Goal: Task Accomplishment & Management: Use online tool/utility

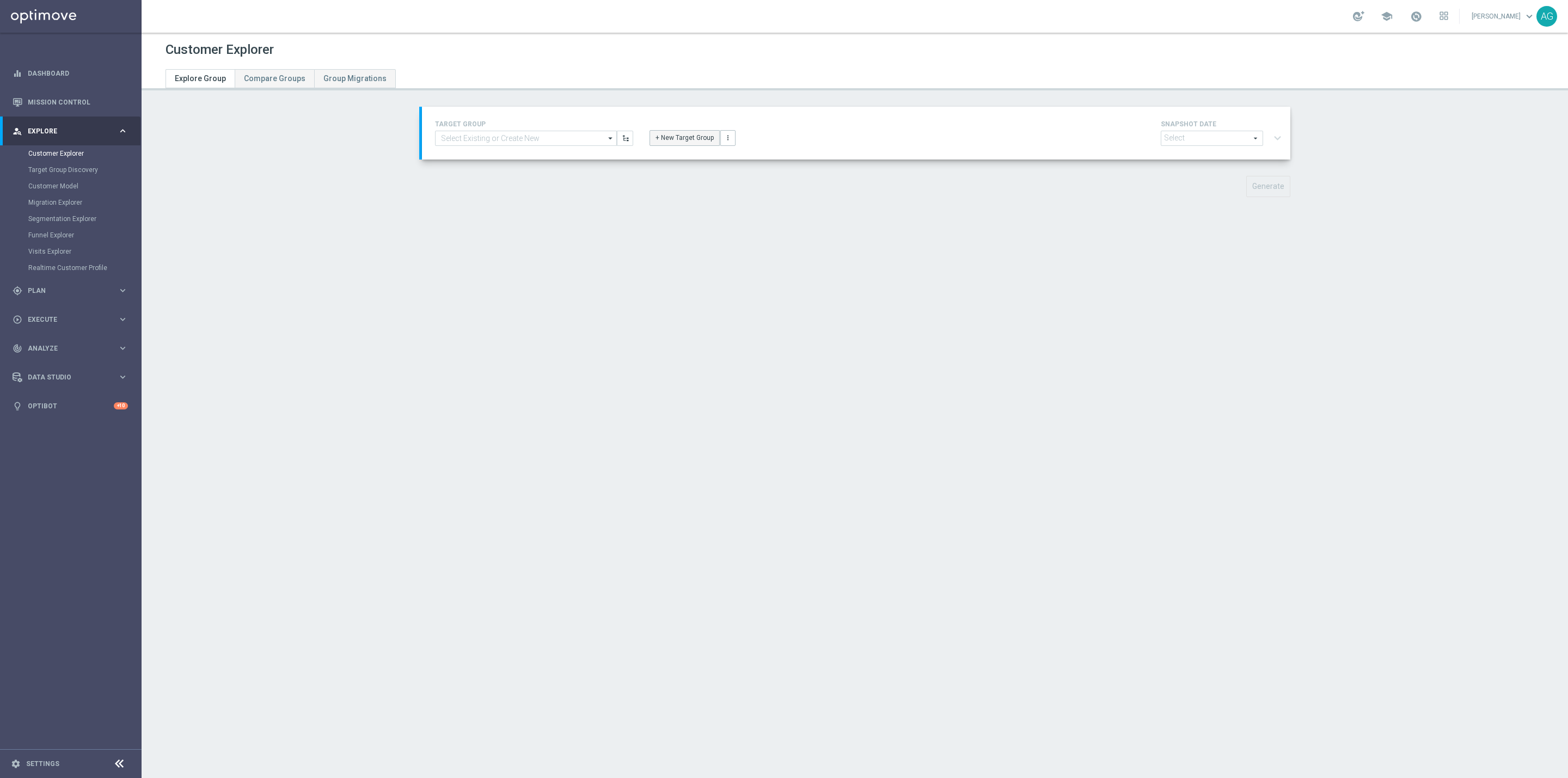
click at [665, 137] on button "+ New Target Group" at bounding box center [684, 138] width 70 height 15
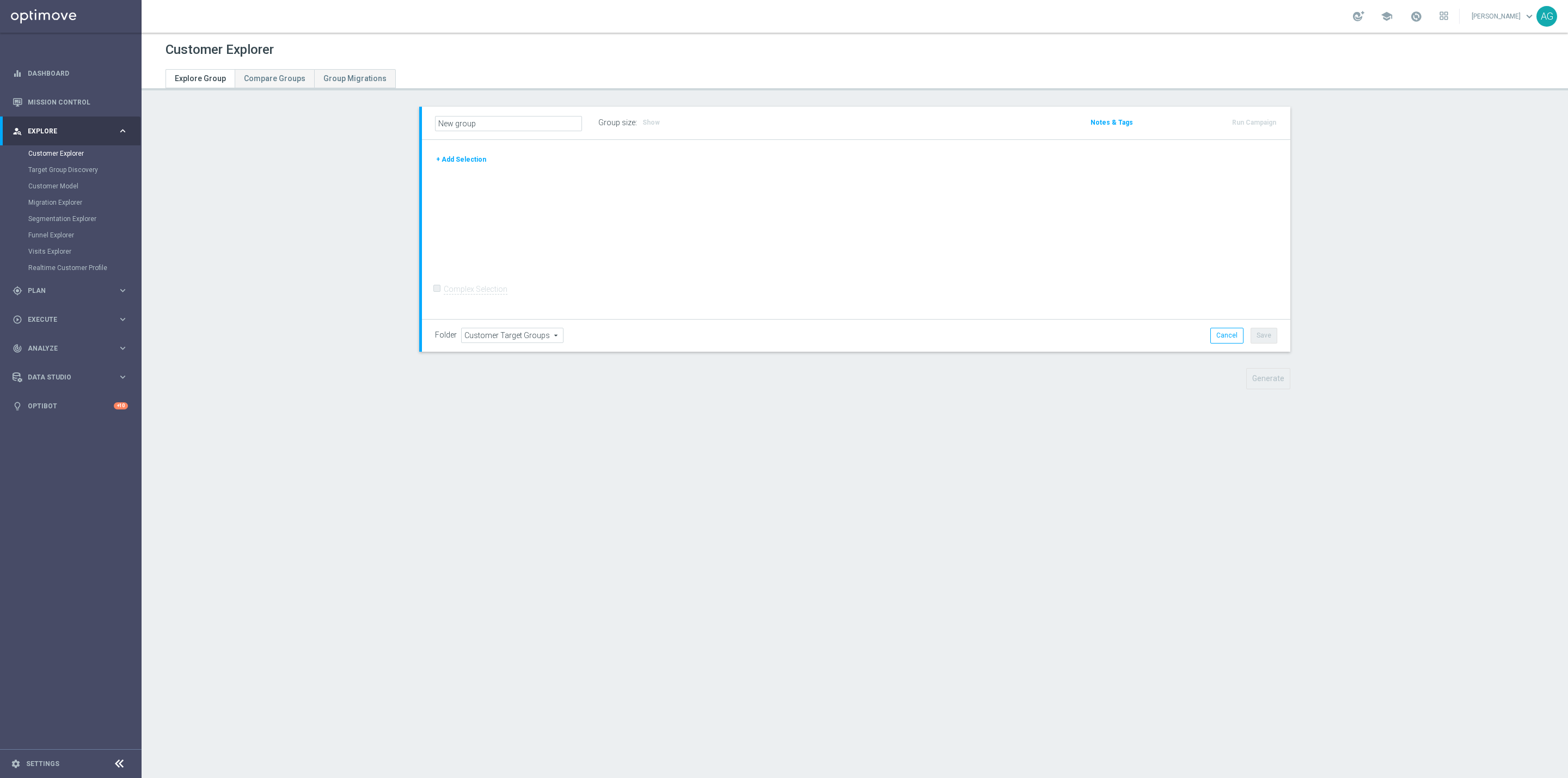
click at [435, 165] on button "+ Add Selection" at bounding box center [461, 159] width 52 height 12
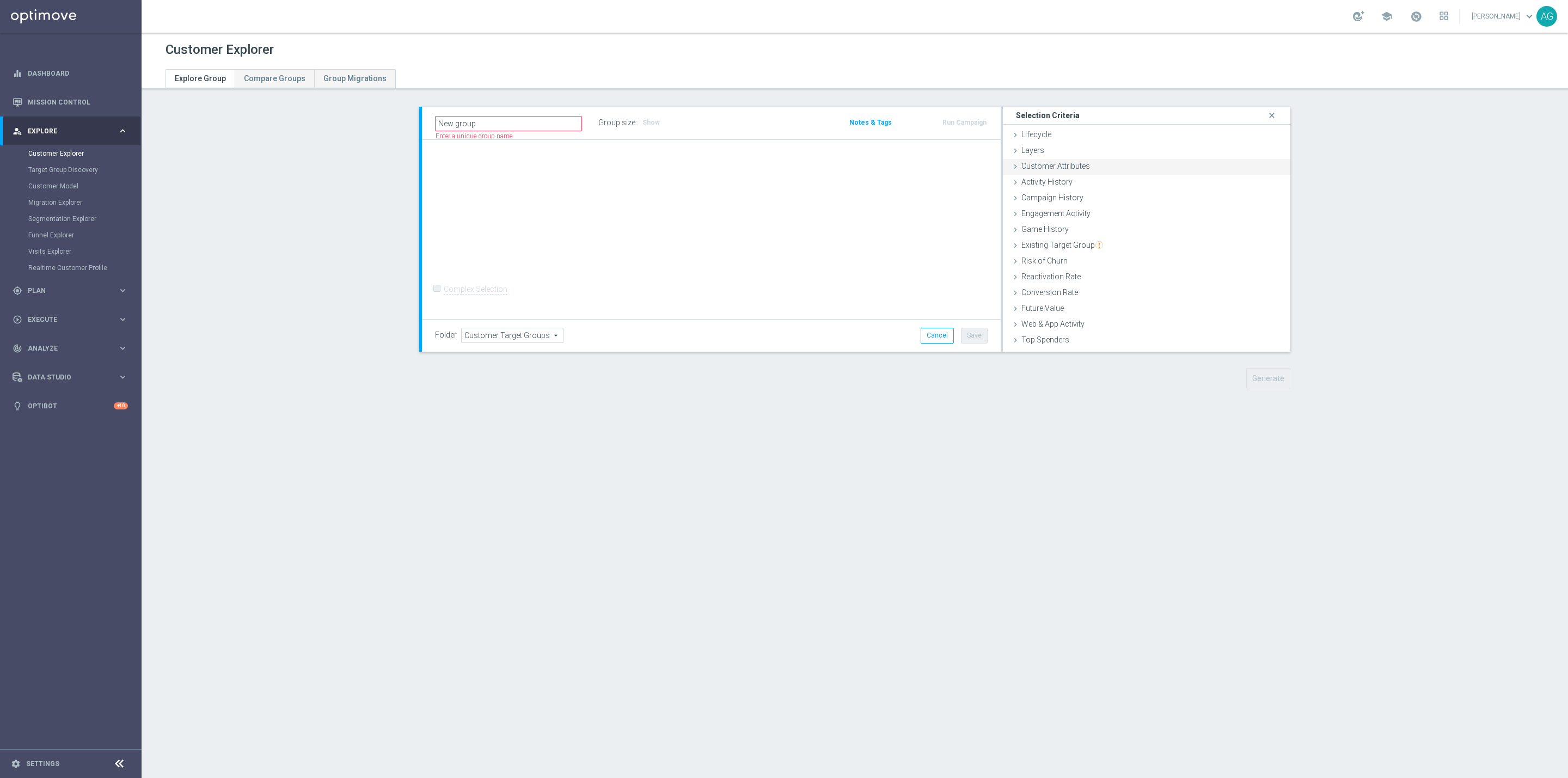
click at [1096, 160] on div "Customer Attributes done" at bounding box center [1146, 167] width 288 height 17
click at [1113, 191] on span at bounding box center [1192, 196] width 163 height 14
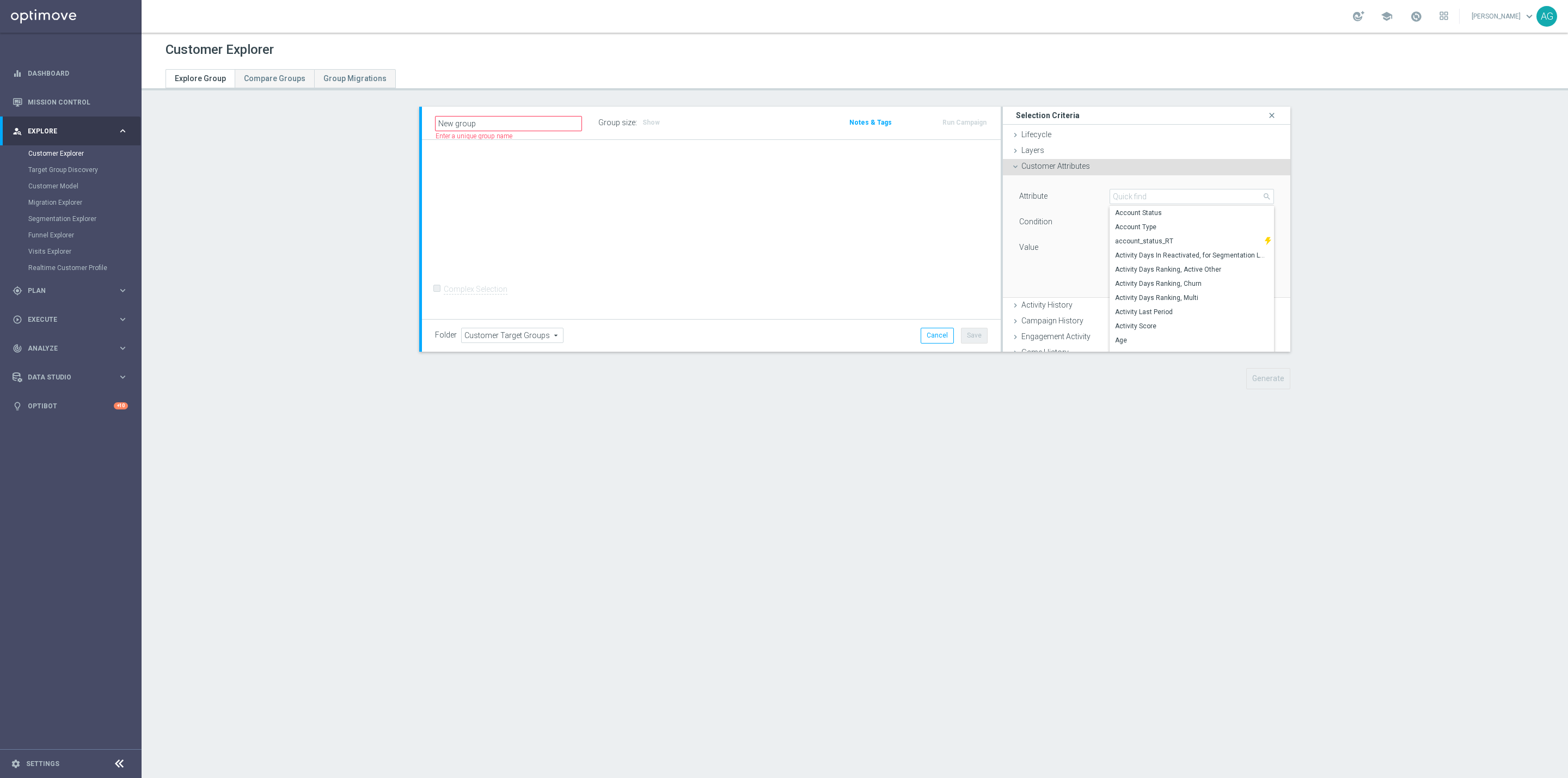
click at [1014, 292] on div "Attribute Select arrow_drop_down search Account Status Account Type account_sta…" at bounding box center [1146, 236] width 271 height 122
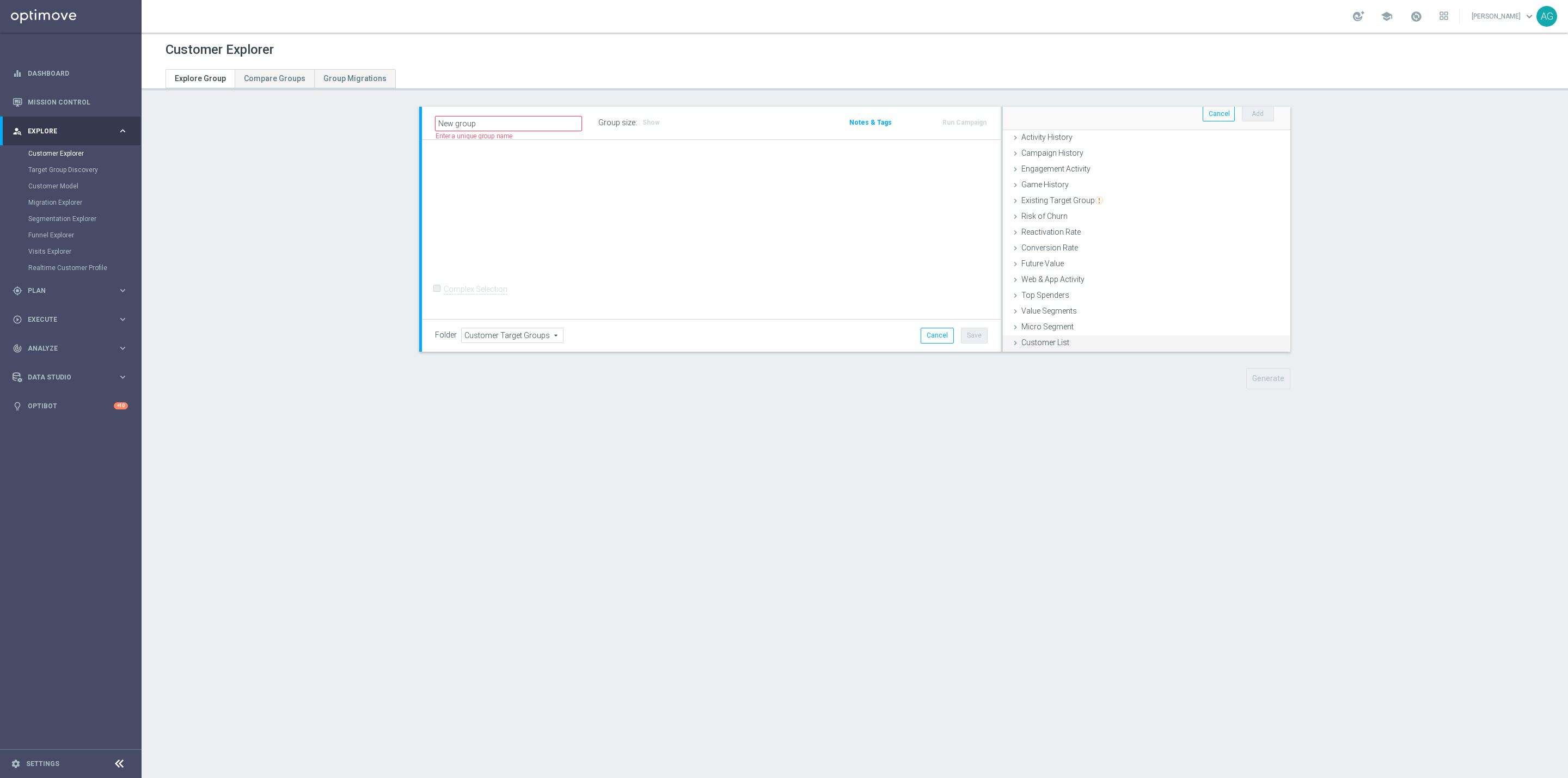
click at [1037, 338] on span "Customer List" at bounding box center [1045, 342] width 48 height 9
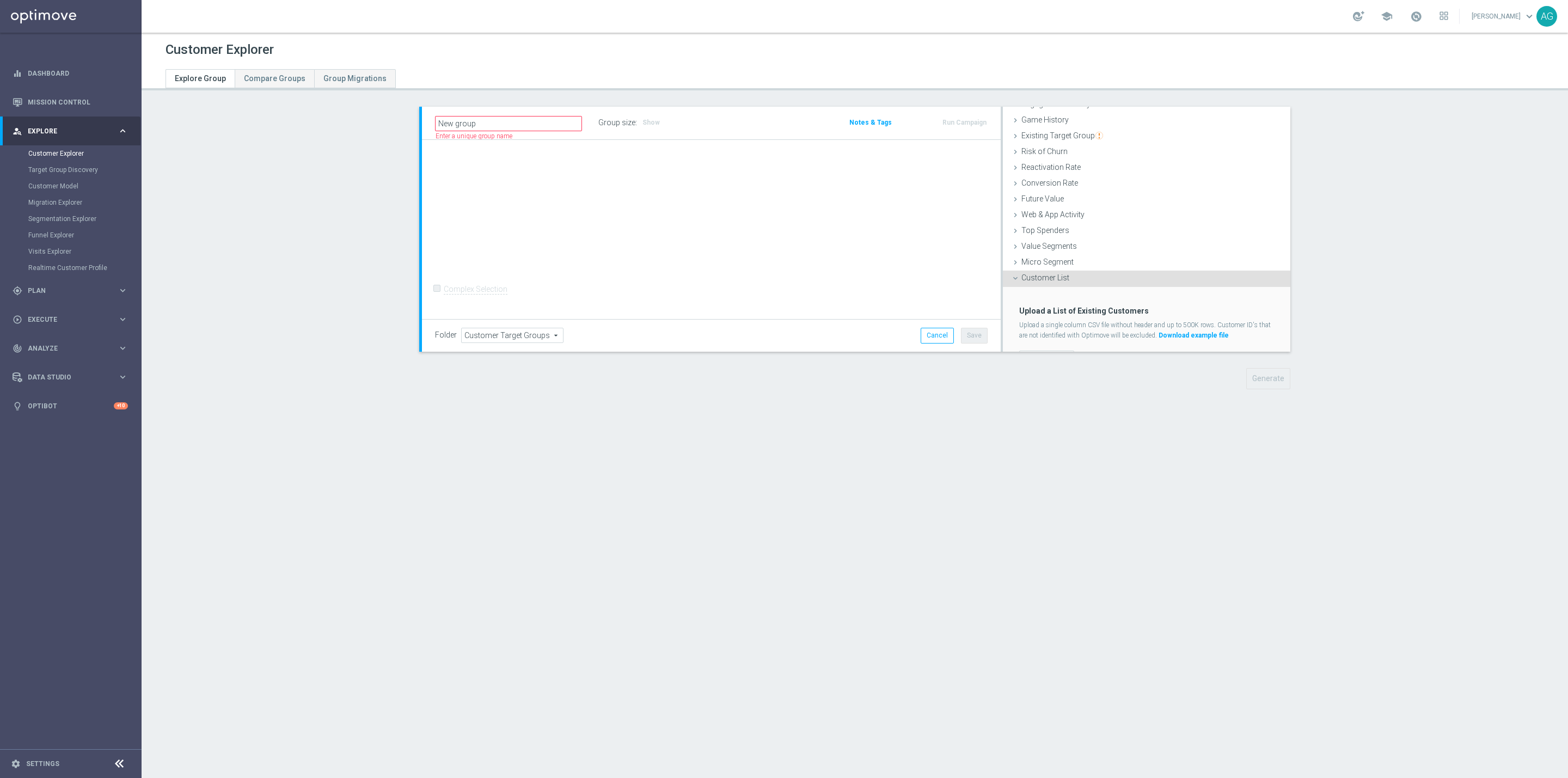
scroll to position [132, 0]
click at [1064, 334] on label "Import CSV File" at bounding box center [1047, 334] width 55 height 13
click at [0, 0] on input "Import CSV File" at bounding box center [0, 0] width 0 height 0
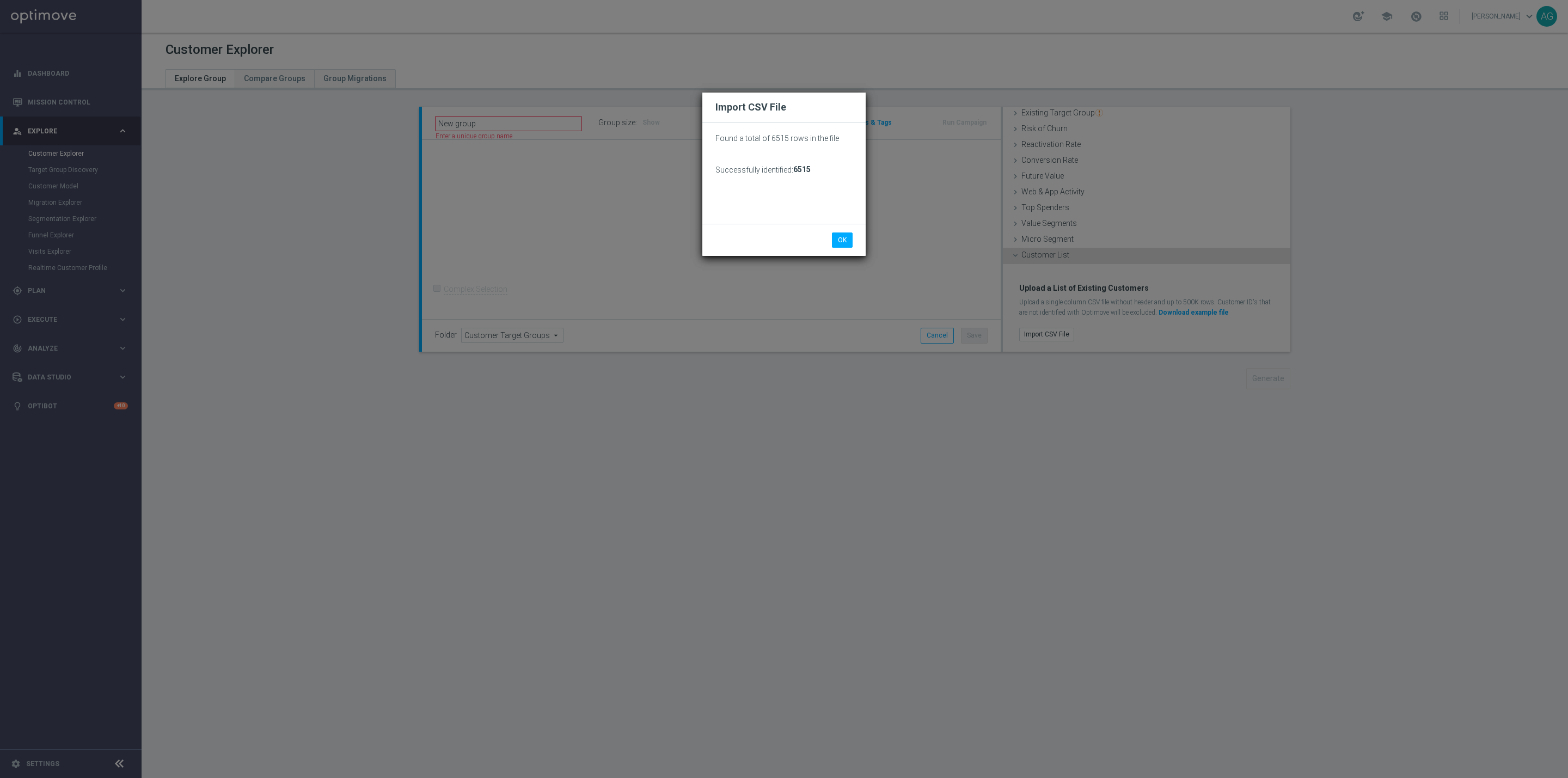
click at [827, 245] on div "OK Cancel" at bounding box center [784, 240] width 154 height 15
click at [835, 245] on button "OK" at bounding box center [842, 240] width 20 height 15
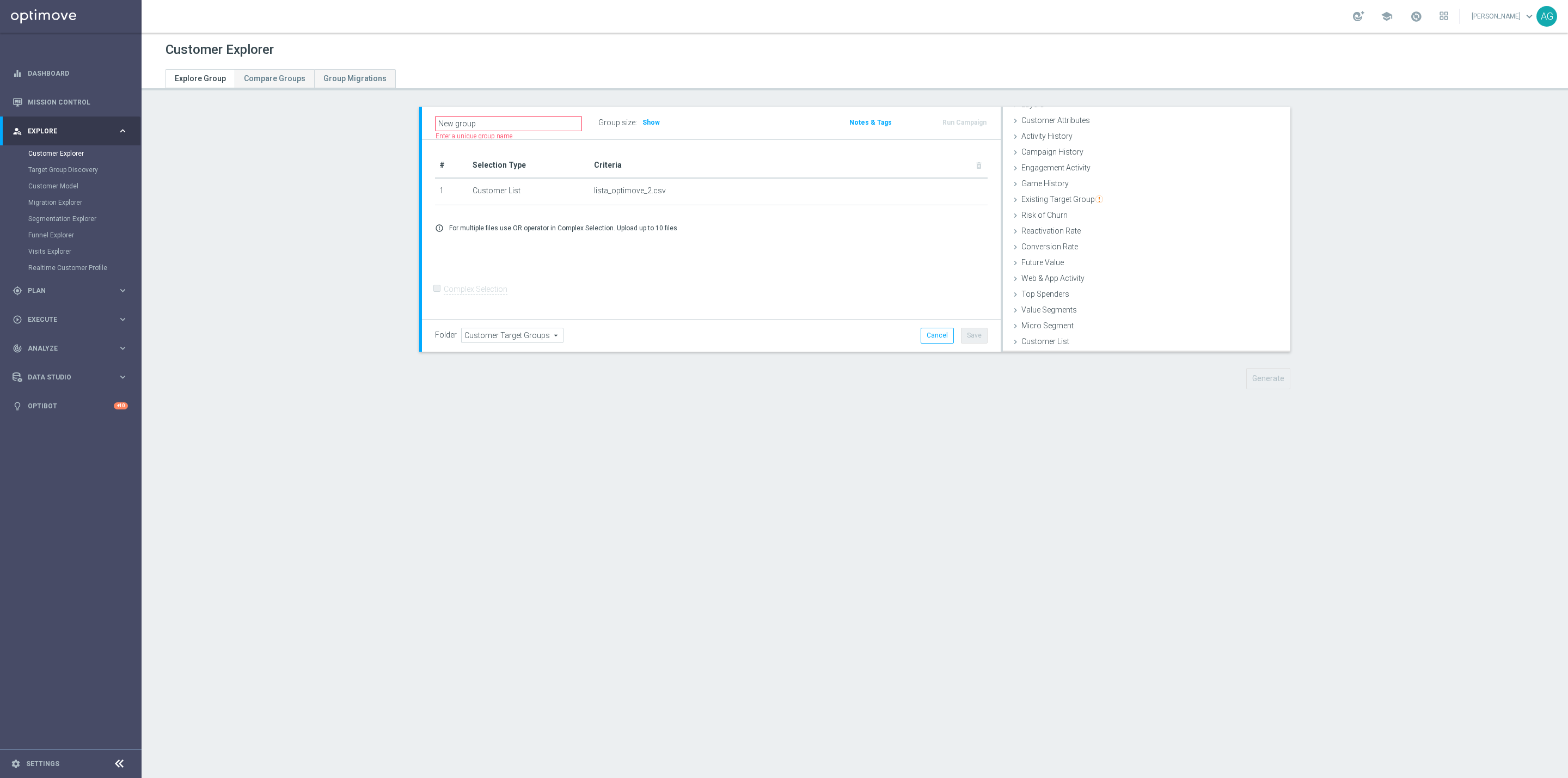
scroll to position [45, 0]
click at [542, 126] on input "New group" at bounding box center [508, 124] width 147 height 15
click at [639, 118] on div "New group Name length must be more than 2 characters Name length must be under …" at bounding box center [616, 123] width 380 height 17
click at [559, 119] on span "Show" at bounding box center [565, 122] width 17 height 8
click at [667, 199] on td "lista_optimove_2.csv delete_forever" at bounding box center [788, 190] width 398 height 27
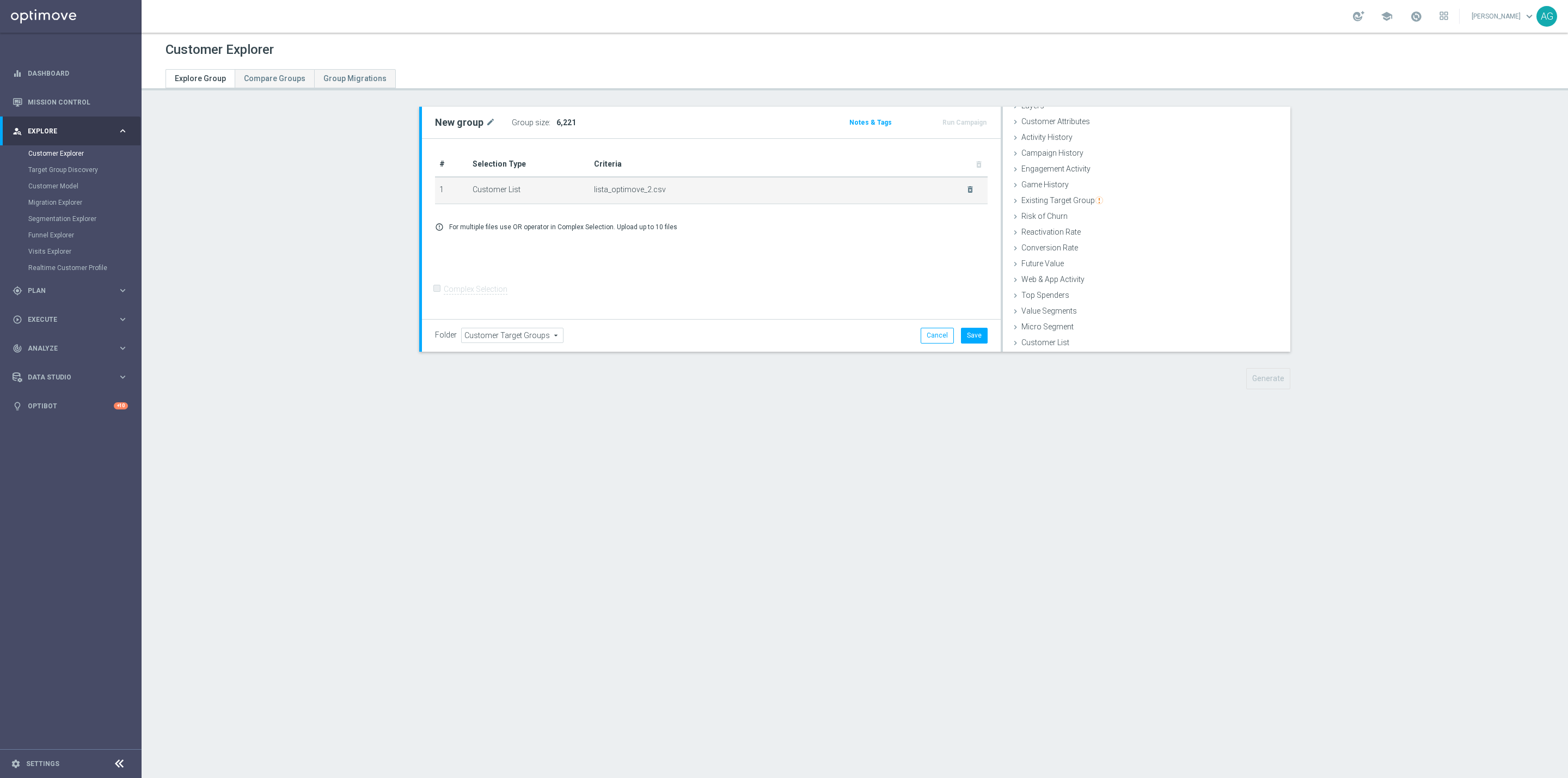
click at [682, 195] on td "lista_optimove_2.csv delete_forever" at bounding box center [788, 190] width 398 height 27
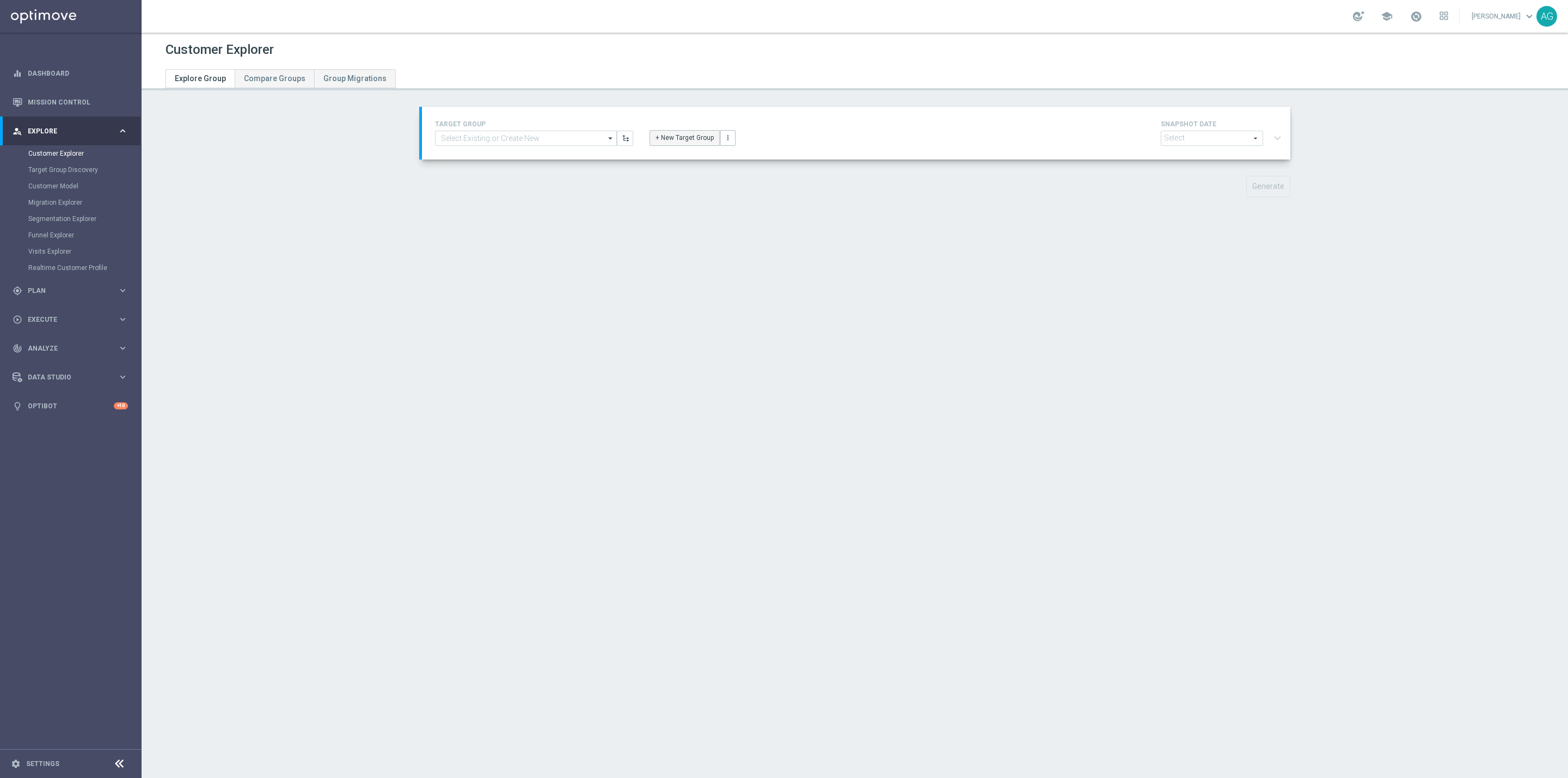
click at [690, 139] on button "+ New Target Group" at bounding box center [684, 138] width 70 height 15
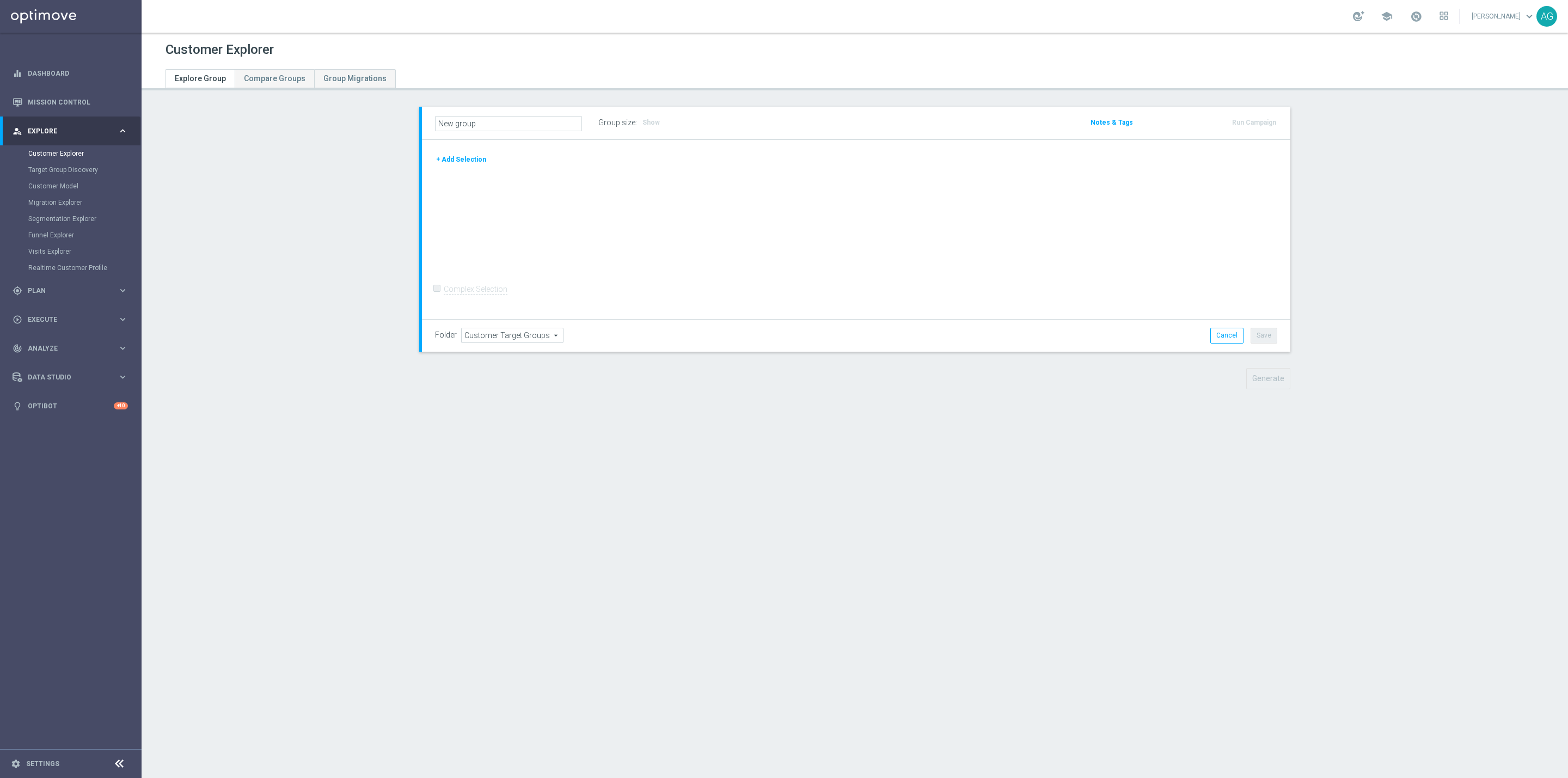
click at [452, 156] on button "+ Add Selection" at bounding box center [461, 159] width 52 height 12
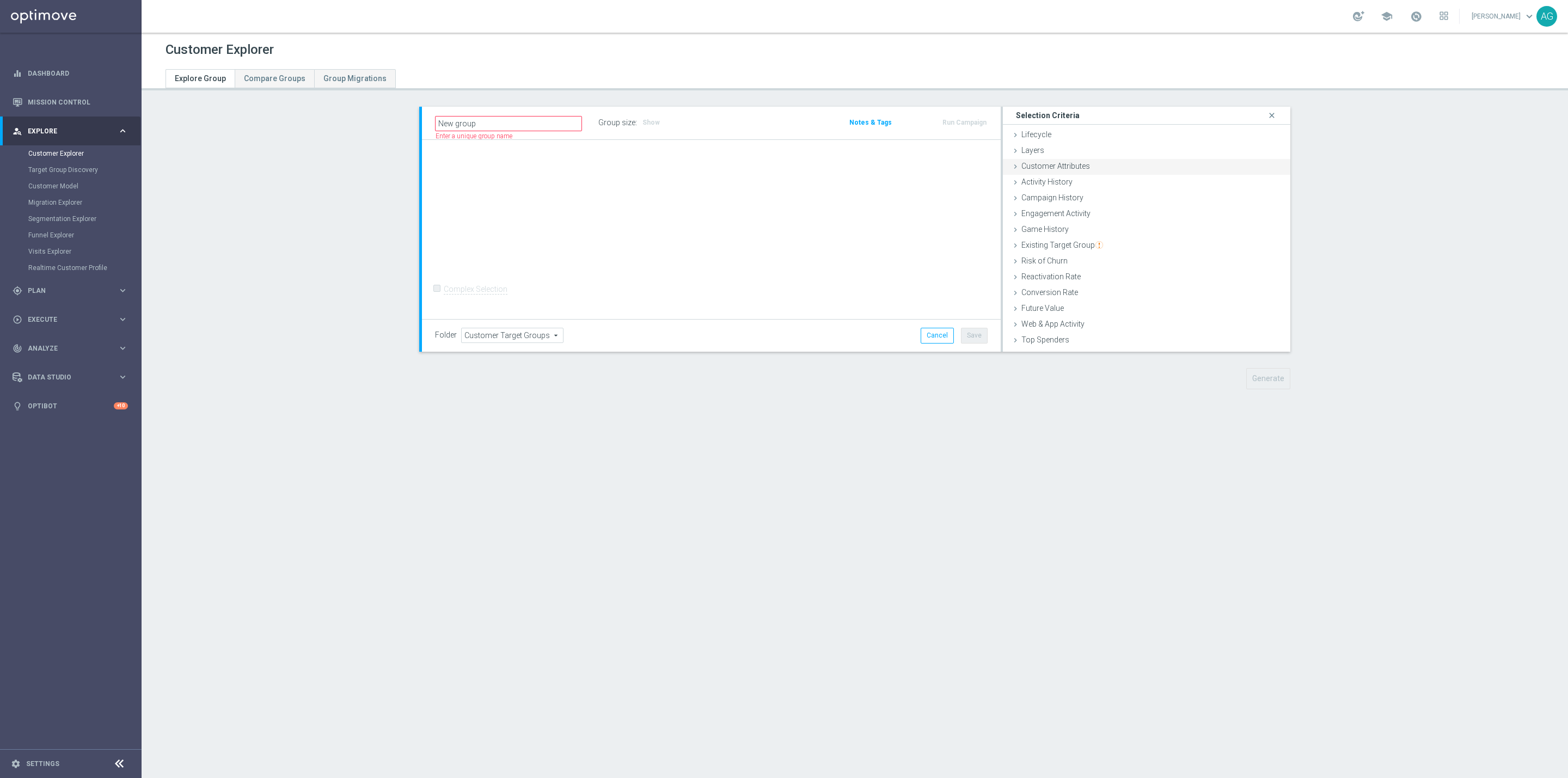
click at [1031, 162] on span "Customer Attributes" at bounding box center [1056, 166] width 69 height 9
click at [1028, 170] on div "Customer Attributes done" at bounding box center [1146, 167] width 288 height 17
click at [1046, 343] on span "Customer List" at bounding box center [1045, 342] width 48 height 9
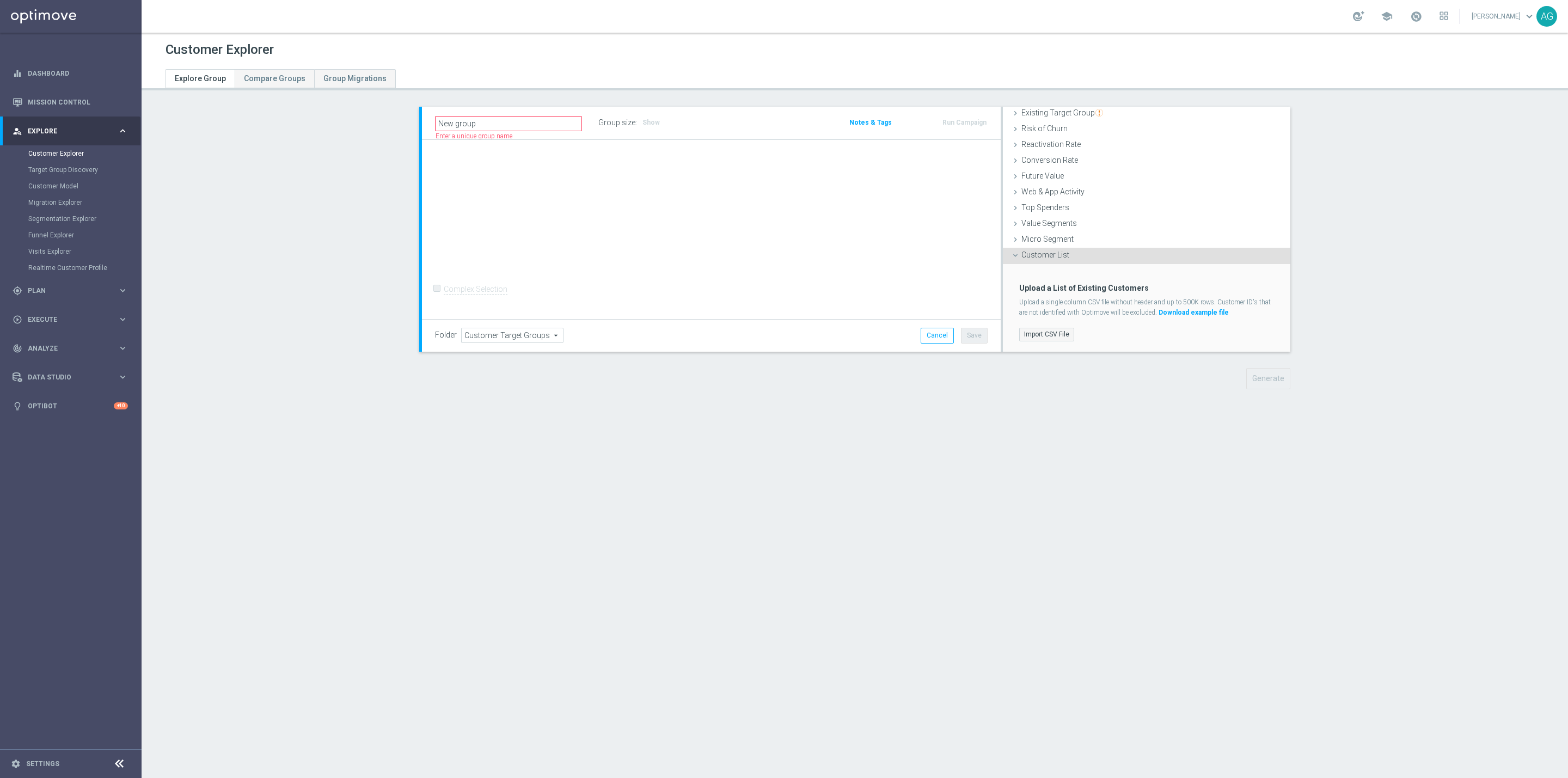
click at [1058, 330] on label "Import CSV File" at bounding box center [1047, 334] width 55 height 13
click at [0, 0] on input "Import CSV File" at bounding box center [0, 0] width 0 height 0
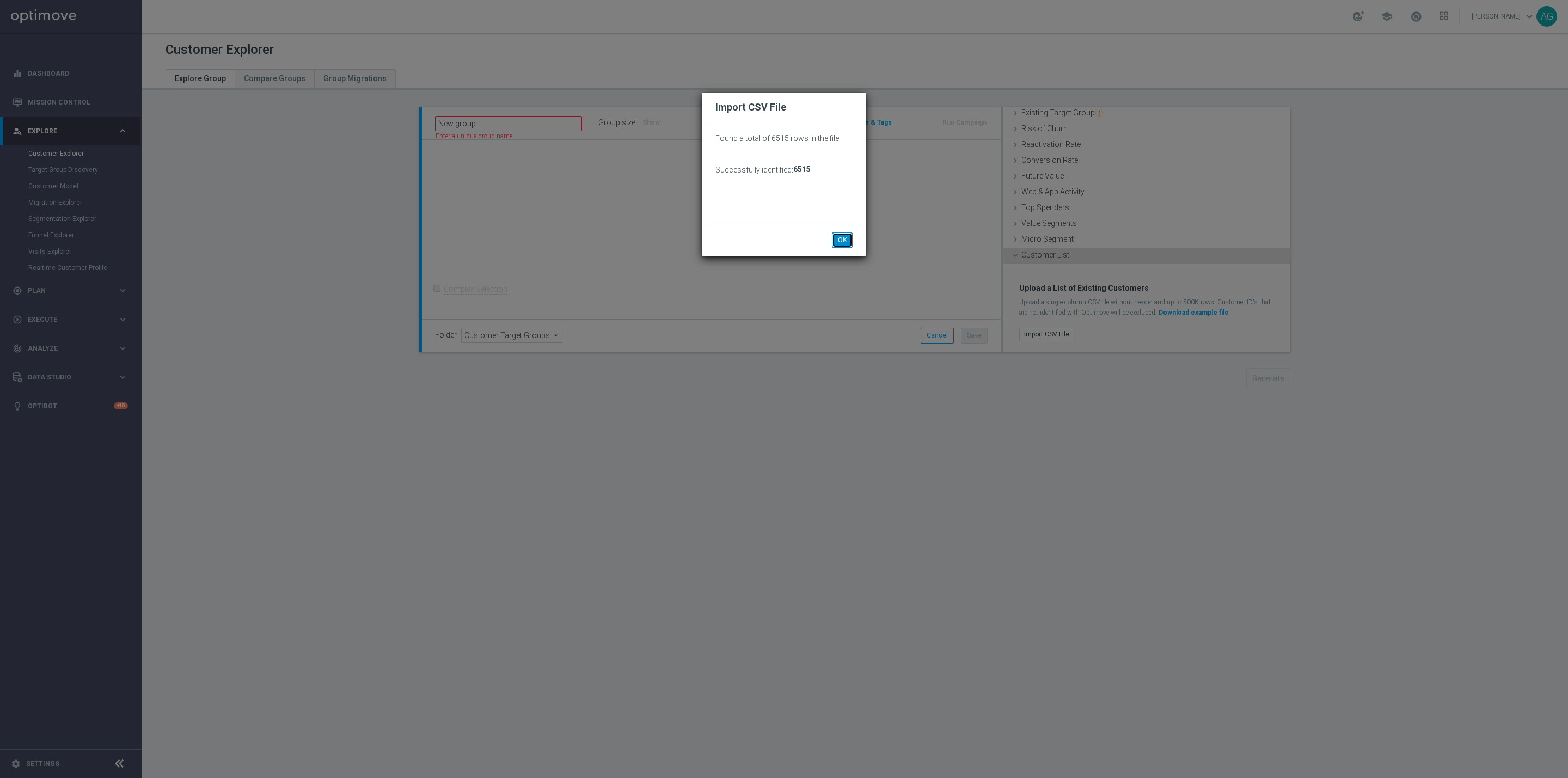
click at [845, 233] on button "OK" at bounding box center [842, 240] width 20 height 15
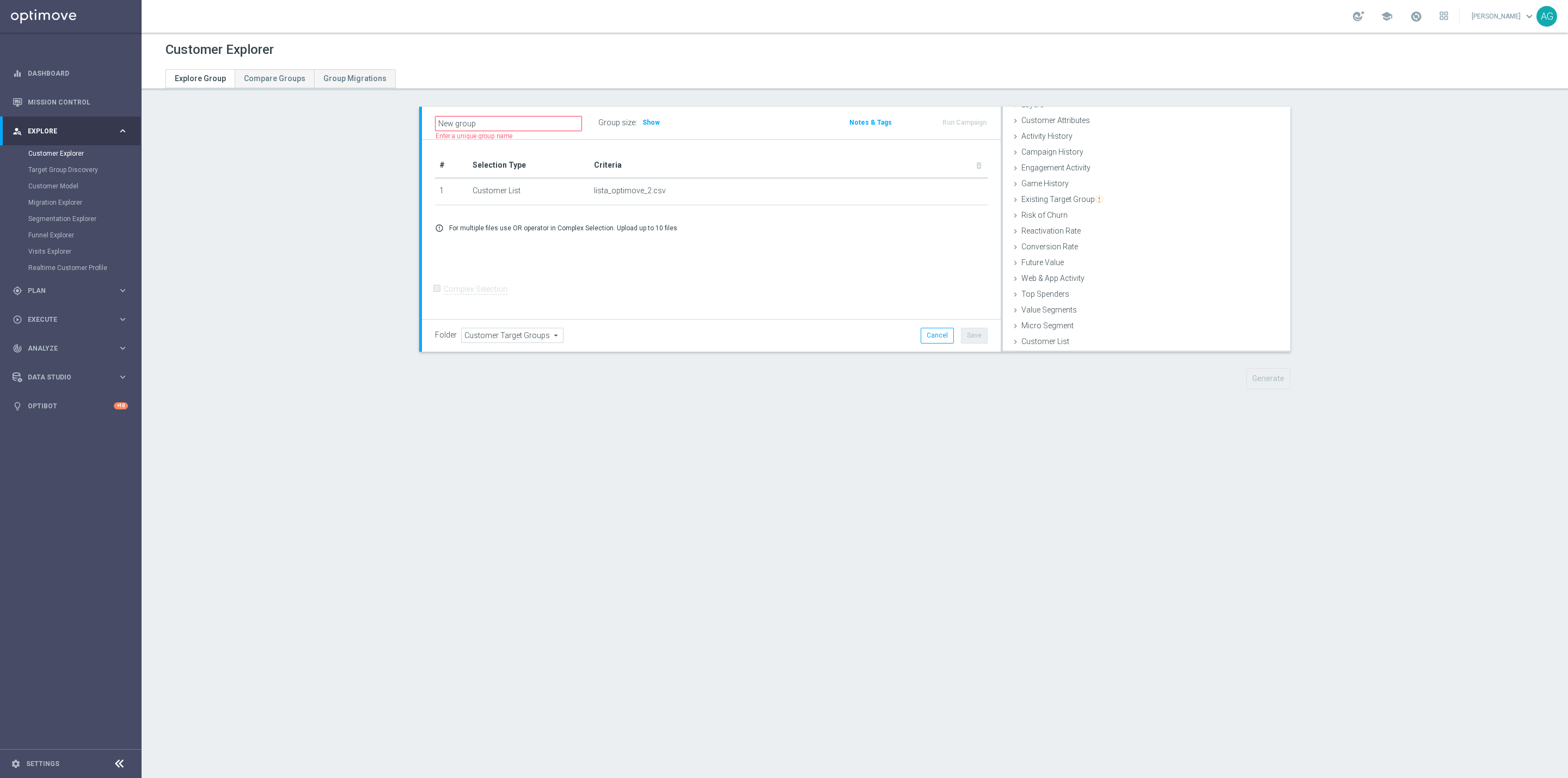
scroll to position [45, 0]
click at [1134, 437] on div "Customer Explorer Explore Group Compare Groups Group Migrations New group" at bounding box center [855, 405] width 1427 height 745
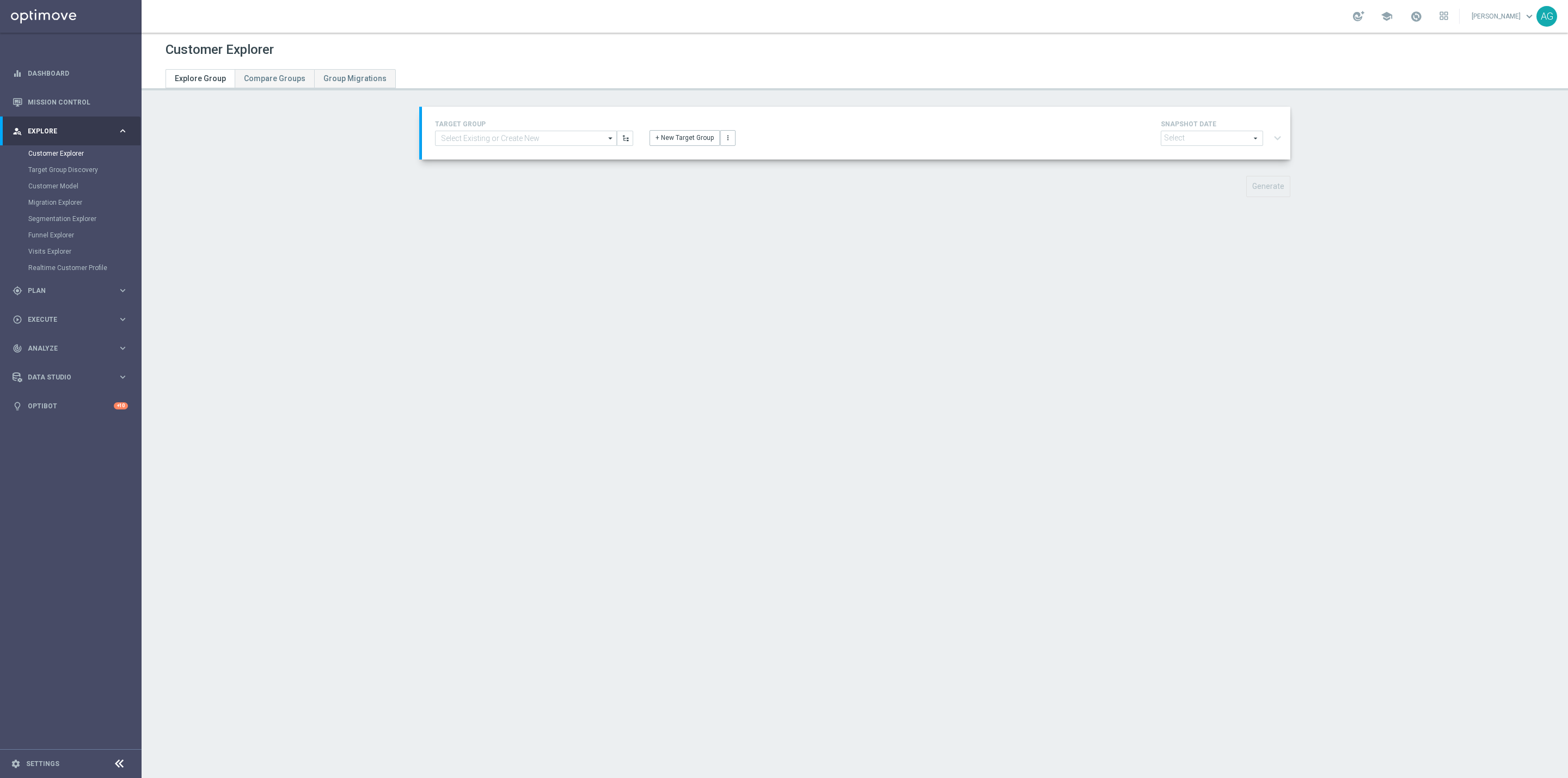
click at [1216, 224] on div "Customer Explorer Explore Group Compare Groups Group Migrations TARGET GROUP ar…" at bounding box center [855, 405] width 1427 height 745
click at [683, 137] on button "+ New Target Group" at bounding box center [684, 138] width 70 height 15
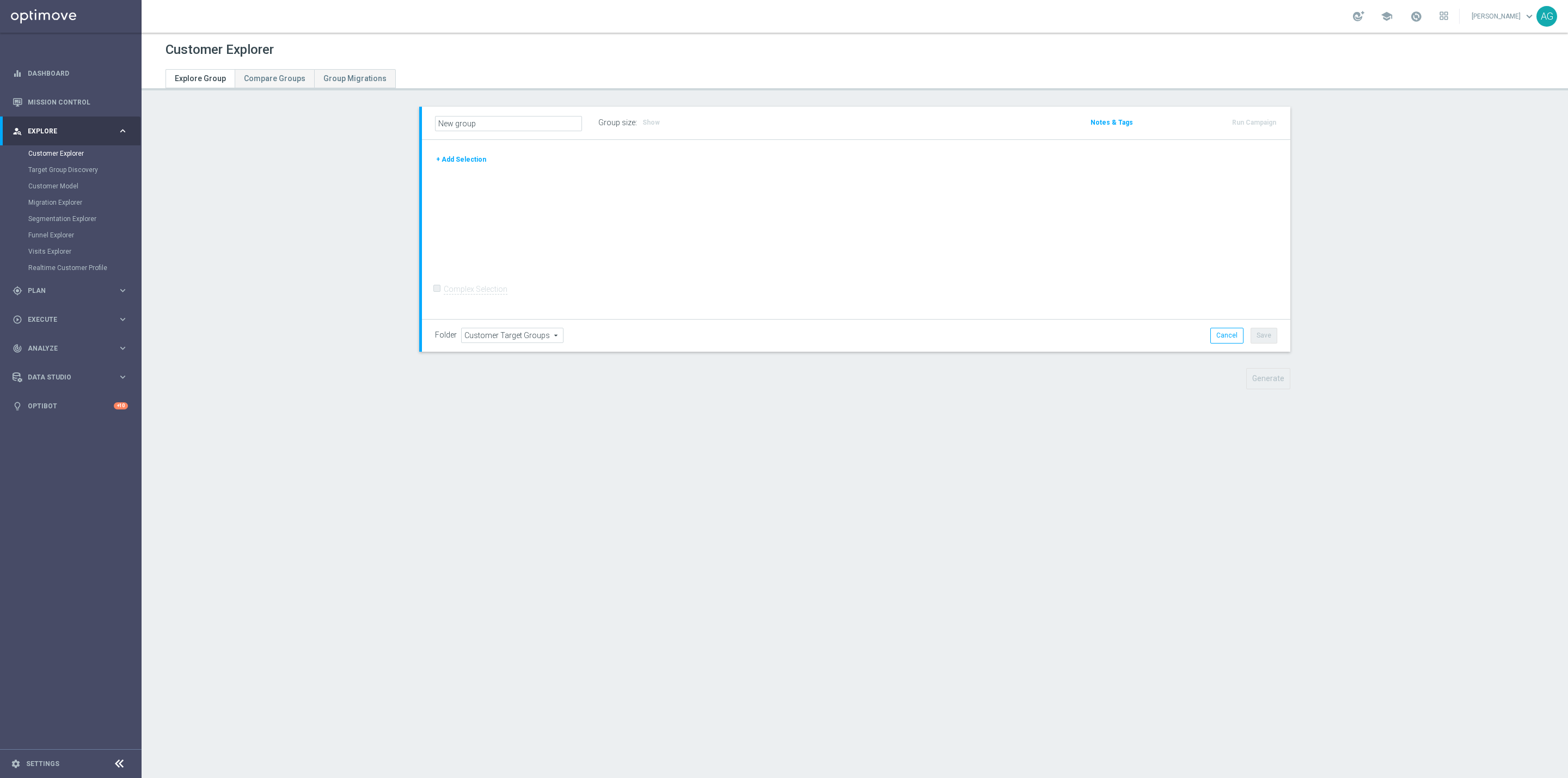
click at [441, 157] on button "+ Add Selection" at bounding box center [461, 159] width 52 height 12
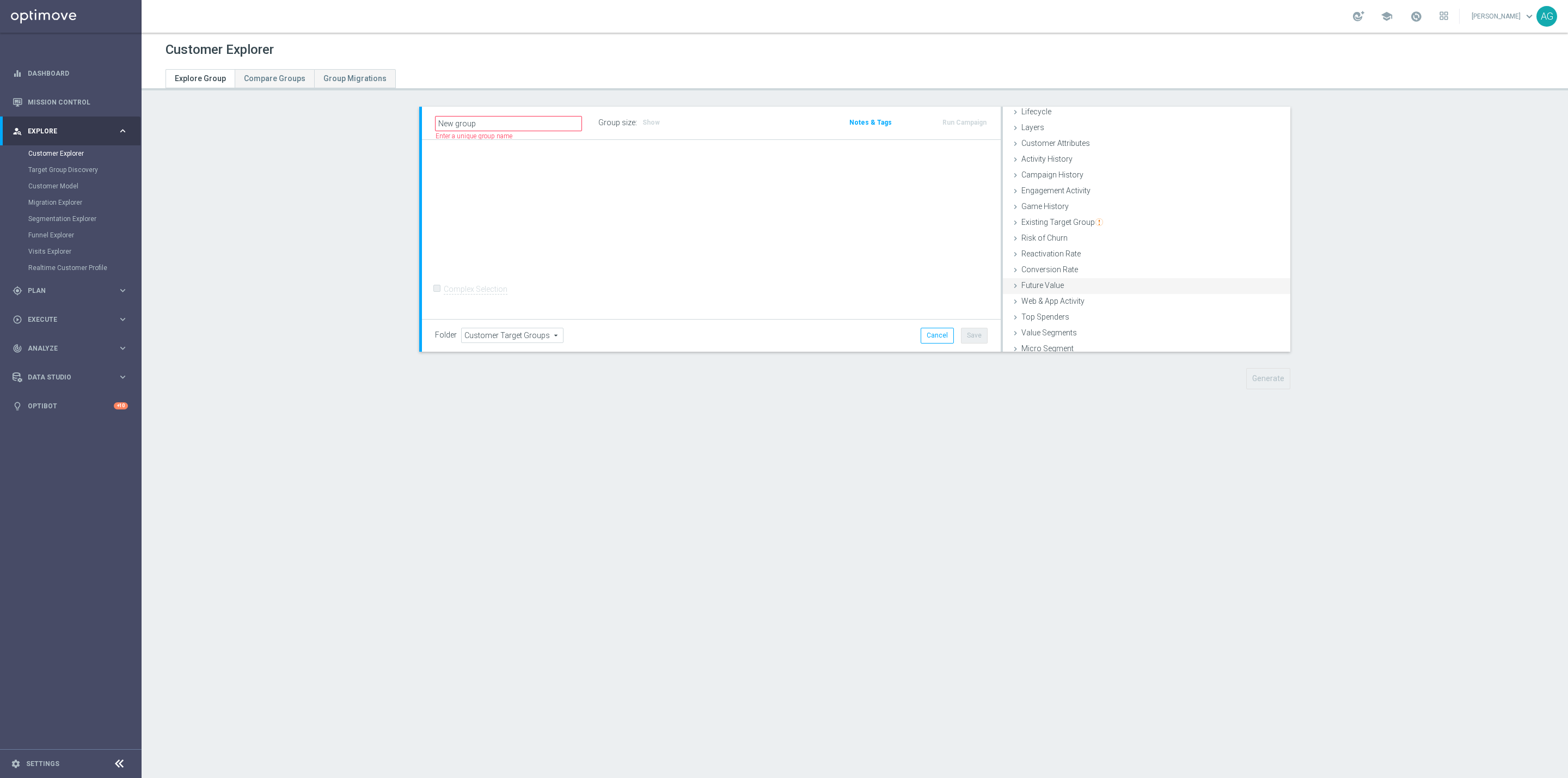
scroll to position [45, 0]
click at [1052, 332] on div "Micro Segment done" at bounding box center [1146, 328] width 288 height 17
click at [1047, 334] on div "Micro Segment done" at bounding box center [1146, 328] width 288 height 17
click at [1047, 339] on span "Customer List" at bounding box center [1045, 342] width 48 height 9
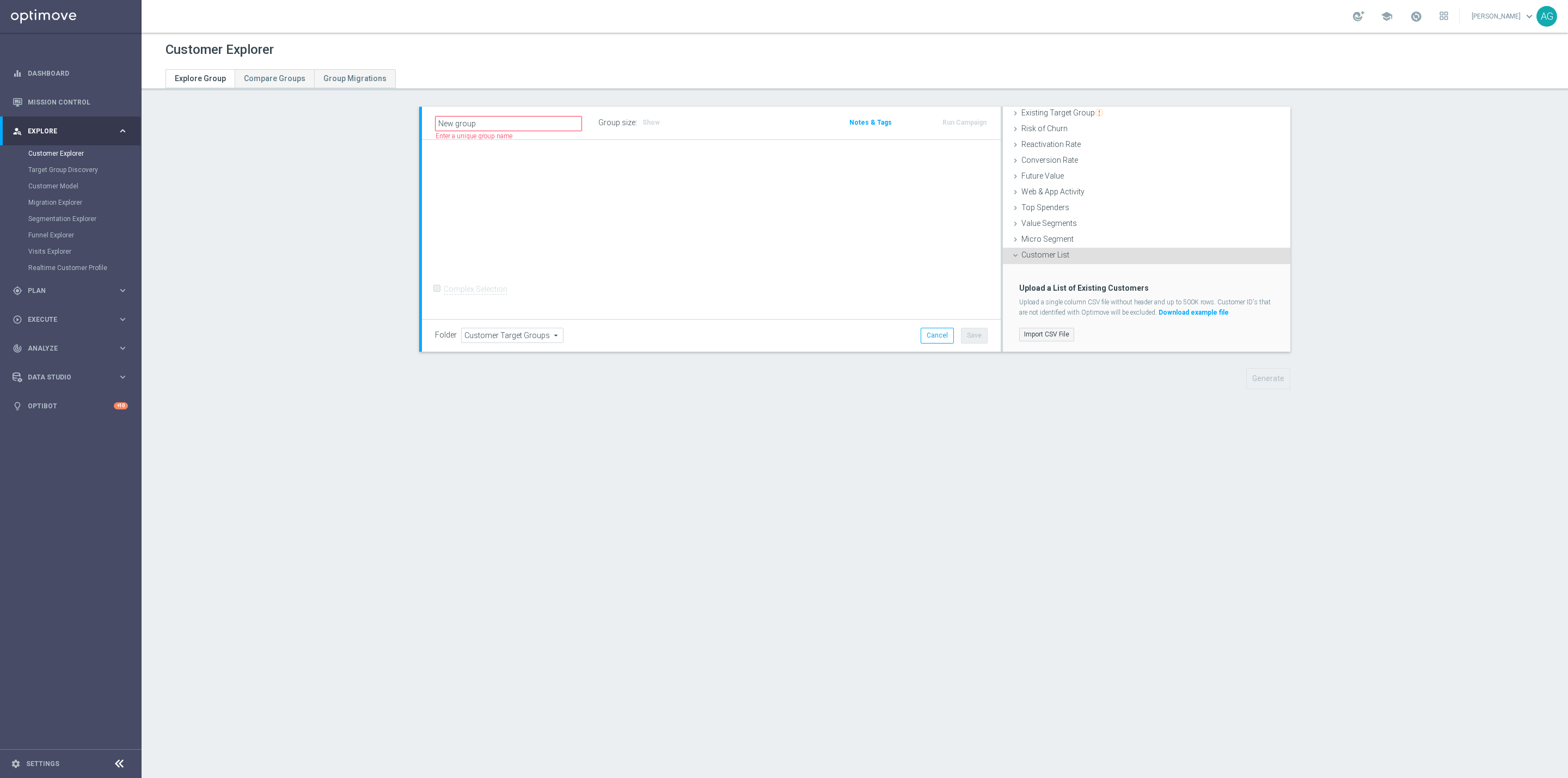
click at [1051, 337] on label "Import CSV File" at bounding box center [1047, 334] width 55 height 13
click at [0, 0] on input "Import CSV File" at bounding box center [0, 0] width 0 height 0
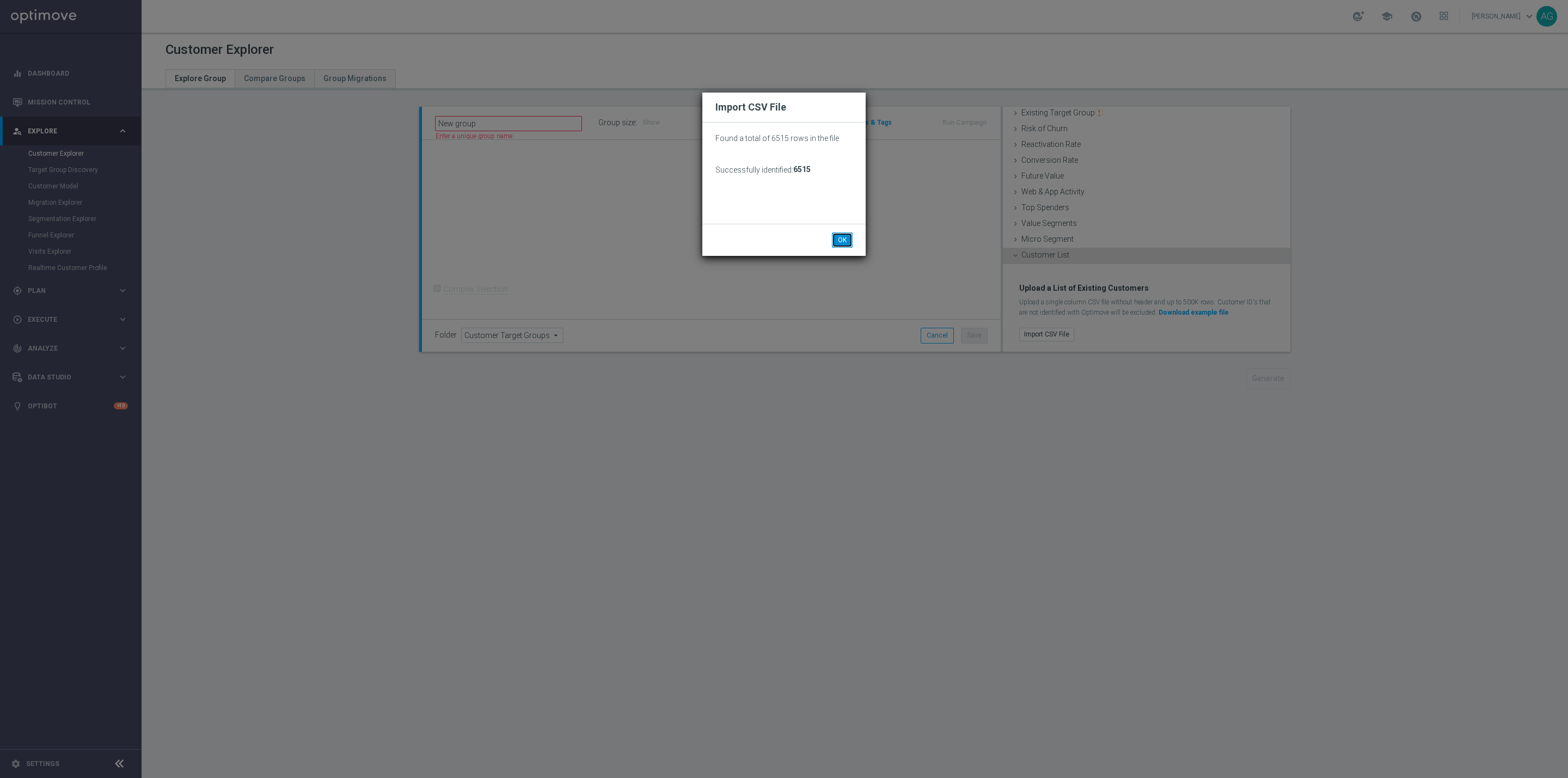
click at [835, 234] on button "OK" at bounding box center [842, 240] width 20 height 15
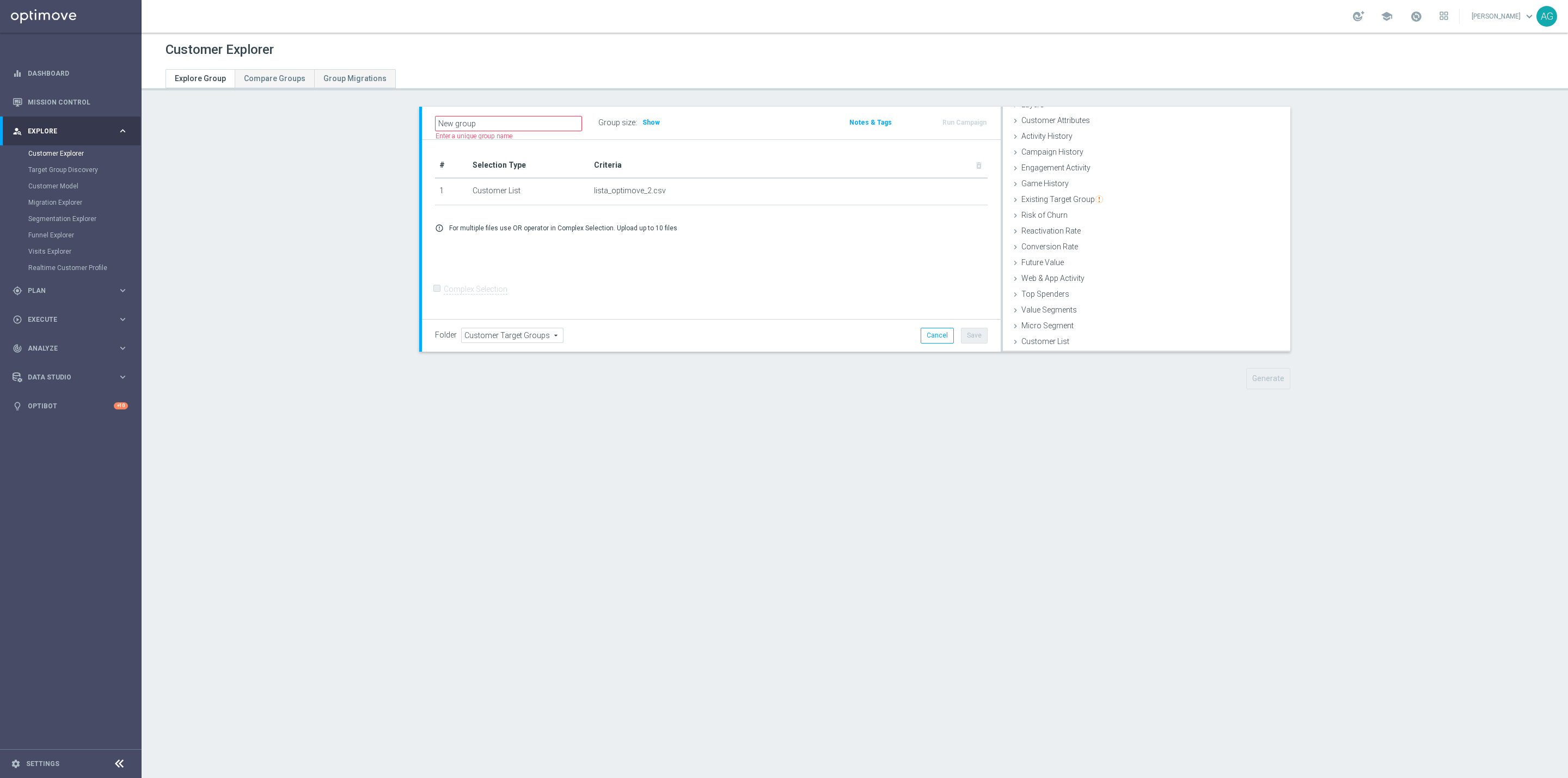
scroll to position [45, 0]
click at [684, 274] on div "# Selection Type Criteria delete_forever 1 Customer List lista_optimove_2.csv d…" at bounding box center [711, 230] width 579 height 180
click at [723, 260] on div "# Selection Type Criteria delete_forever 1 Customer List lista_optimove_2.csv d…" at bounding box center [711, 230] width 579 height 180
click at [652, 123] on h3 "Show" at bounding box center [651, 122] width 20 height 12
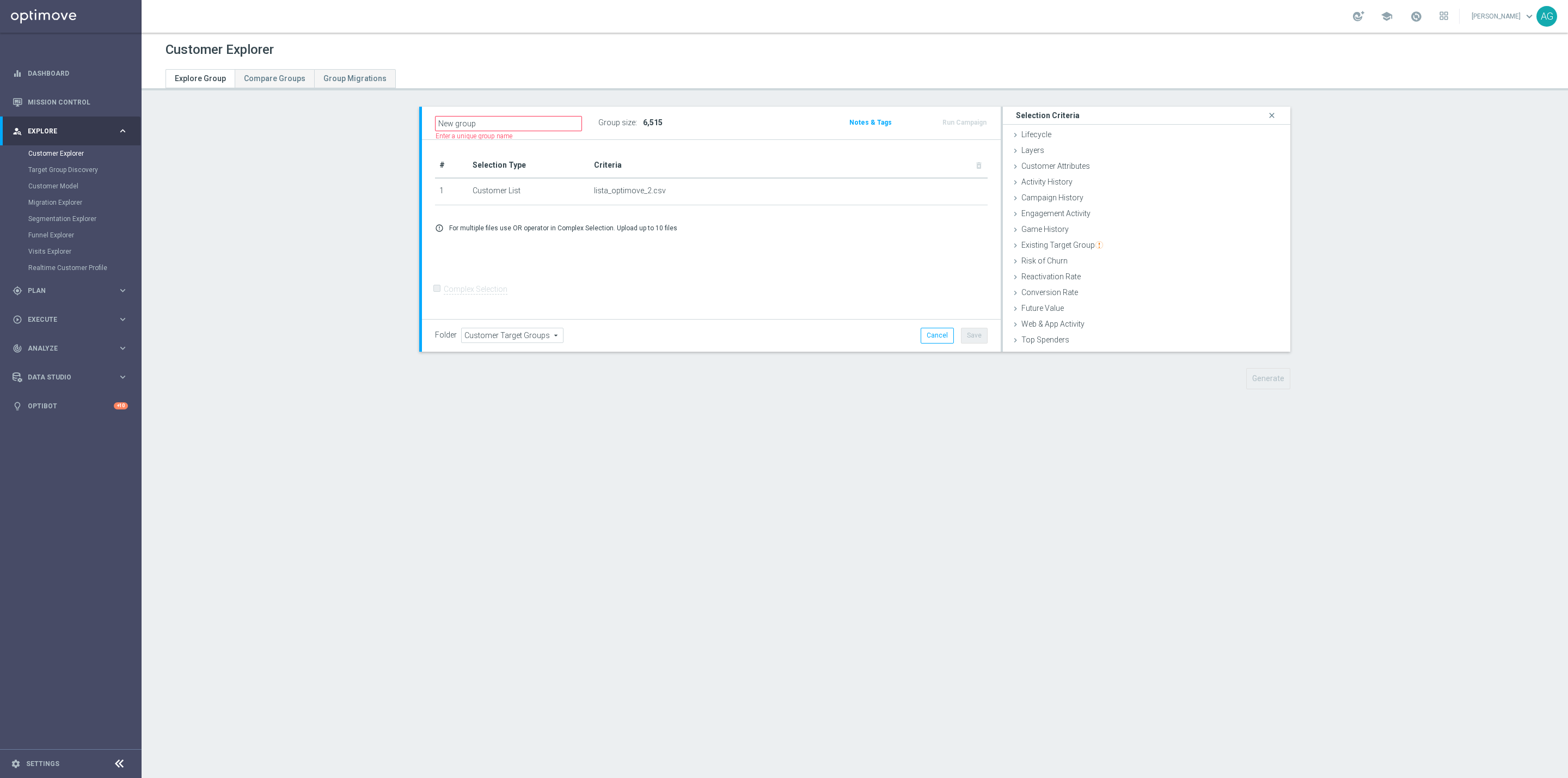
click at [667, 295] on form "Complex Selection Invalid Expression" at bounding box center [711, 300] width 552 height 39
click at [33, 175] on div "Target Group Discovery" at bounding box center [84, 170] width 112 height 17
click at [33, 170] on link "Target Group Discovery" at bounding box center [70, 170] width 85 height 9
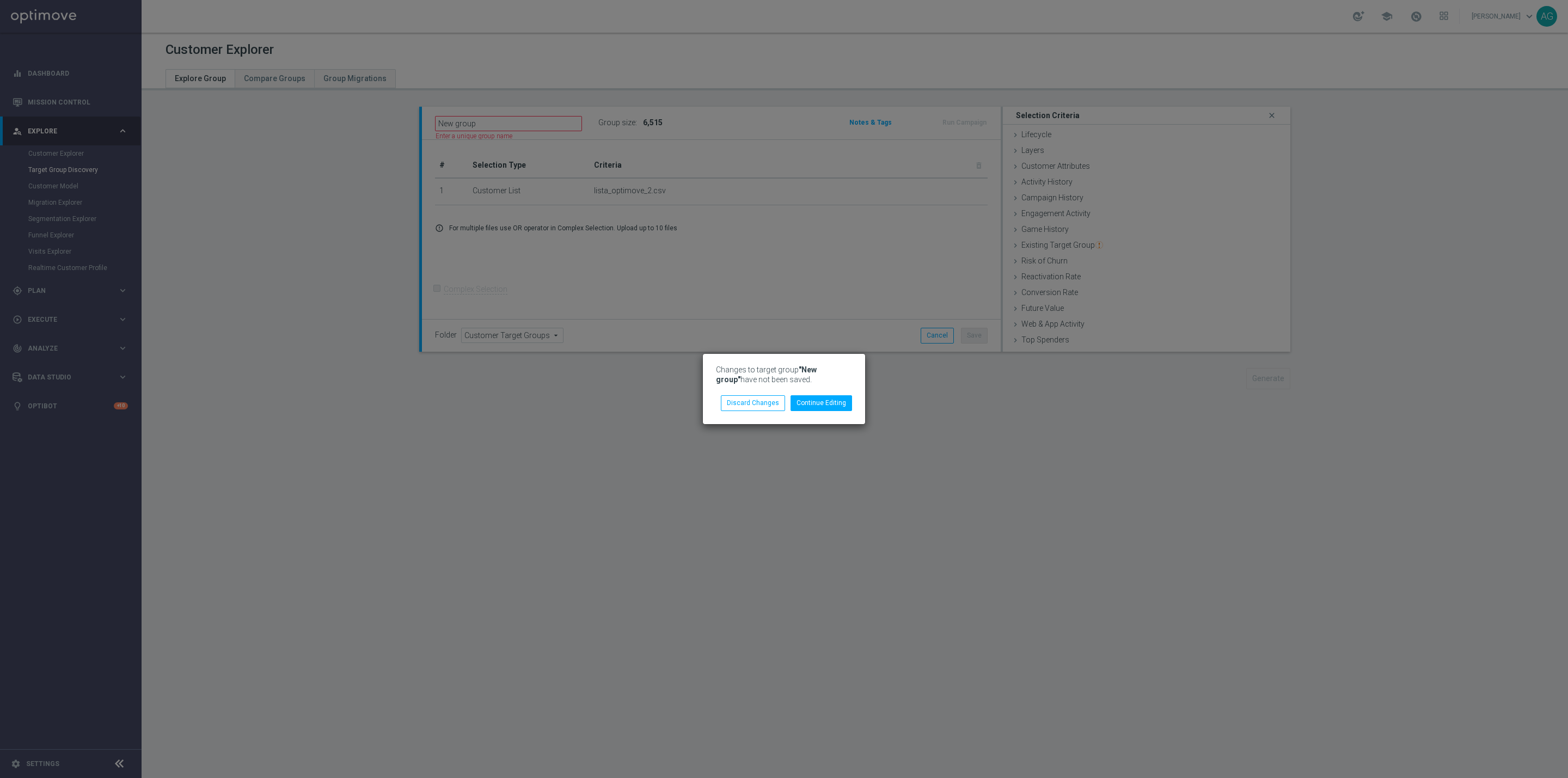
click at [750, 411] on div "Changes to target group "New group" have not been saved. Continue Editing Disca…" at bounding box center [784, 388] width 162 height 70
click at [750, 411] on button "Discard Changes" at bounding box center [753, 403] width 64 height 15
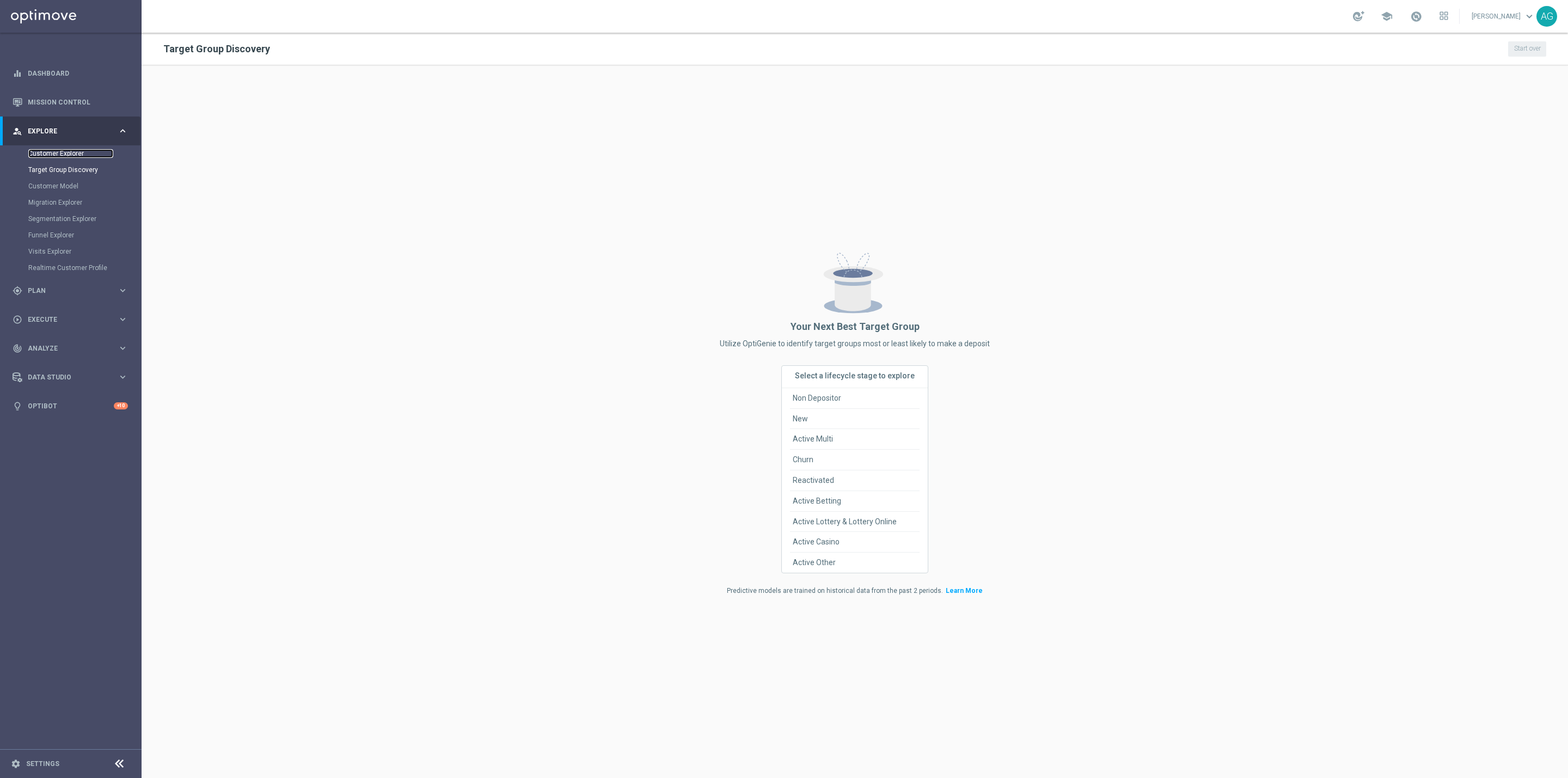
click at [47, 149] on link "Customer Explorer" at bounding box center [70, 154] width 85 height 9
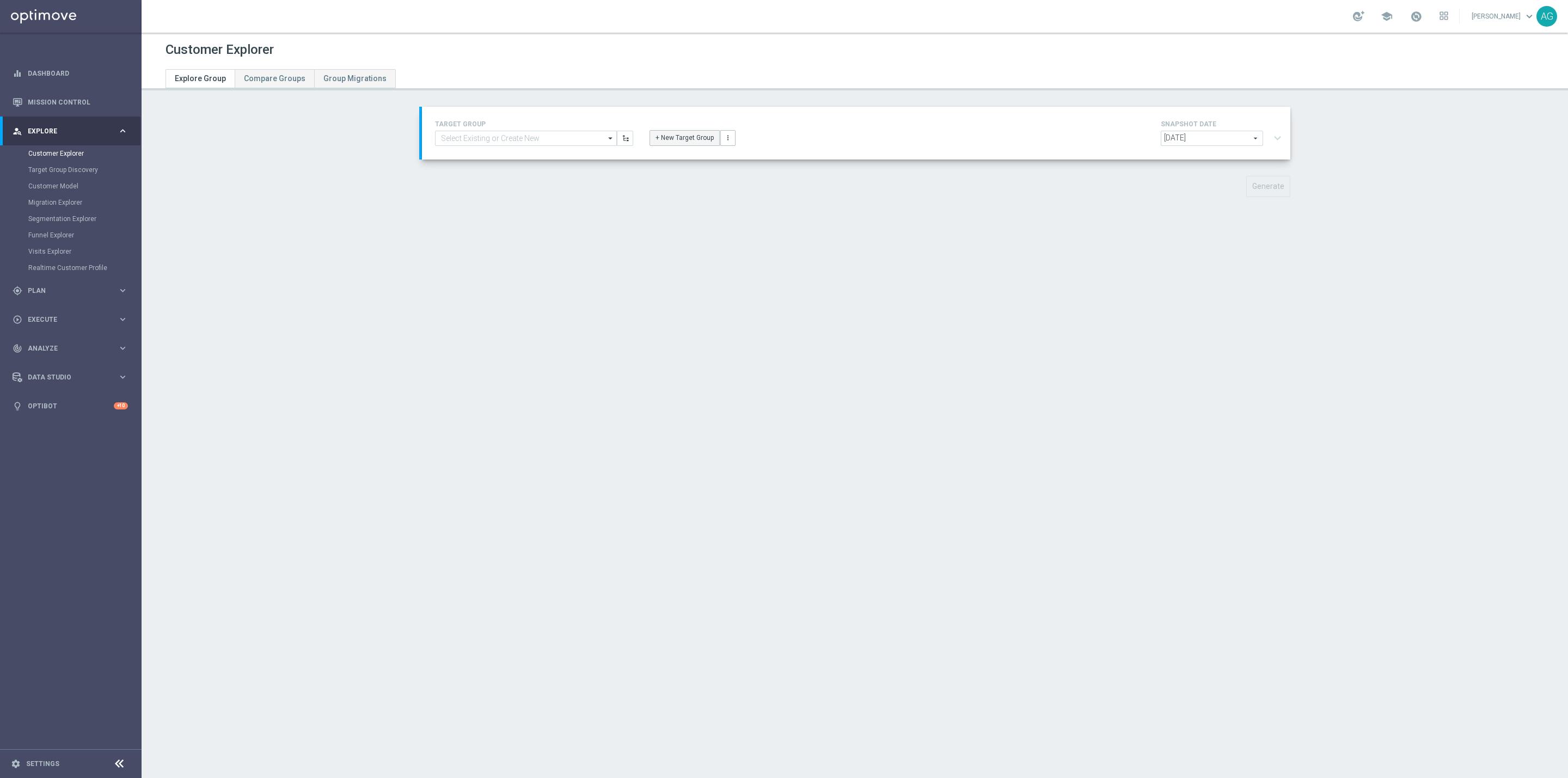
click at [670, 140] on button "+ New Target Group" at bounding box center [684, 138] width 70 height 15
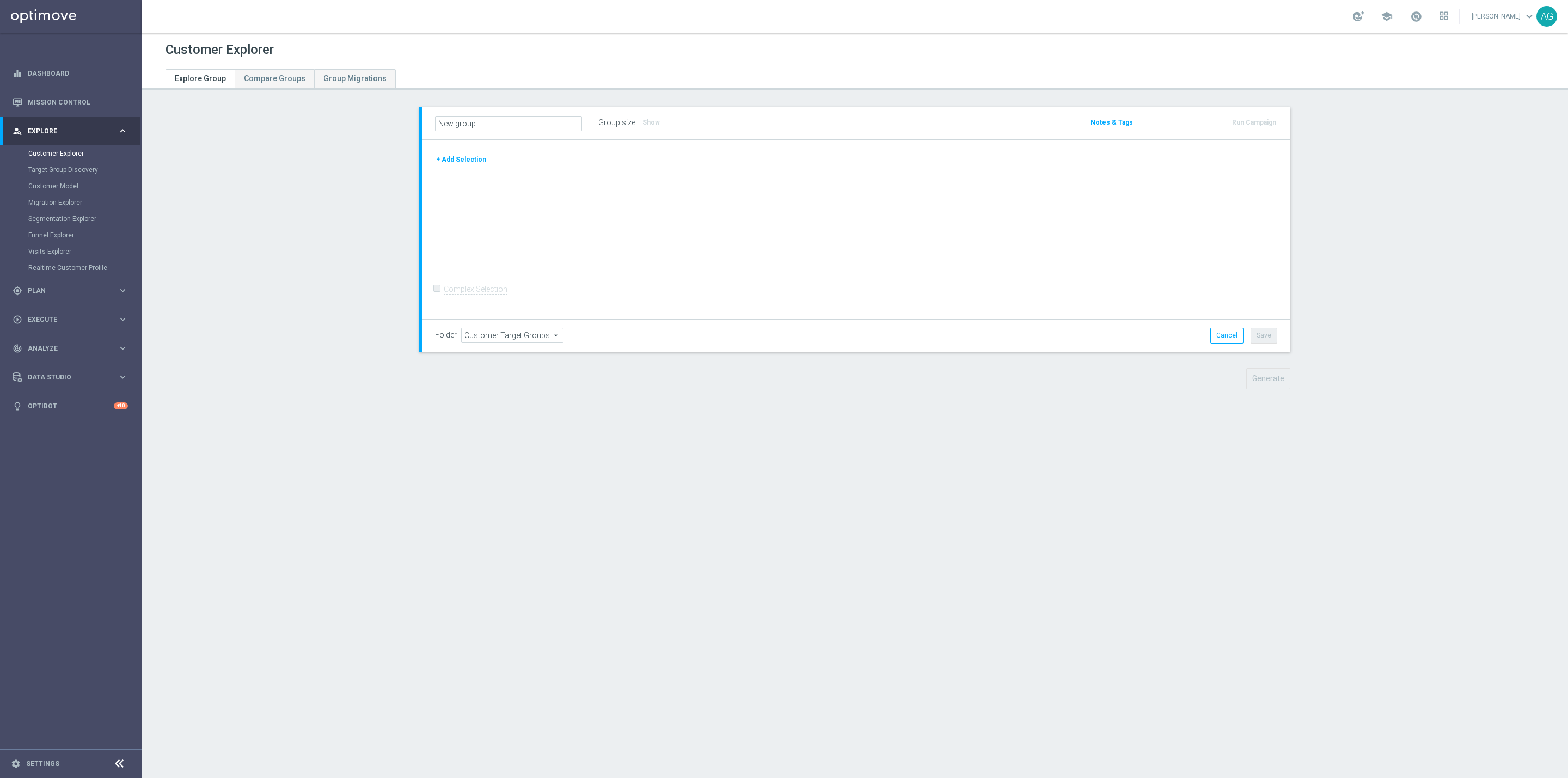
click at [475, 161] on button "+ Add Selection" at bounding box center [461, 159] width 52 height 12
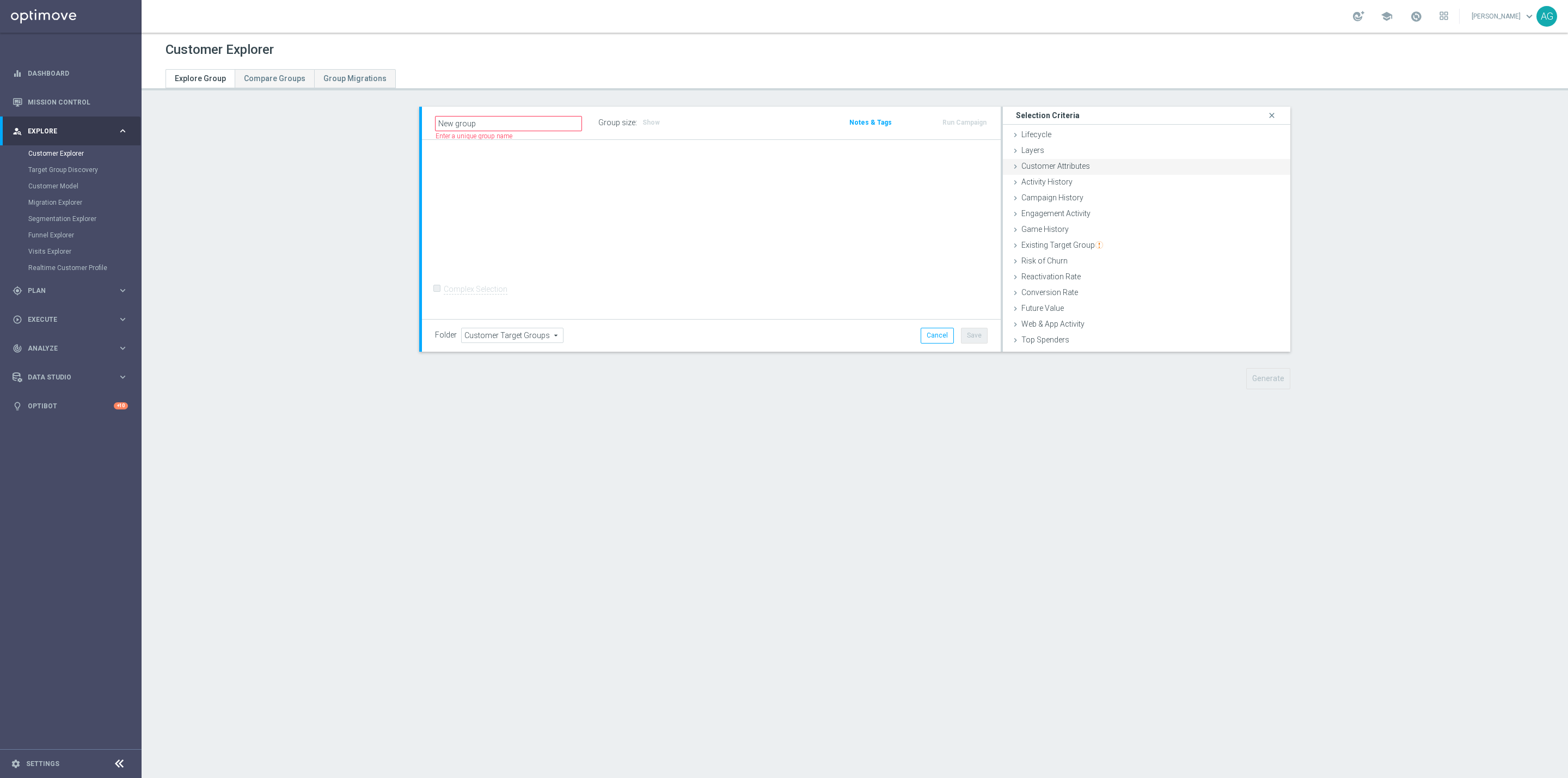
click at [1066, 162] on span "Customer Attributes" at bounding box center [1056, 166] width 69 height 9
click at [1052, 339] on span "Customer List" at bounding box center [1045, 342] width 48 height 9
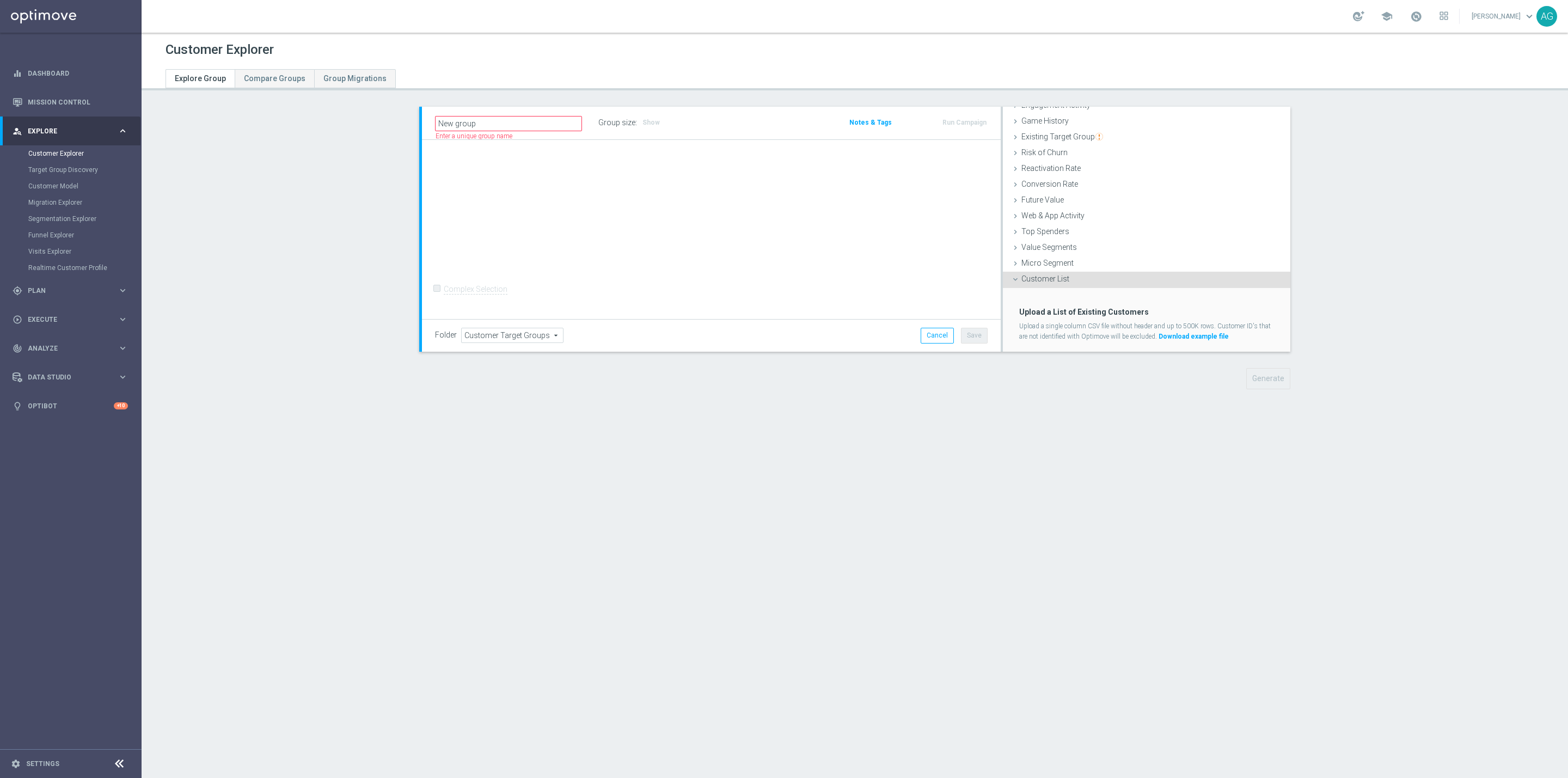
scroll to position [132, 0]
click at [1056, 332] on label "Import CSV File" at bounding box center [1047, 334] width 55 height 13
click at [0, 0] on input "Import CSV File" at bounding box center [0, 0] width 0 height 0
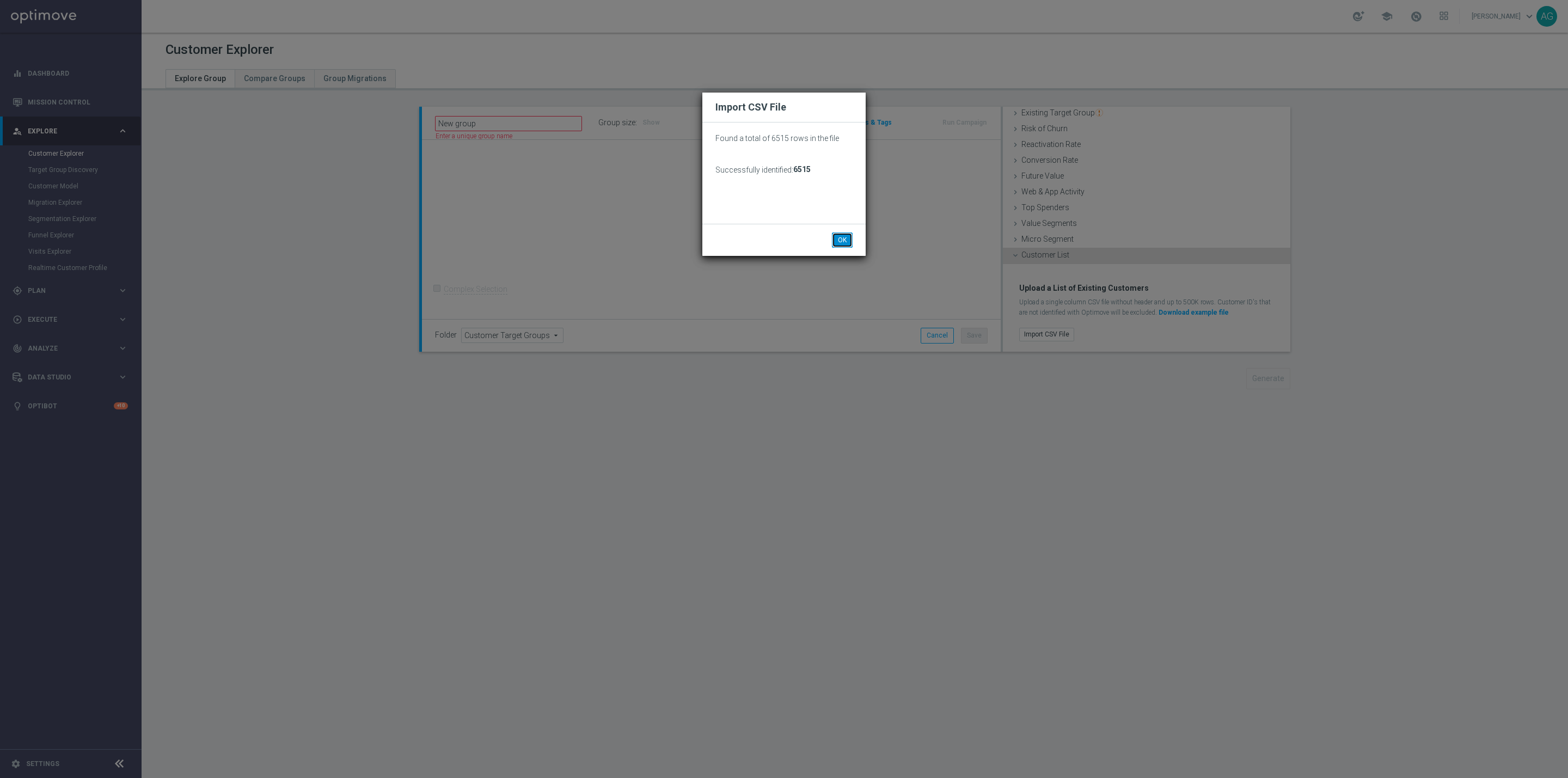
click at [840, 237] on button "OK" at bounding box center [842, 240] width 20 height 15
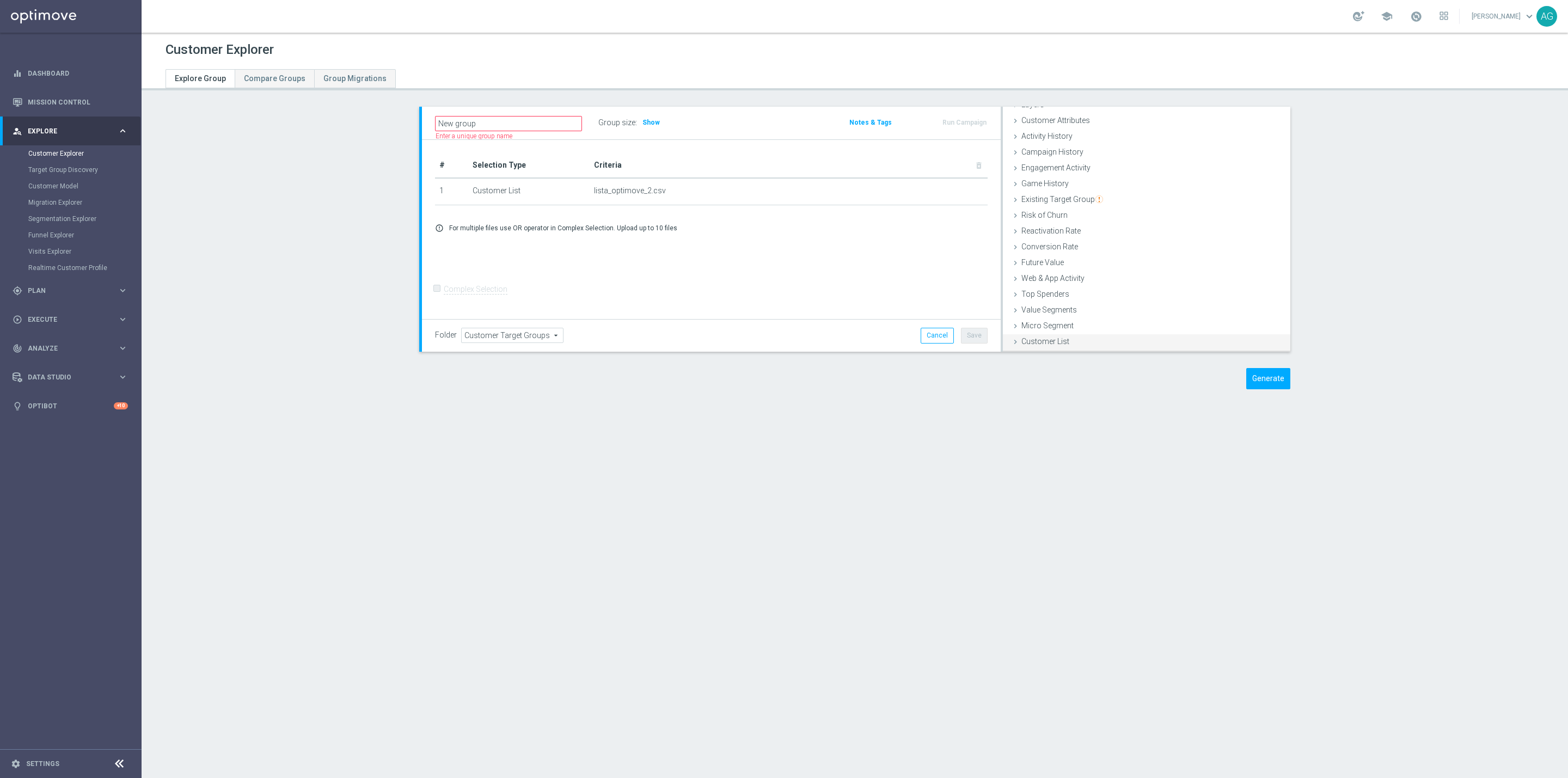
scroll to position [45, 0]
click at [1246, 374] on button "Generate" at bounding box center [1268, 378] width 44 height 21
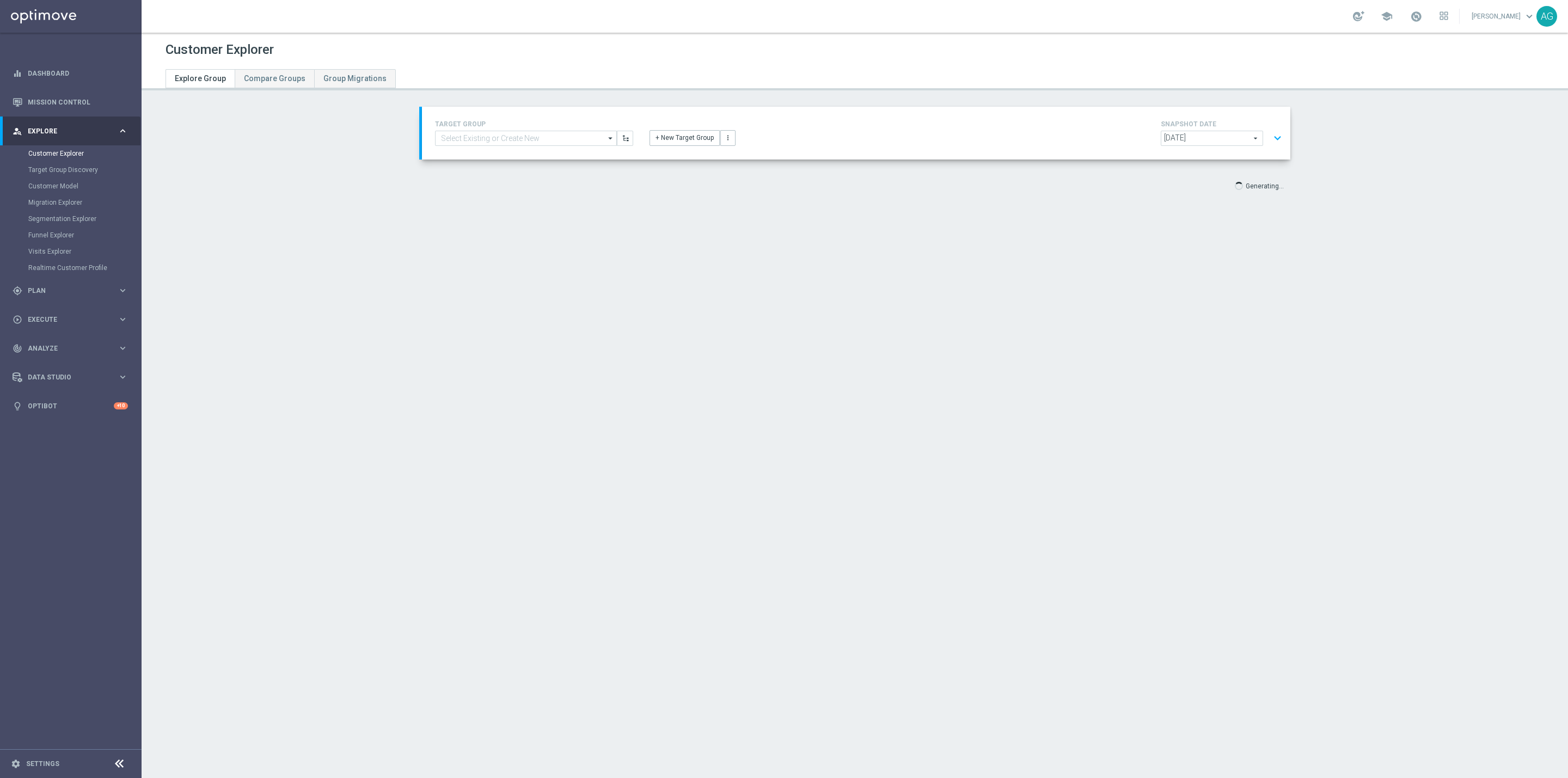
scroll to position [20, 0]
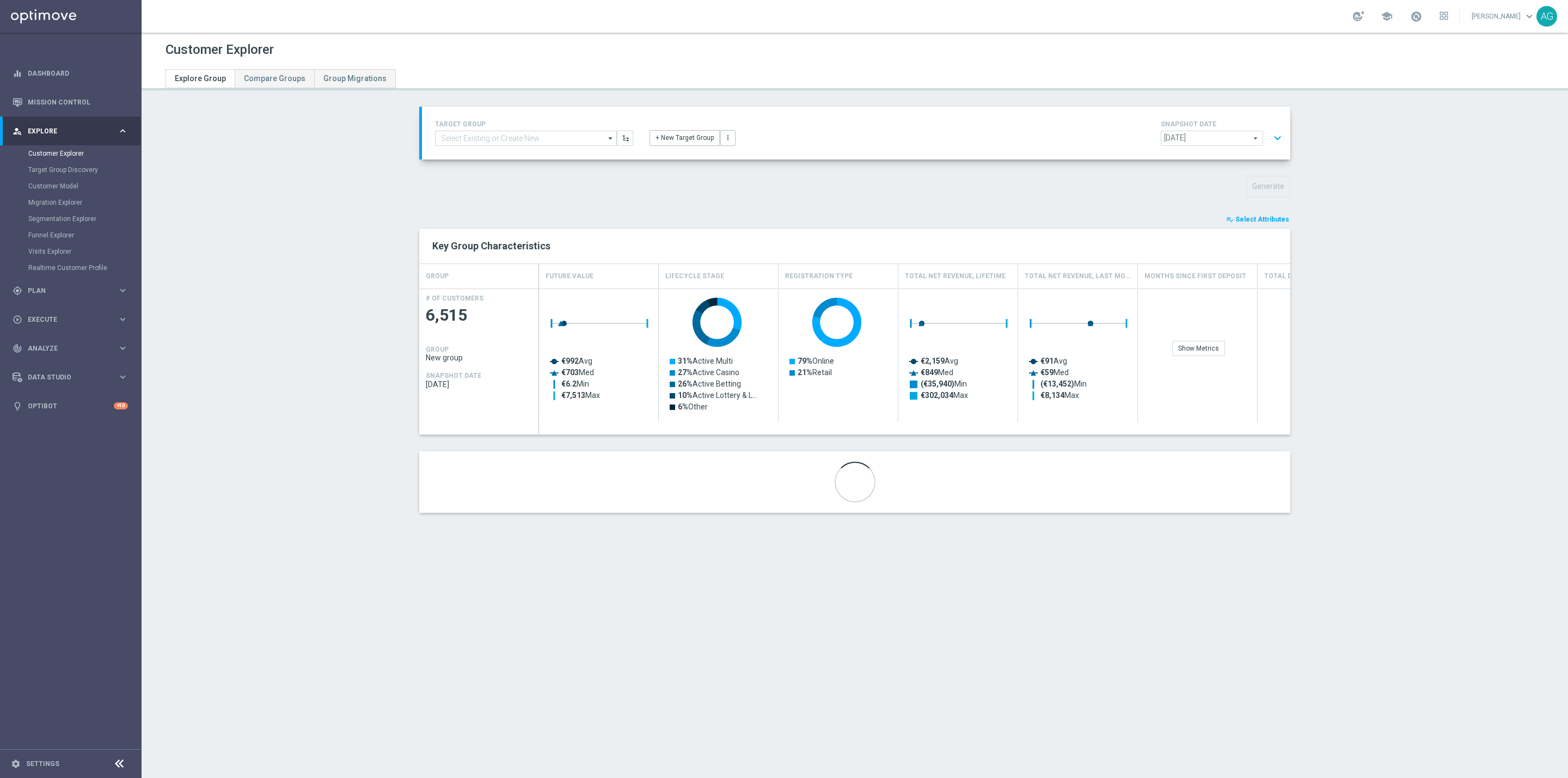
click at [1273, 217] on span "Select Attributes" at bounding box center [1262, 219] width 54 height 8
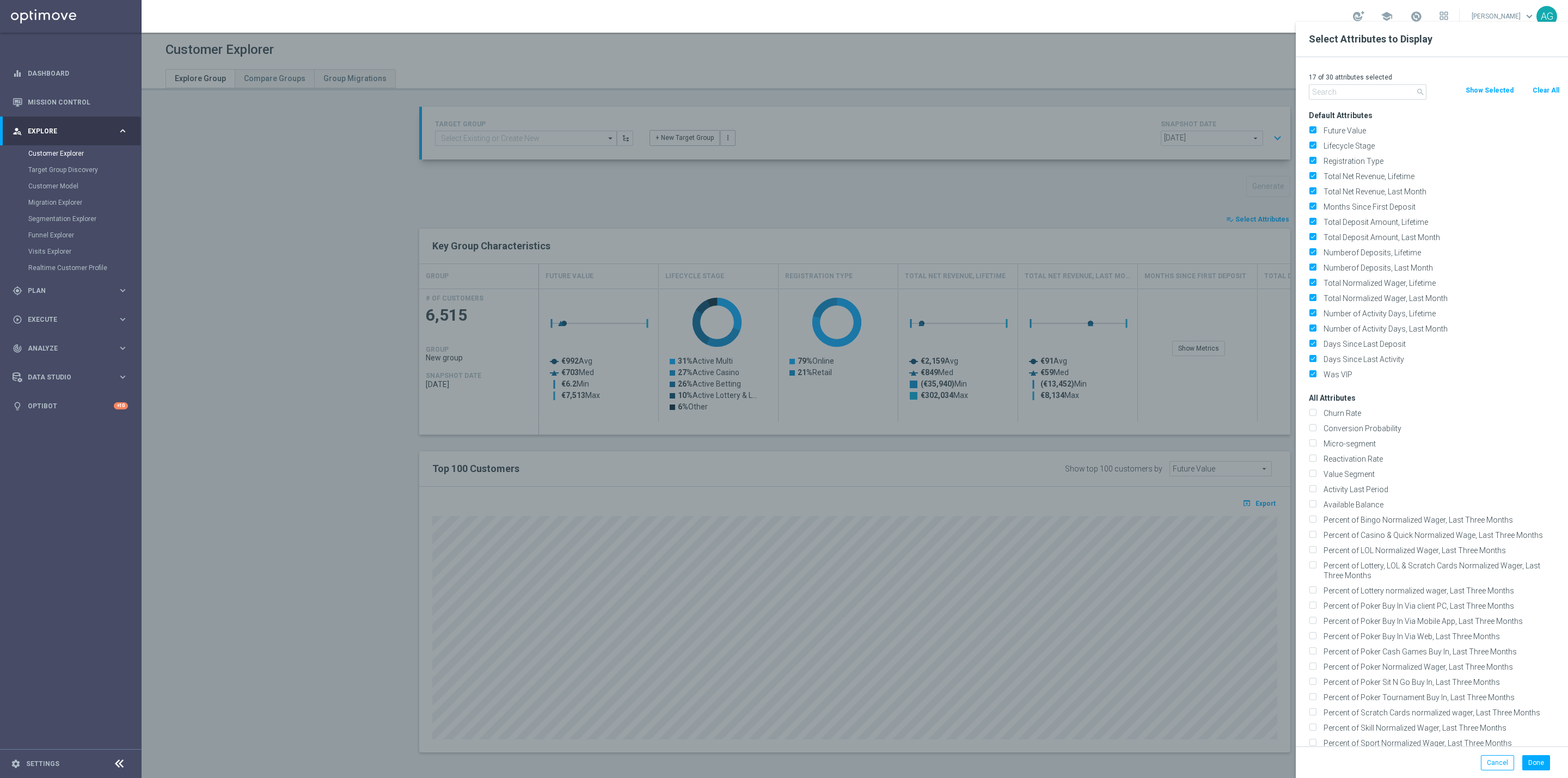
click at [1557, 89] on button "Clear All" at bounding box center [1546, 90] width 29 height 12
checkbox input "false"
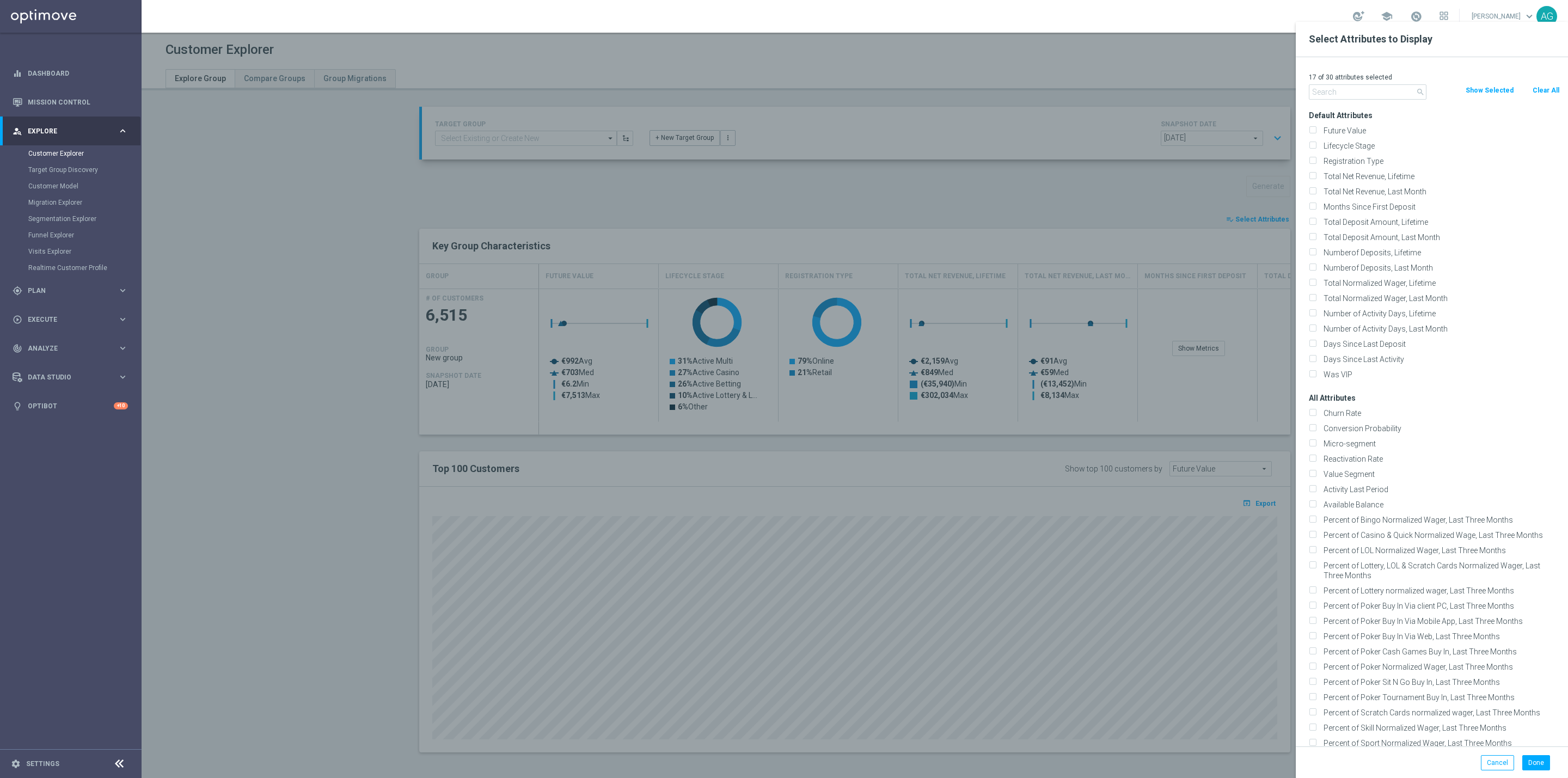
checkbox input "false"
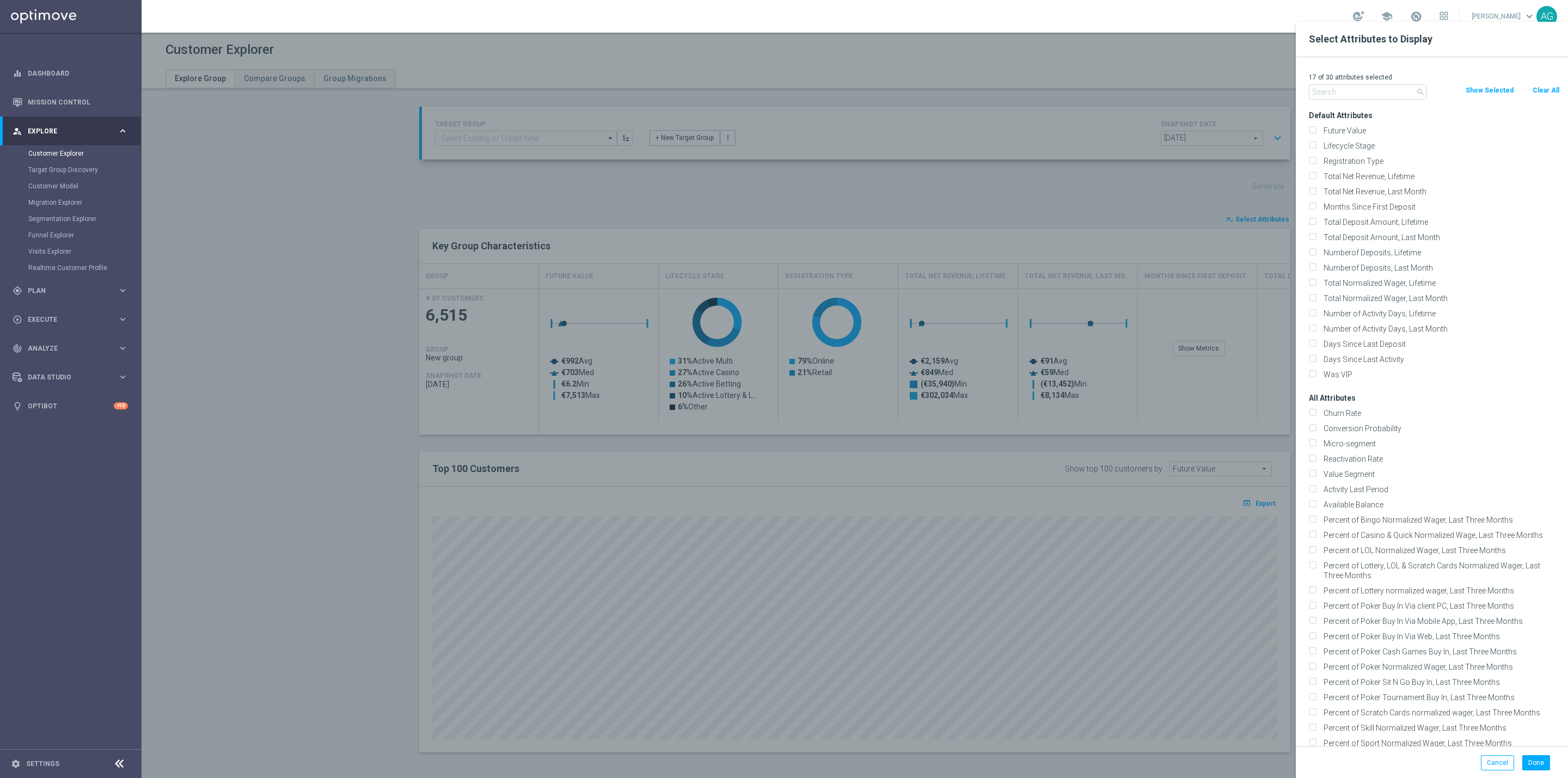
checkbox input "false"
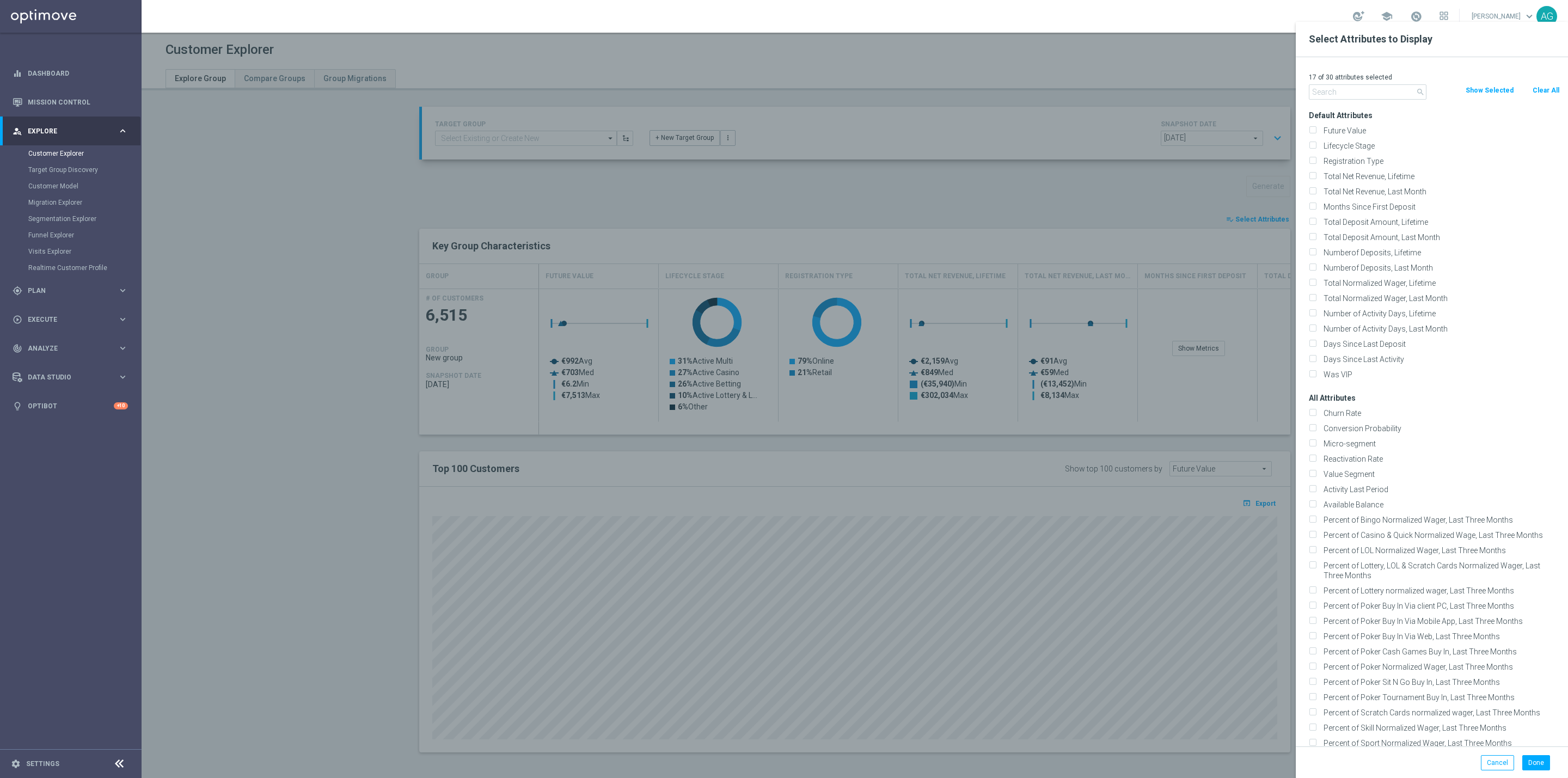
checkbox input "false"
click at [1326, 96] on input "text" at bounding box center [1368, 92] width 117 height 15
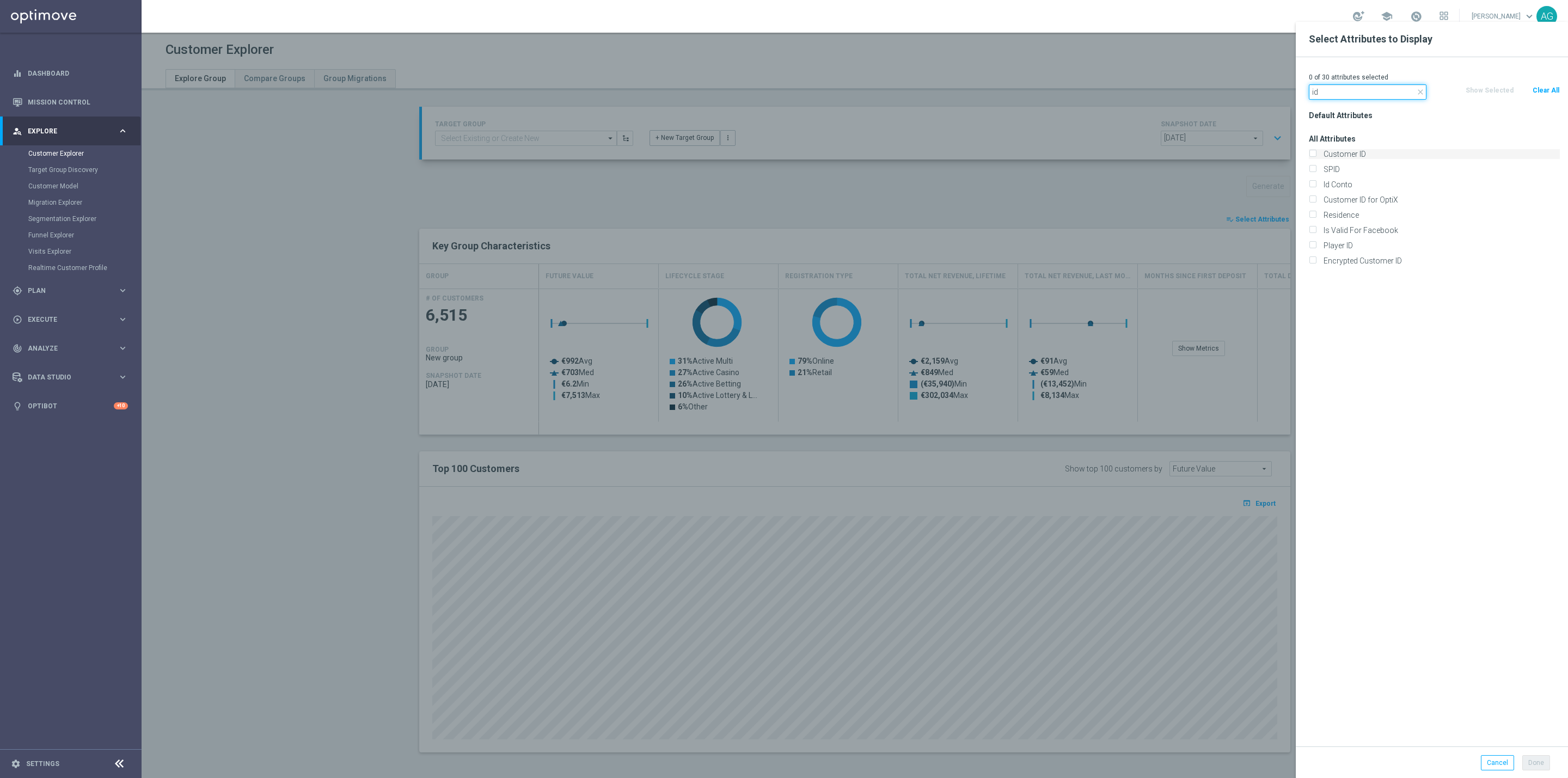
type input "id"
click at [1332, 158] on label "Customer ID" at bounding box center [1440, 154] width 240 height 10
click at [1316, 158] on input "Customer ID" at bounding box center [1312, 155] width 7 height 7
checkbox input "true"
click at [1419, 91] on icon "close" at bounding box center [1421, 92] width 9 height 9
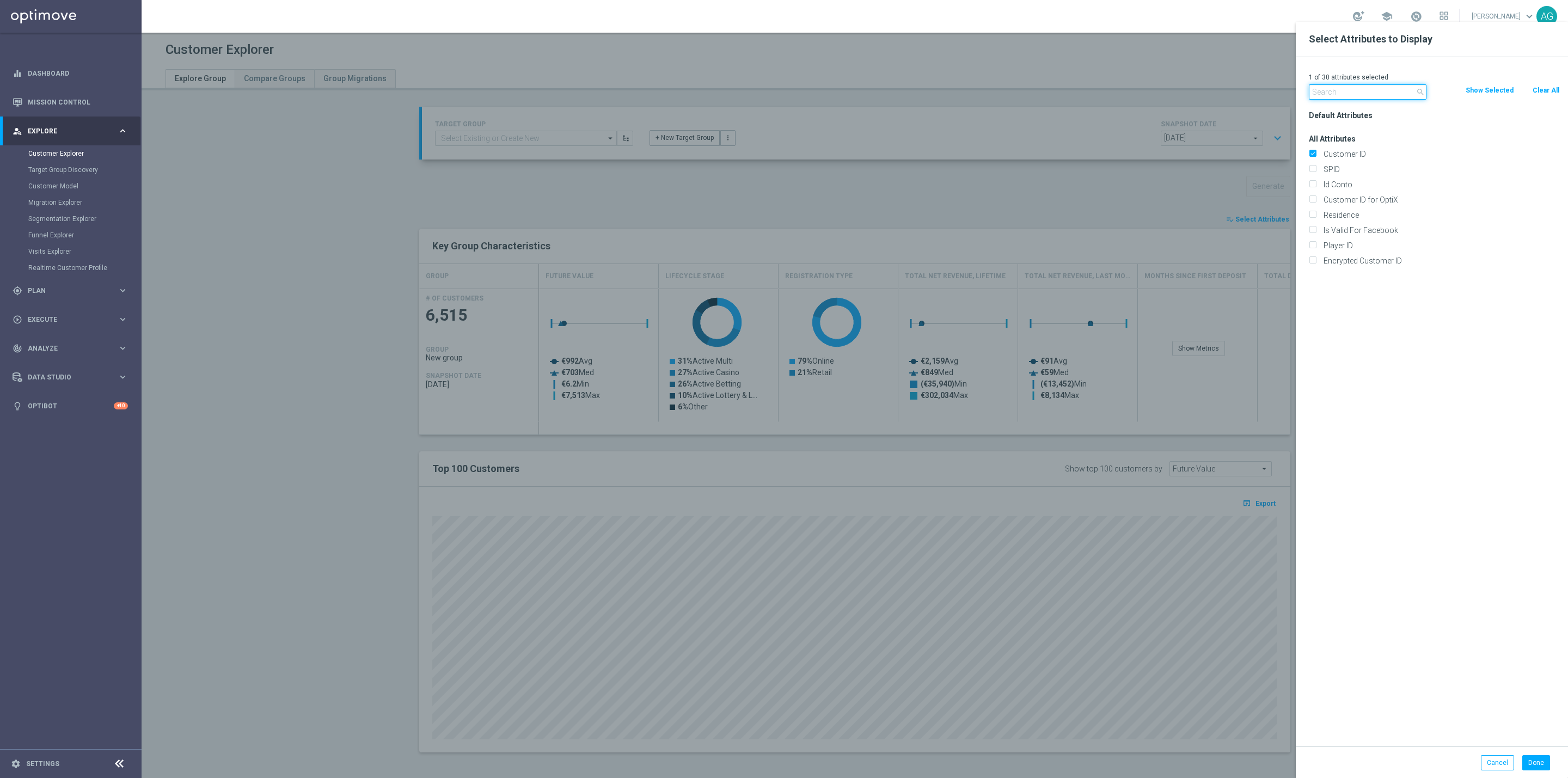
click at [1394, 94] on input "text" at bounding box center [1368, 92] width 117 height 15
type input "m"
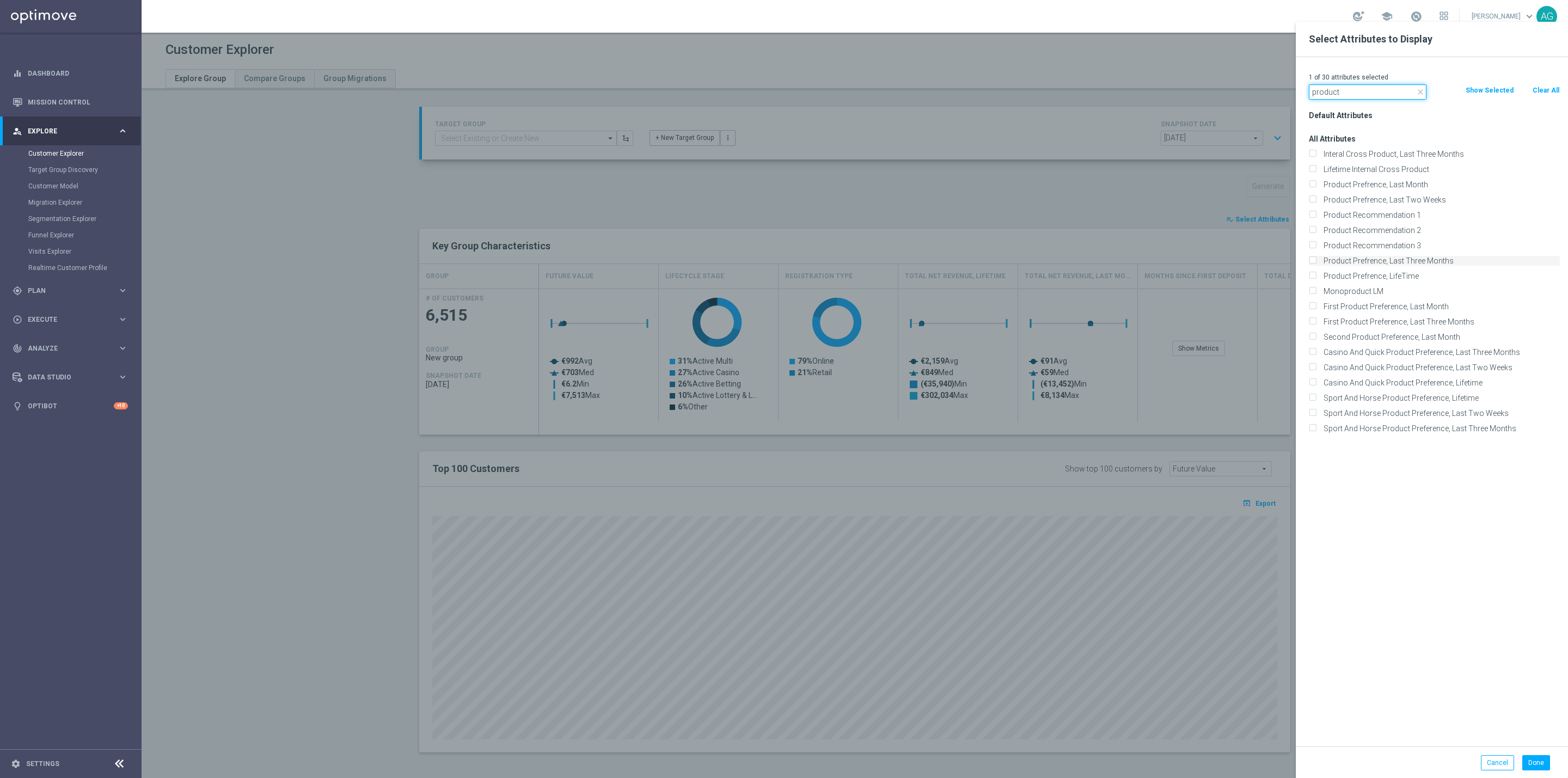
type input "product"
click at [1311, 258] on input "Product Prefrence, Last Three Months" at bounding box center [1312, 261] width 7 height 7
checkbox input "true"
click at [1211, 175] on div at bounding box center [926, 411] width 1568 height 778
click at [1541, 761] on button "Done" at bounding box center [1537, 763] width 28 height 15
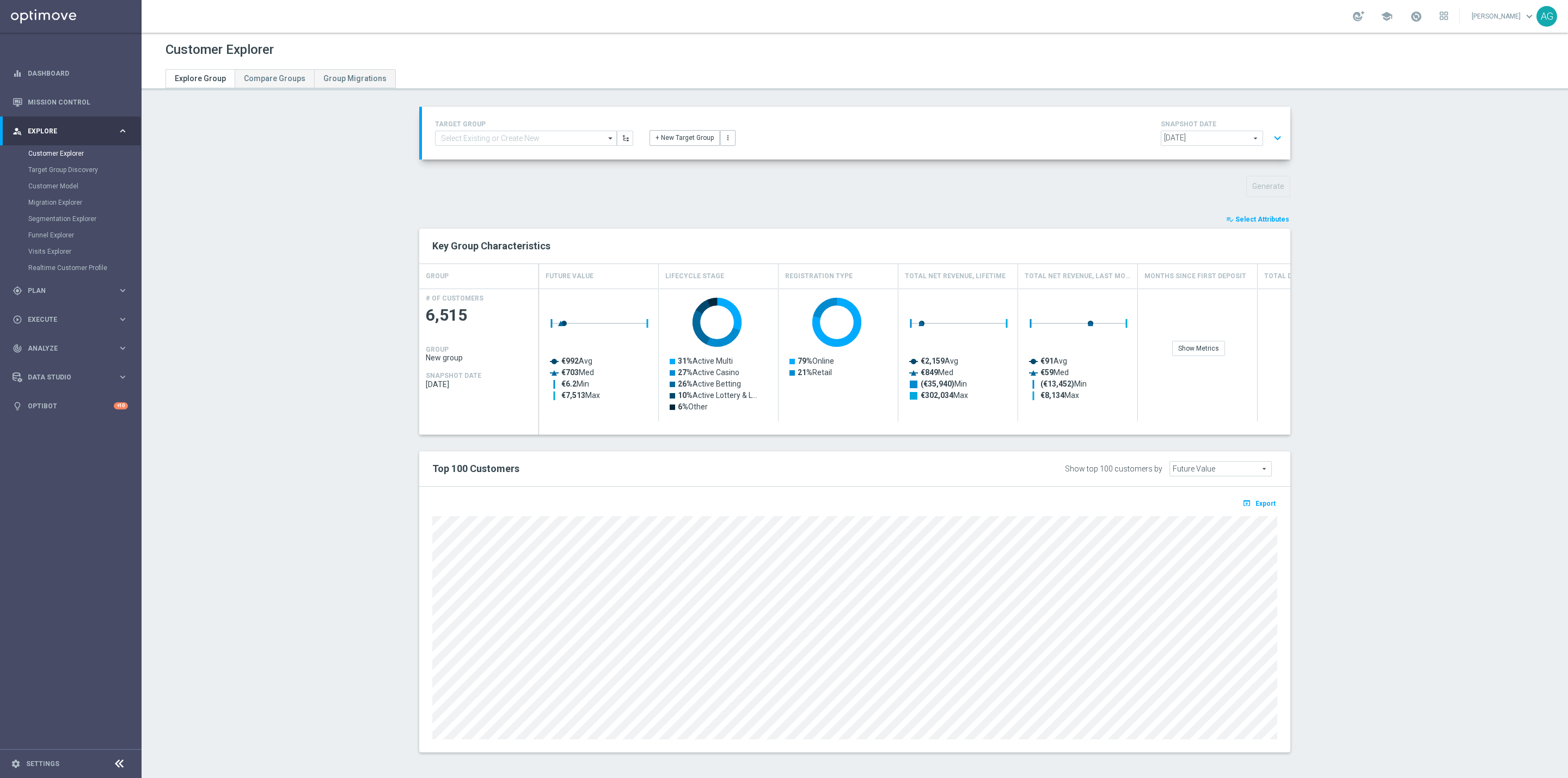
type input "Search"
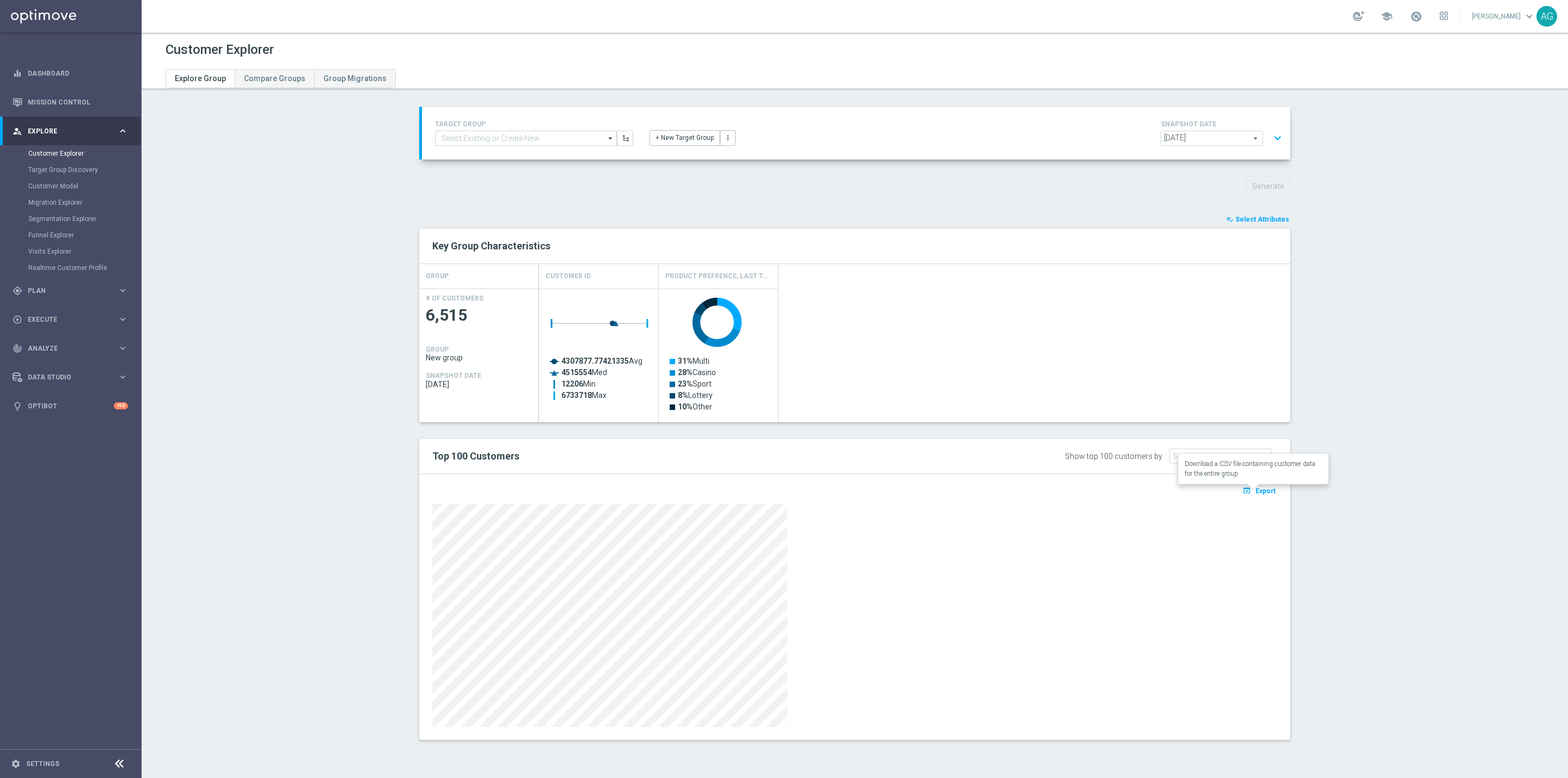
click at [1250, 495] on button "open_in_browser Export" at bounding box center [1259, 490] width 36 height 14
click at [1270, 140] on button "expand_more" at bounding box center [1278, 138] width 16 height 20
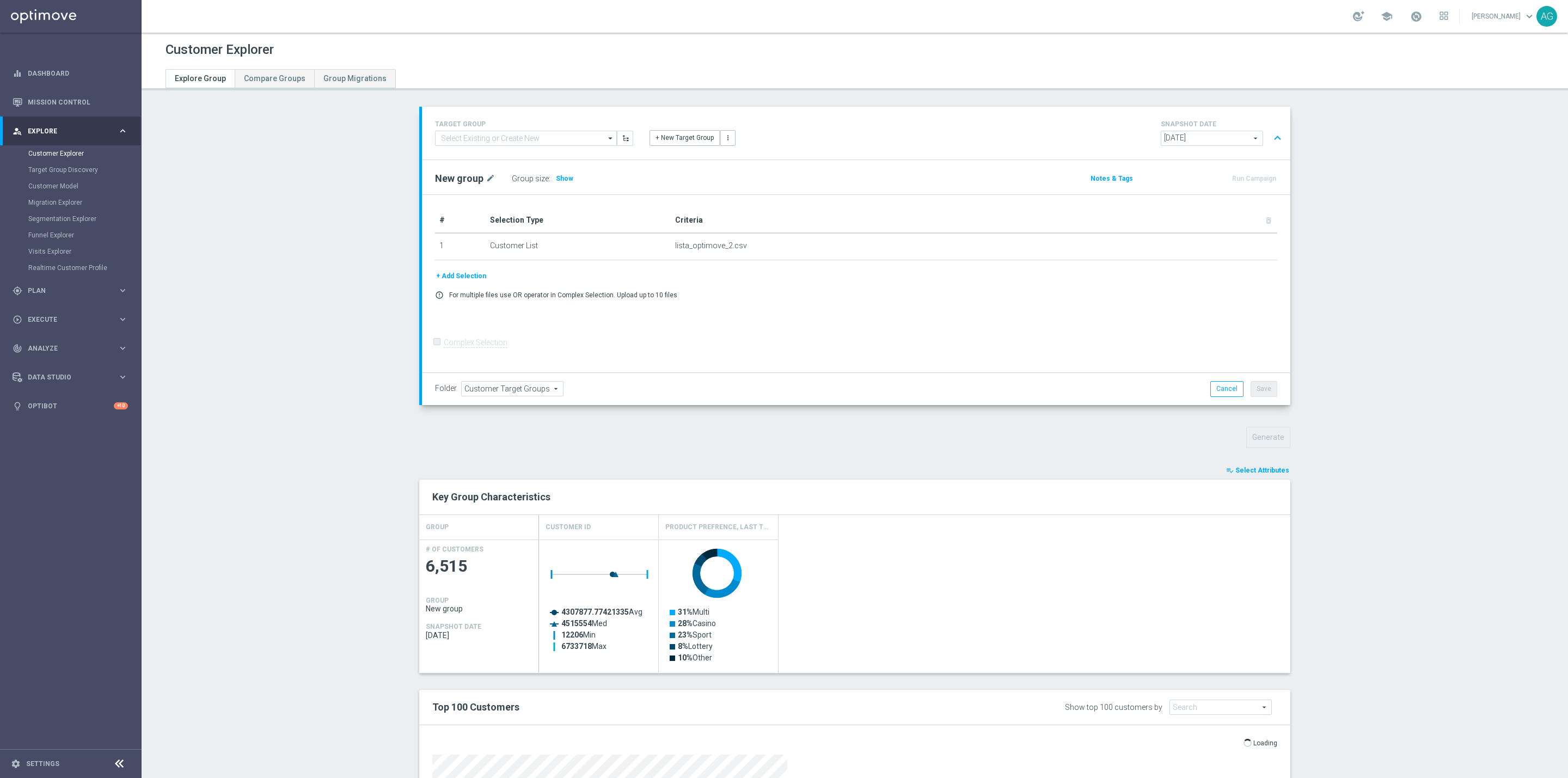
scroll to position [0, 0]
click at [452, 272] on button "+ Add Selection" at bounding box center [461, 275] width 52 height 12
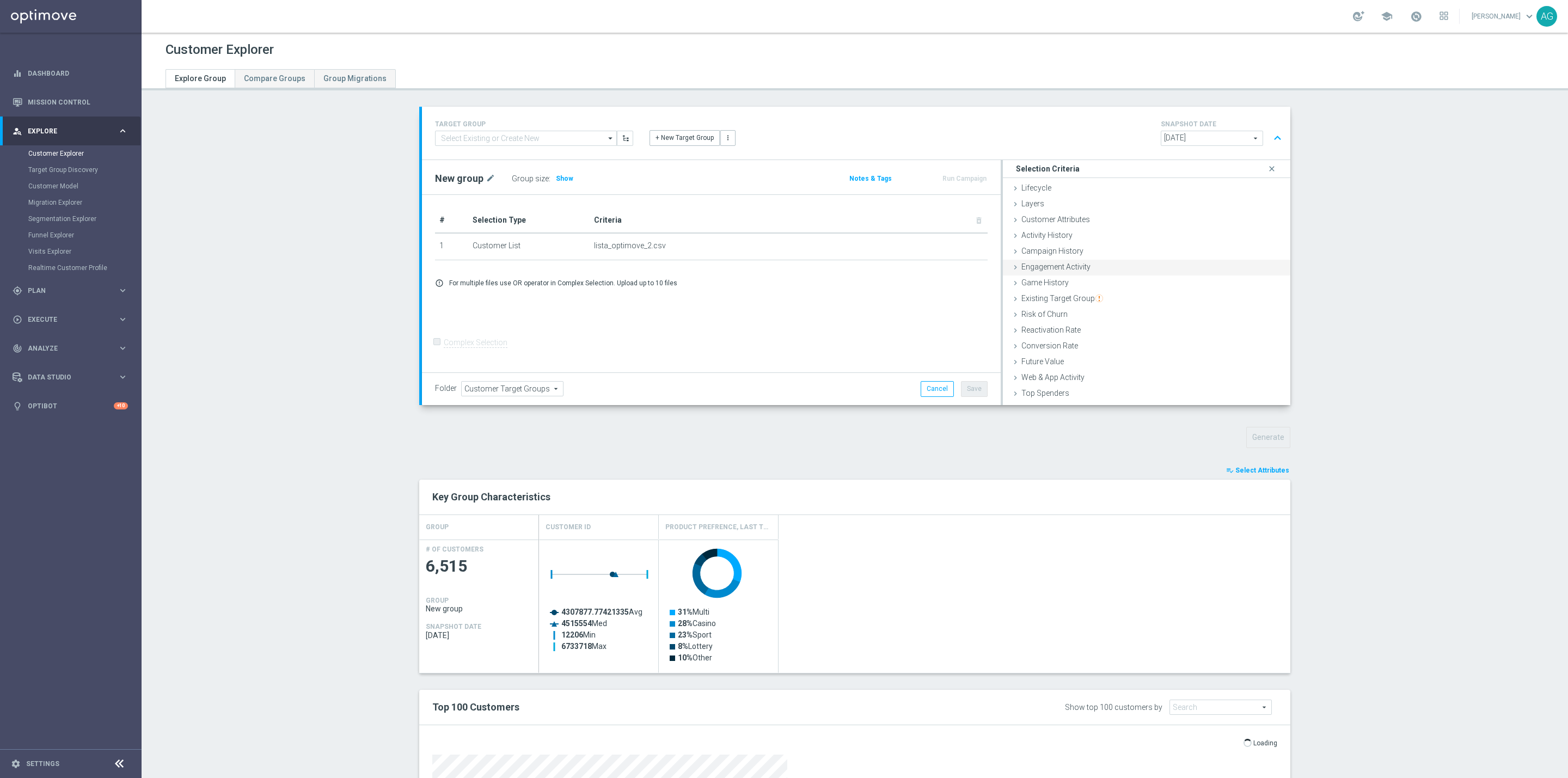
click at [1088, 263] on div "Engagement Activity done" at bounding box center [1146, 268] width 288 height 17
click at [1096, 251] on div "Campaign History done" at bounding box center [1146, 252] width 288 height 17
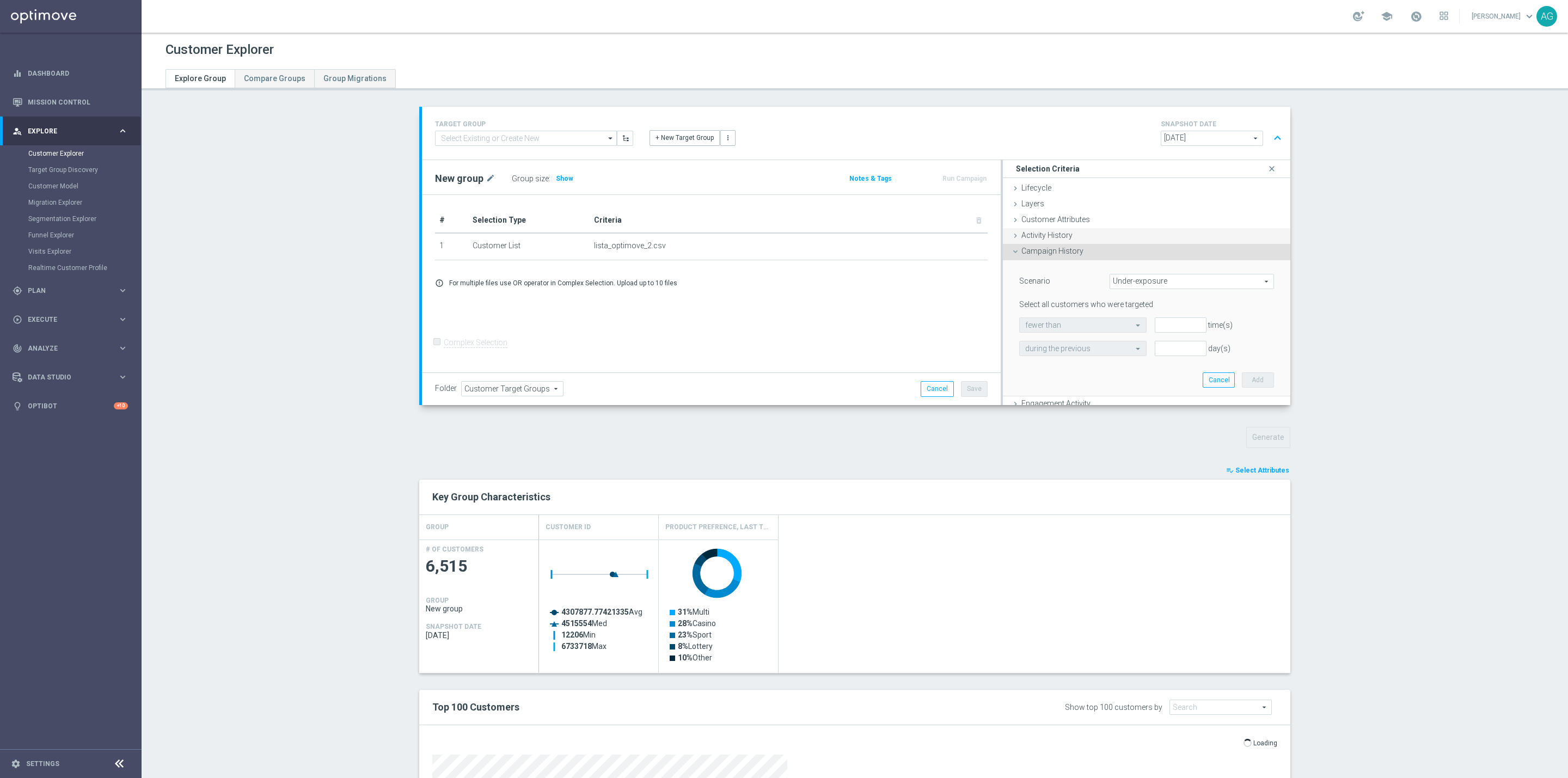
click at [1053, 234] on span "Activity History" at bounding box center [1047, 235] width 51 height 9
click at [1139, 298] on span "Metric" at bounding box center [1203, 301] width 140 height 14
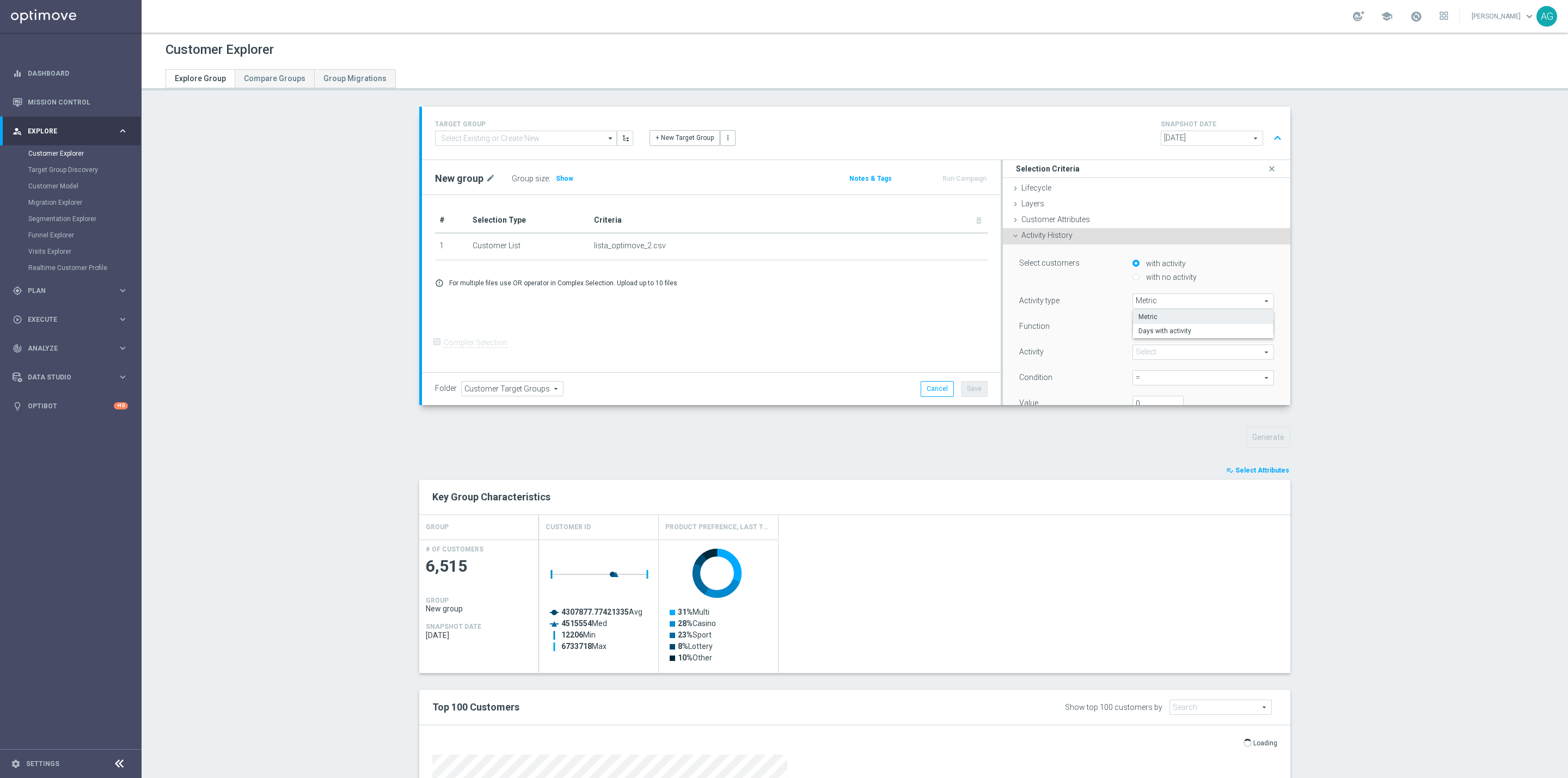
drag, startPoint x: 1067, startPoint y: 335, endPoint x: 1095, endPoint y: 335, distance: 28.0
click at [1067, 337] on div "Function" at bounding box center [1067, 327] width 113 height 17
click at [1134, 329] on span "Total" at bounding box center [1203, 327] width 140 height 14
click at [1085, 351] on div "Activity" at bounding box center [1067, 353] width 113 height 17
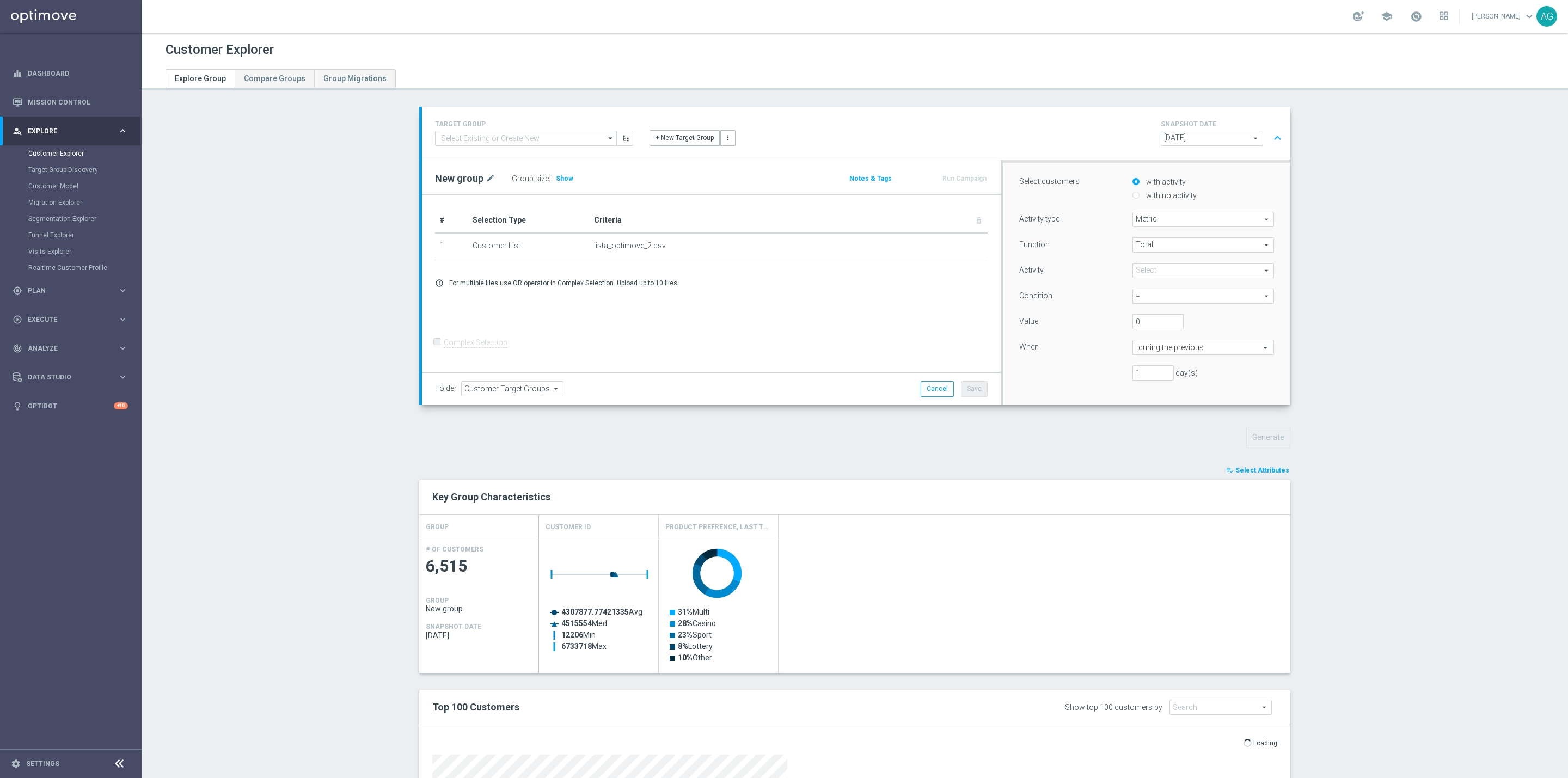
click at [1134, 273] on span at bounding box center [1203, 270] width 140 height 14
click at [1139, 273] on input "search" at bounding box center [1204, 270] width 142 height 15
type input "betting"
click at [1174, 373] on span "Betting Wager" at bounding box center [1203, 372] width 131 height 9
type input "Betting Wager"
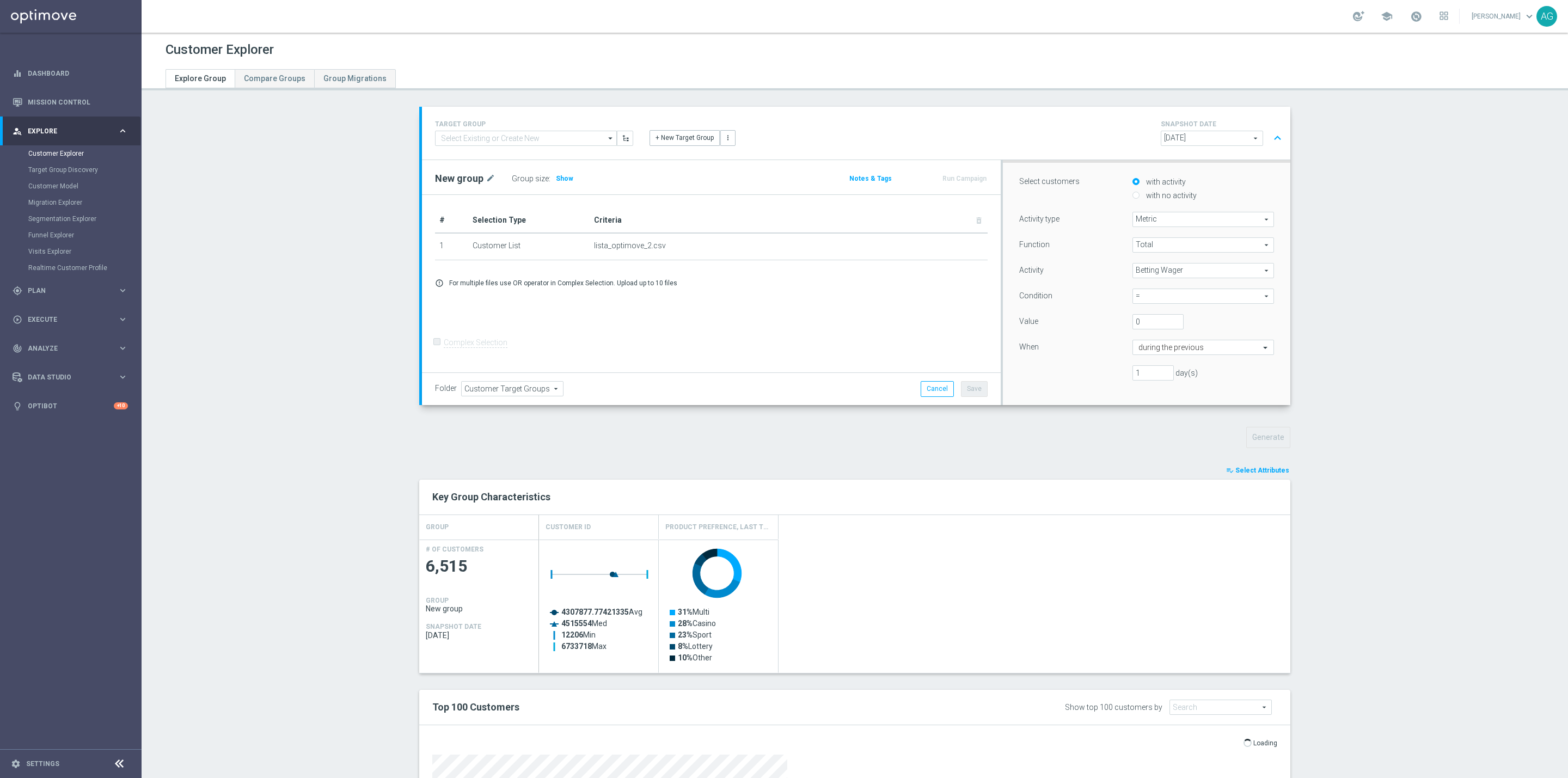
click at [1160, 303] on span "=" at bounding box center [1203, 296] width 140 height 14
click at [1147, 343] on span ">" at bounding box center [1203, 341] width 131 height 9
type input ">"
click at [1133, 289] on input "1" at bounding box center [1153, 291] width 41 height 15
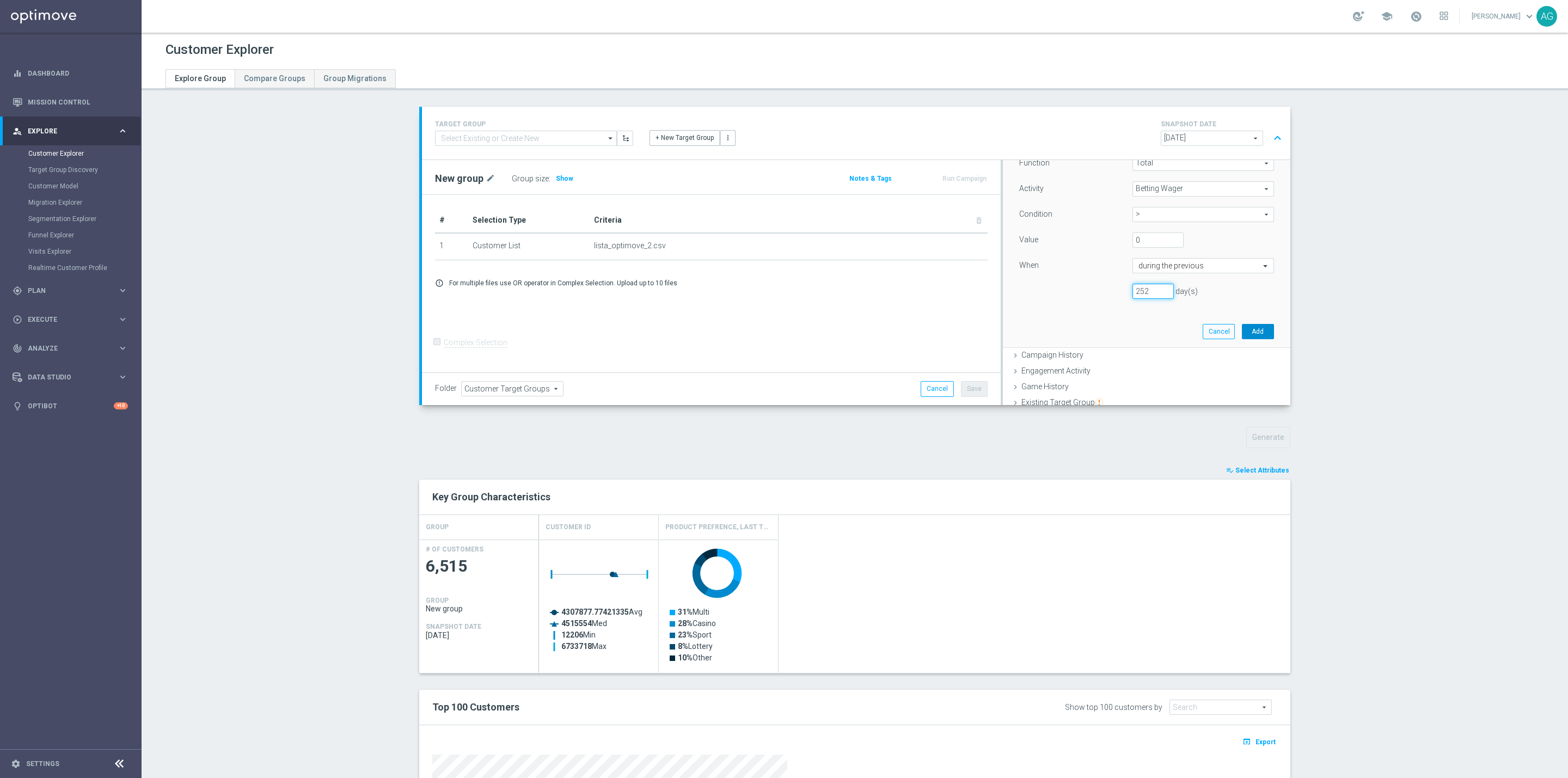
type input "252"
click at [1247, 327] on button "Add" at bounding box center [1258, 332] width 32 height 15
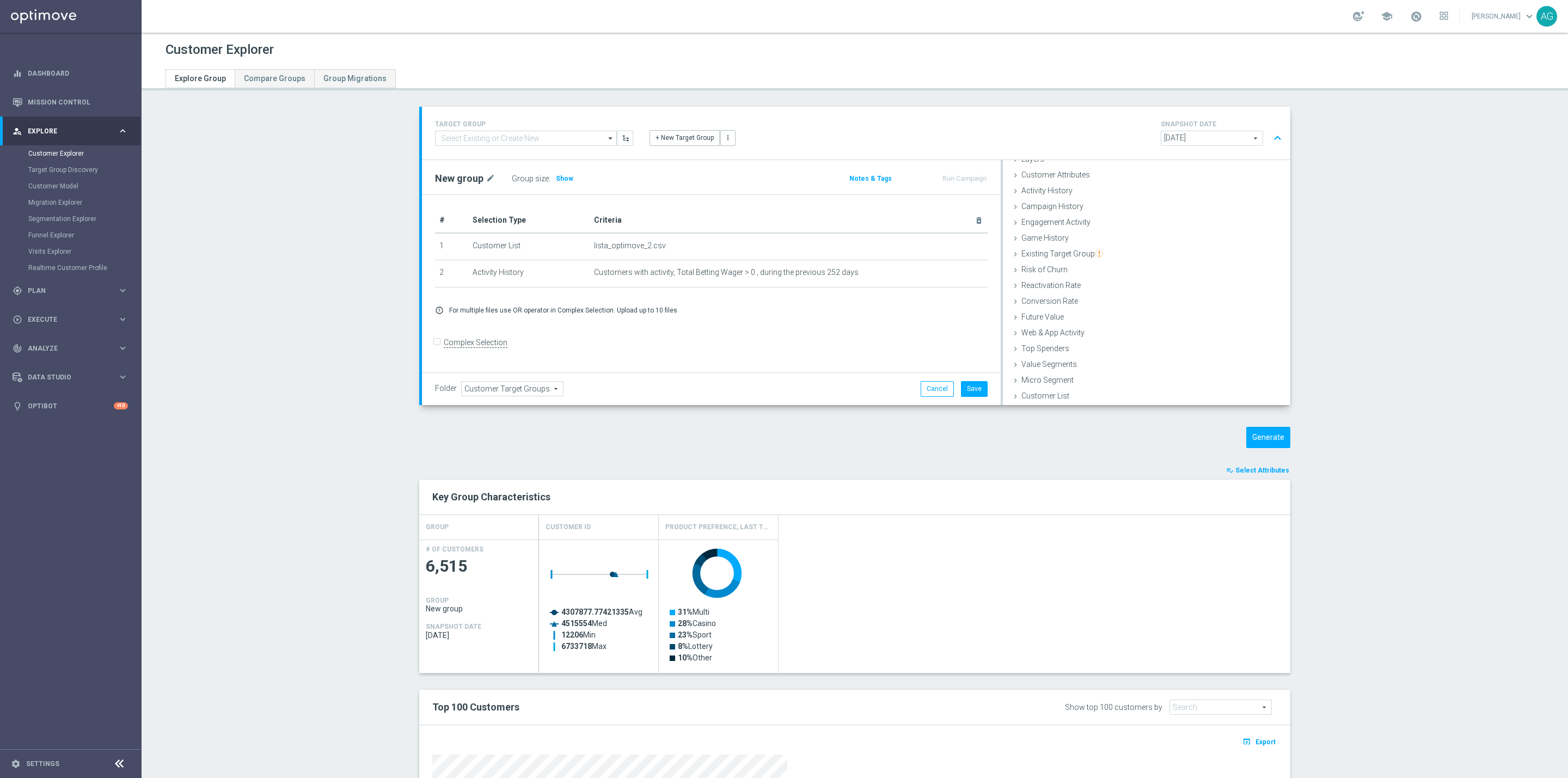
scroll to position [45, 0]
click at [1458, 477] on section "TARGET GROUP arrow_drop_down Show Selected 0 of NaN 01.02 reminder 2701 BIANCOL…" at bounding box center [855, 557] width 1427 height 900
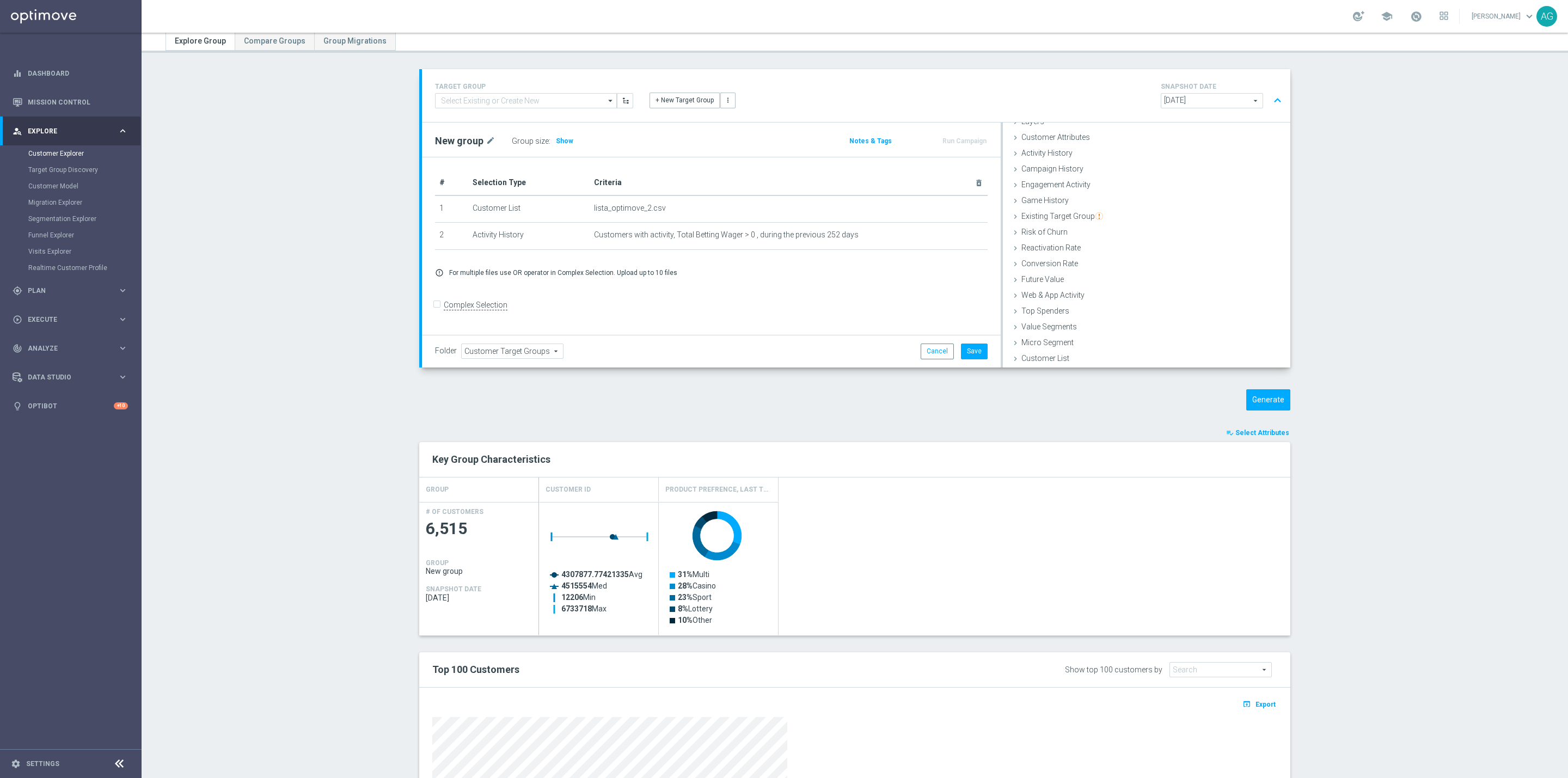
scroll to position [0, 0]
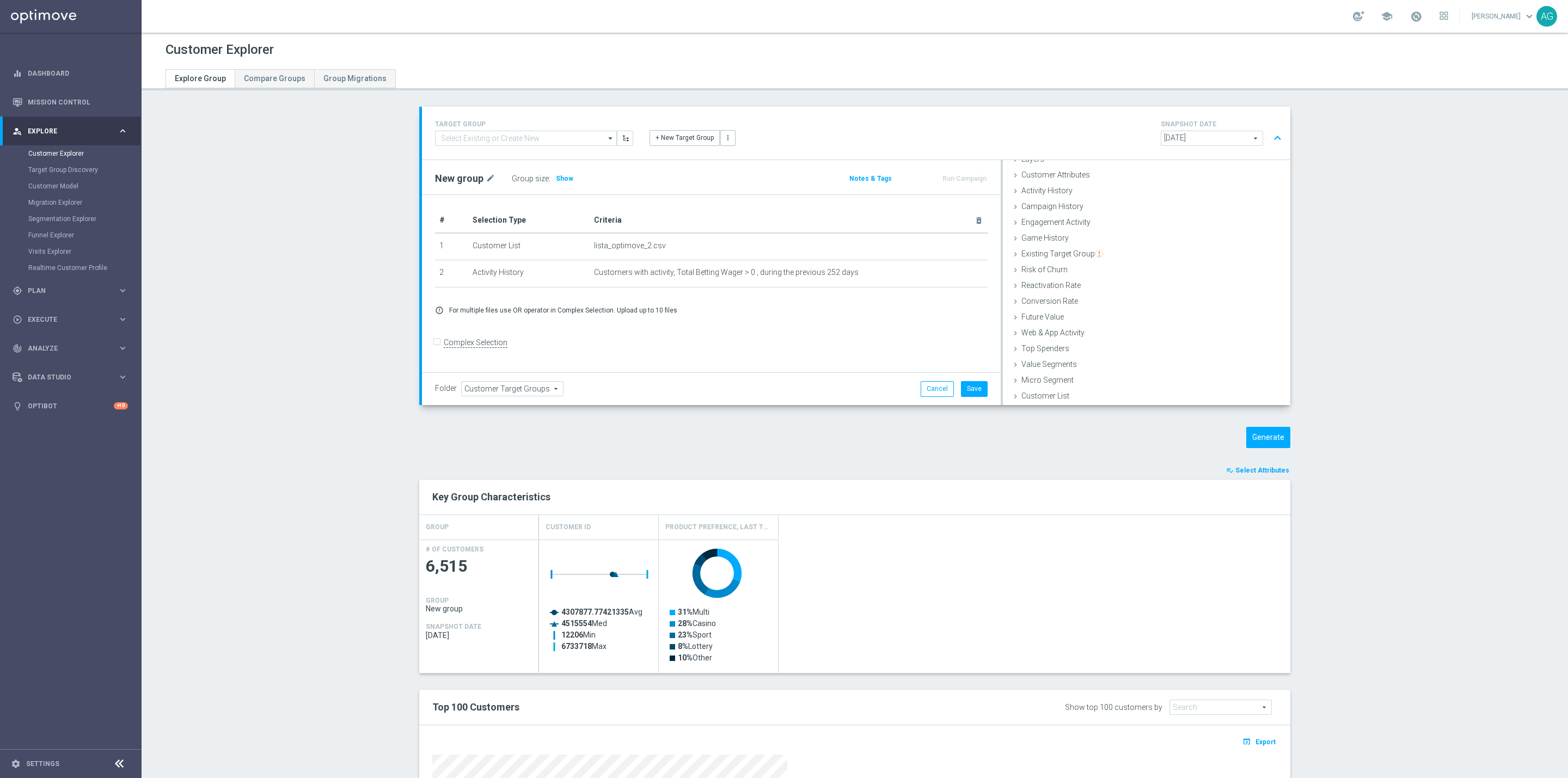
click at [435, 347] on input "Complex Selection" at bounding box center [438, 344] width 7 height 15
checkbox input "true"
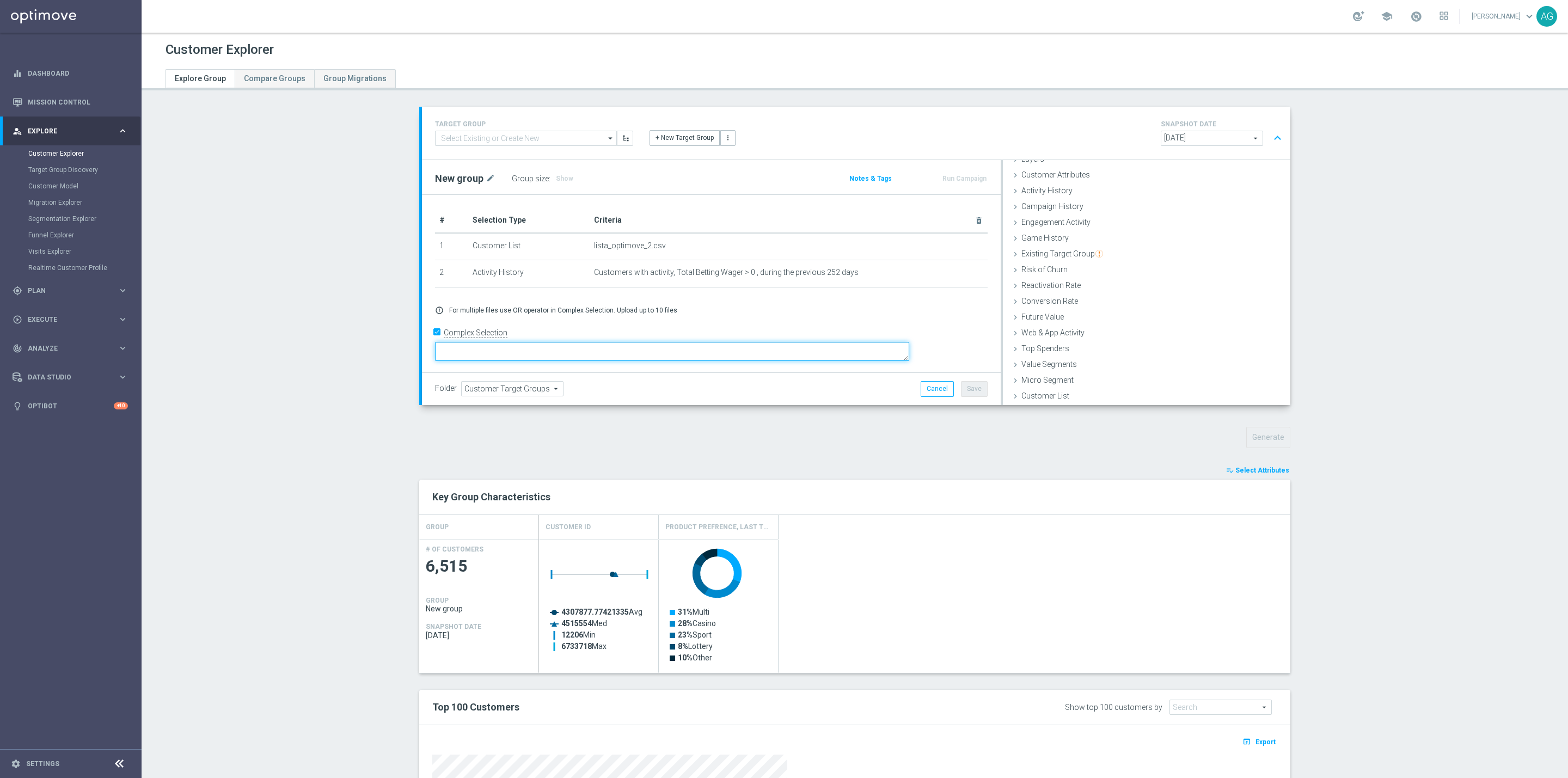
click at [523, 351] on textarea at bounding box center [672, 351] width 475 height 19
type textarea "1 and 2"
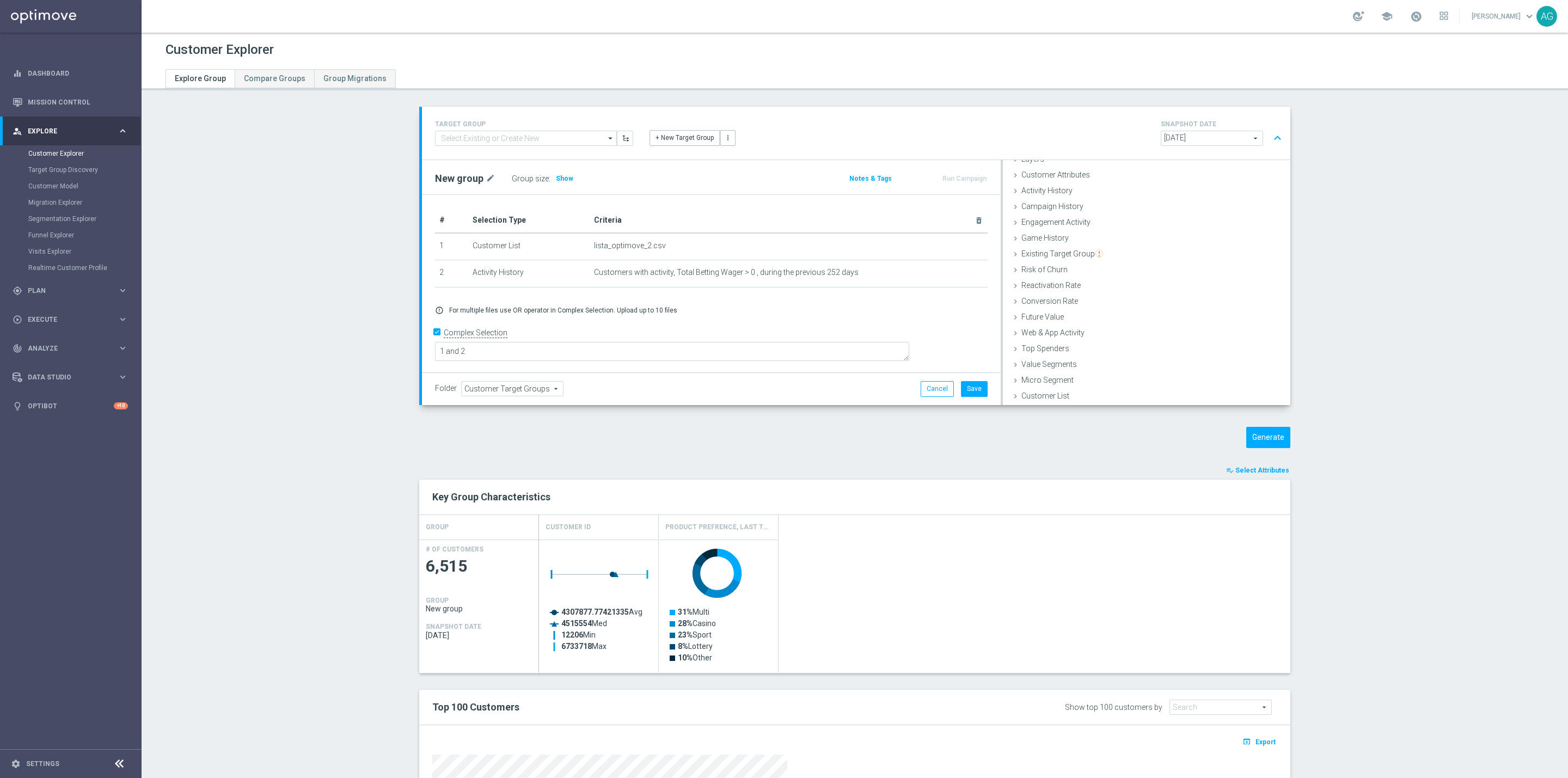
click at [850, 409] on div "TARGET GROUP arrow_drop_down Show Selected 0 of NaN 01.02 reminder 2701 BIANCOL…" at bounding box center [855, 258] width 871 height 304
click at [557, 177] on span "Show" at bounding box center [565, 179] width 17 height 8
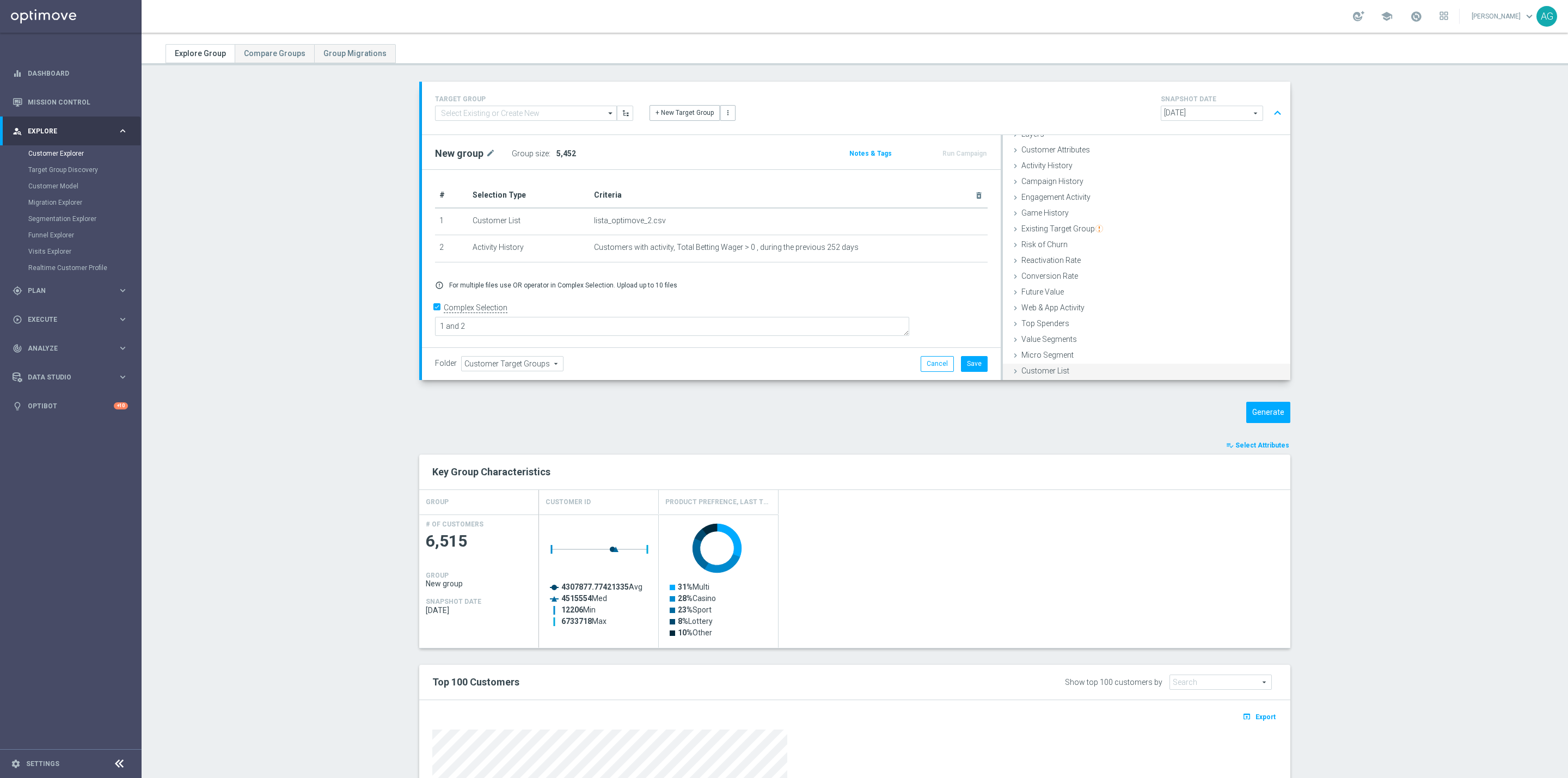
scroll to position [7, 0]
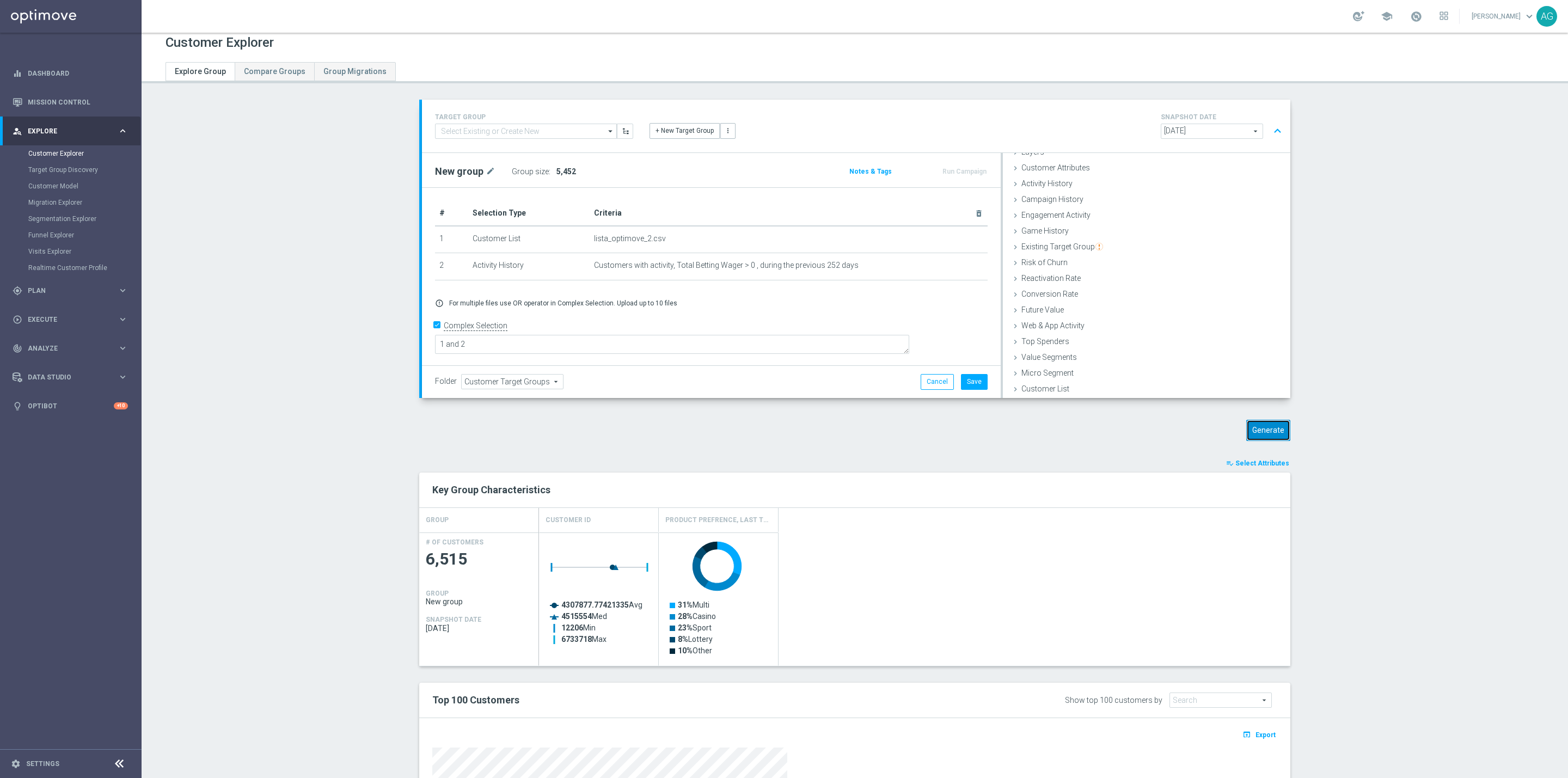
click at [1268, 423] on button "Generate" at bounding box center [1268, 430] width 44 height 21
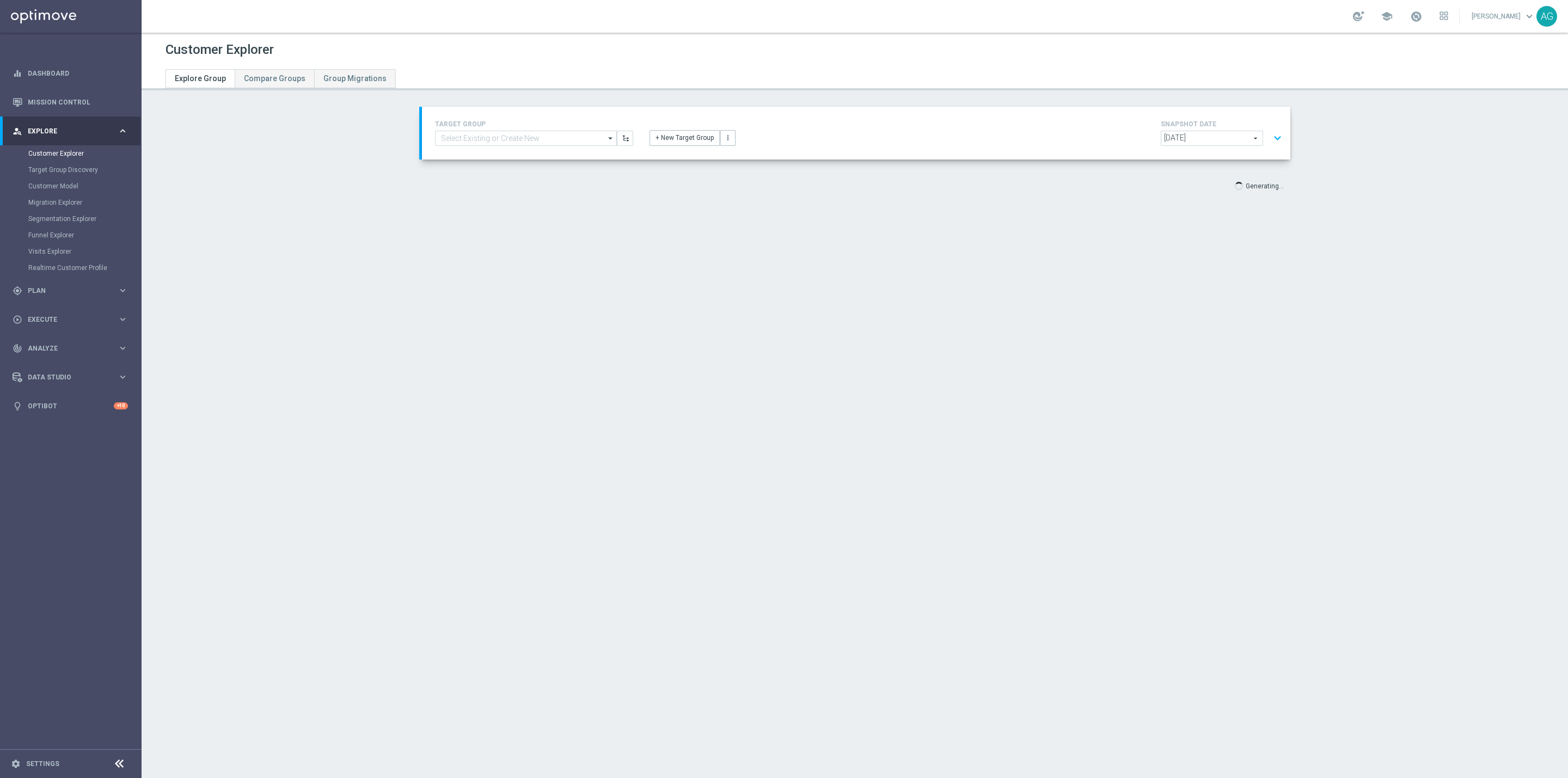
scroll to position [0, 0]
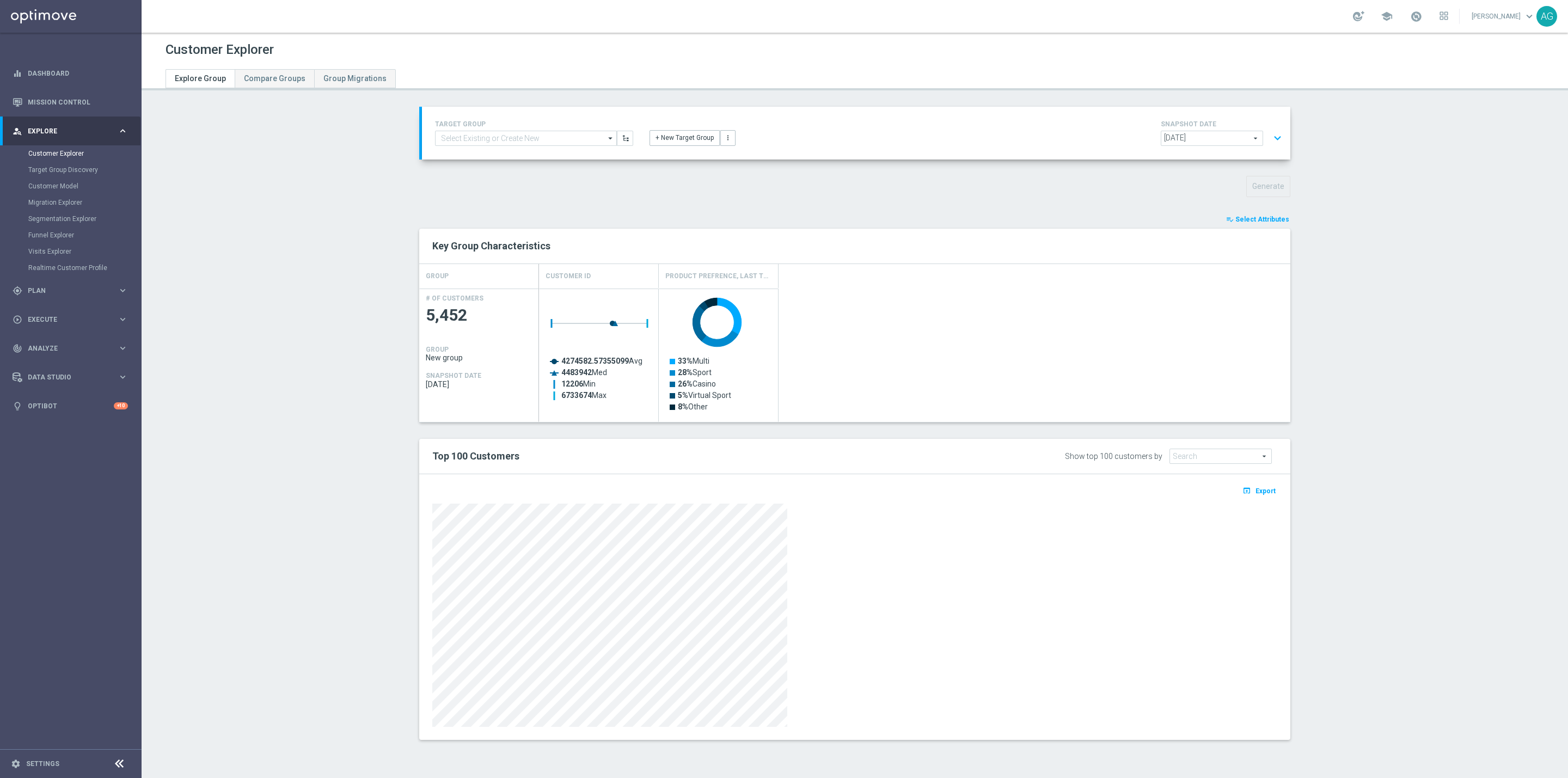
click at [1258, 223] on span "Select Attributes" at bounding box center [1262, 219] width 54 height 8
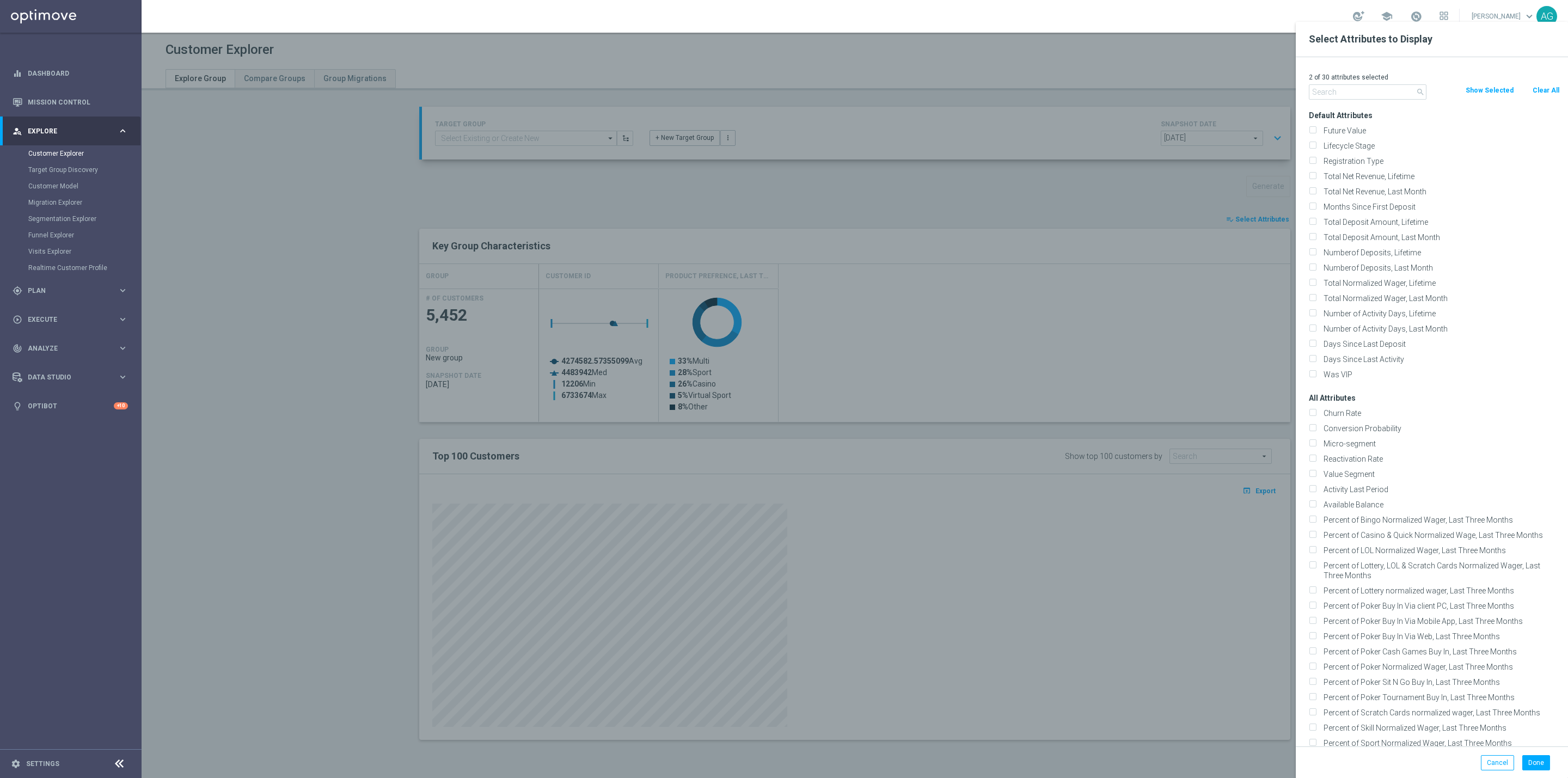
click at [1534, 94] on button "Clear All" at bounding box center [1546, 90] width 29 height 12
checkbox input "false"
click at [1350, 98] on input "text" at bounding box center [1368, 92] width 117 height 15
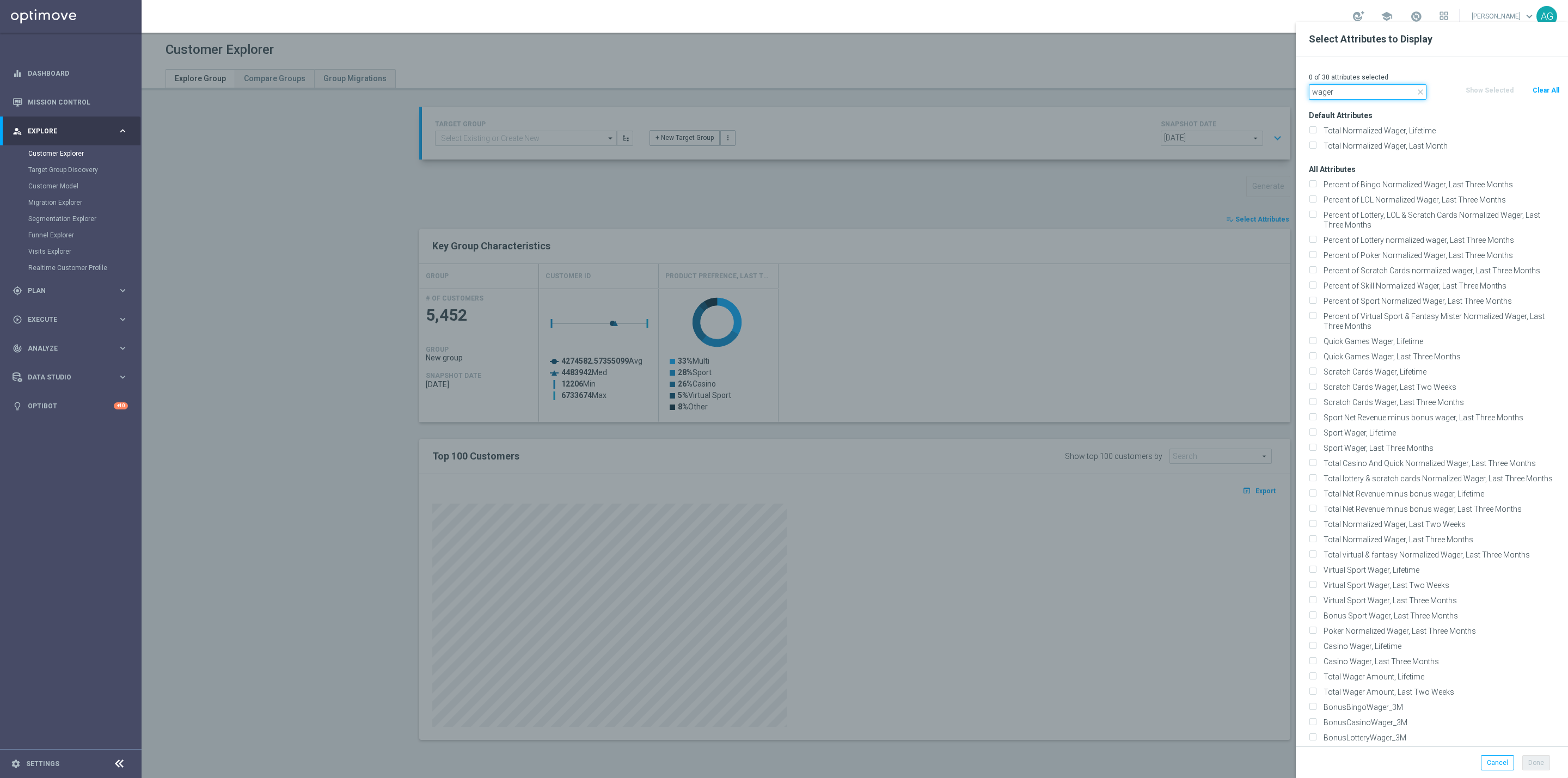
drag, startPoint x: 1347, startPoint y: 97, endPoint x: 1282, endPoint y: 87, distance: 65.8
click at [1282, 756] on div "Select Attributes to Display 0 of 30 attributes selected close wager Clear All …" at bounding box center [855, 756] width 1427 height 0
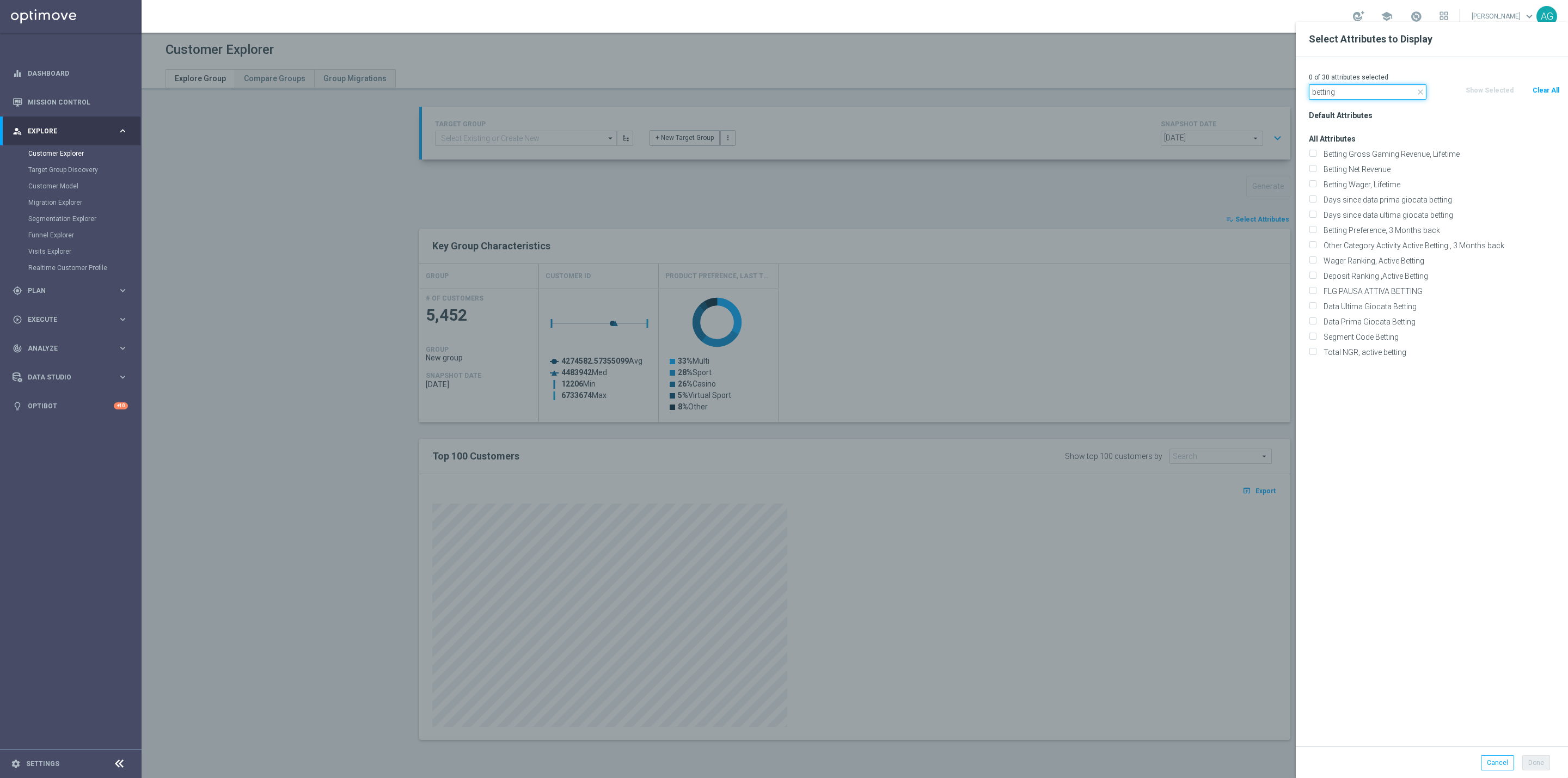
type input "betting"
click at [1211, 194] on div at bounding box center [926, 411] width 1568 height 778
click at [1490, 768] on button "Cancel" at bounding box center [1498, 763] width 33 height 15
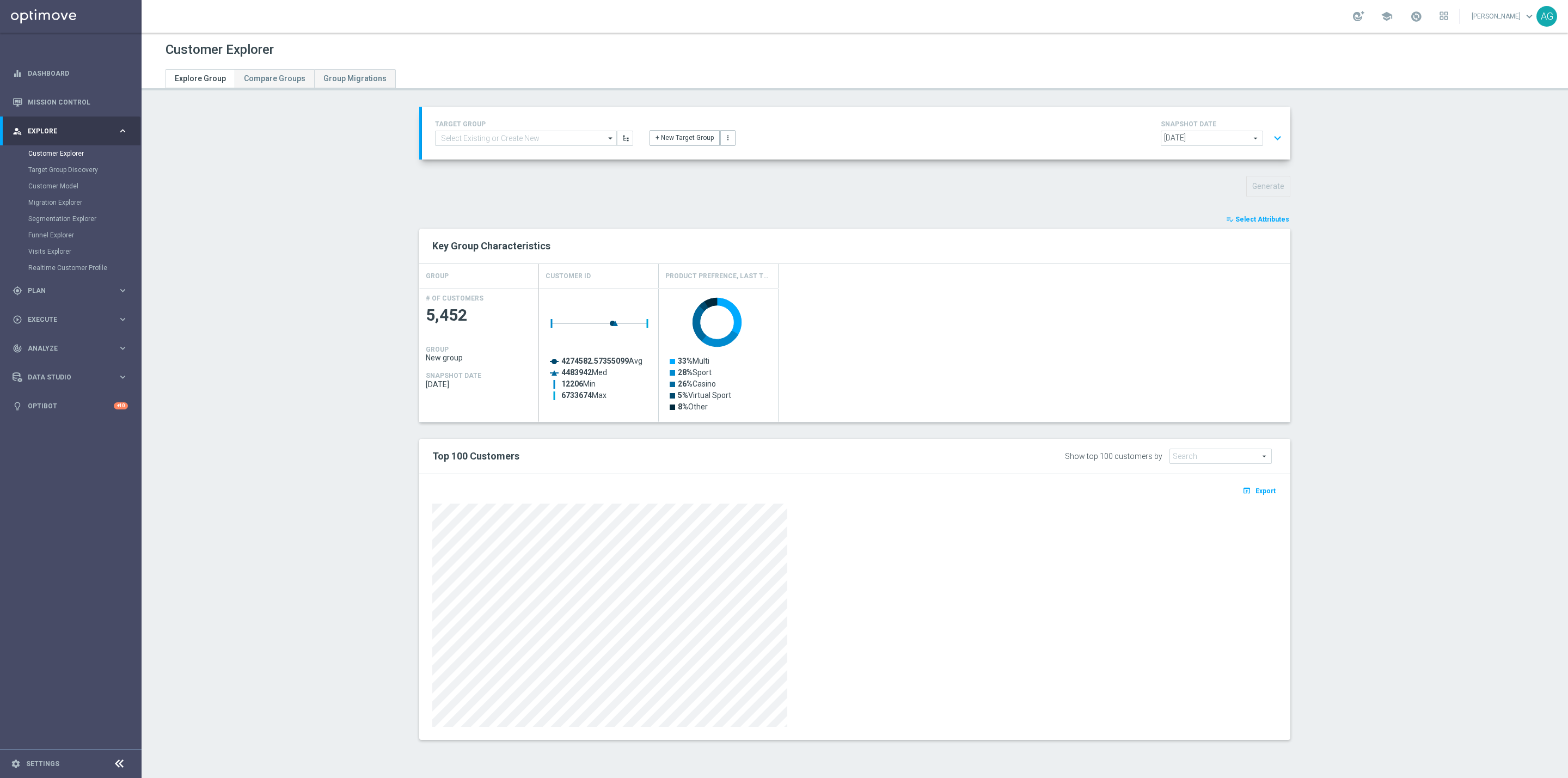
click at [1263, 497] on button "open_in_browser Export" at bounding box center [1259, 490] width 36 height 14
drag, startPoint x: 1551, startPoint y: 210, endPoint x: 1491, endPoint y: 51, distance: 169.9
click at [1551, 210] on section "TARGET GROUP arrow_drop_down Show Selected 0 of NaN 01.02 reminder 2701 BIANCOL…" at bounding box center [855, 431] width 1427 height 649
click at [252, 317] on section "TARGET GROUP arrow_drop_down Show Selected 0 of NaN 01.02 reminder 2701 BIANCOL…" at bounding box center [855, 431] width 1427 height 649
click at [1024, 342] on div "Created with Highcharts 9.3.3 4274582.57355099 Avg 4483942 Med 12206 Min 673367…" at bounding box center [915, 355] width 751 height 133
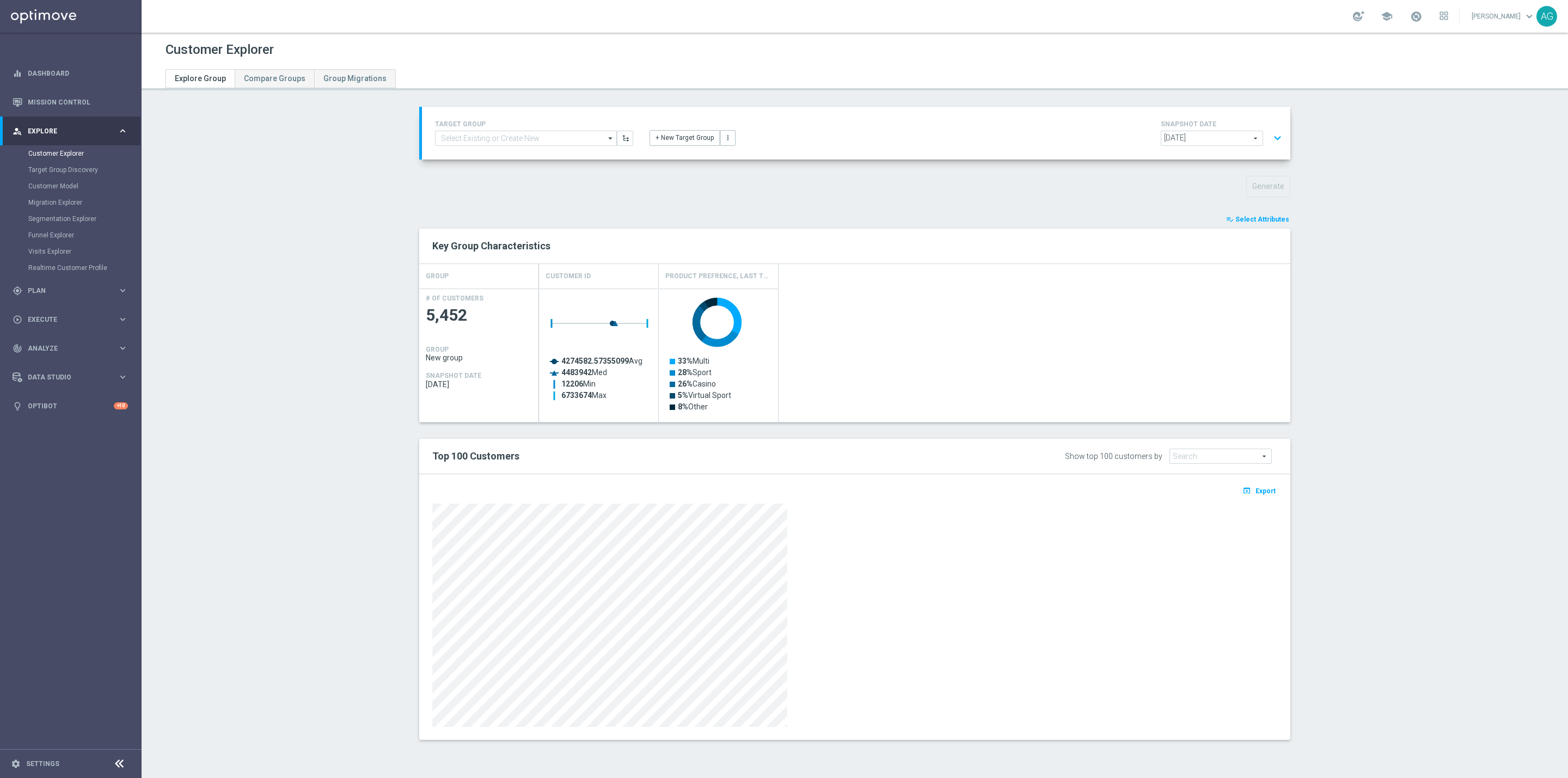
click at [1270, 140] on button "expand_more" at bounding box center [1278, 138] width 16 height 20
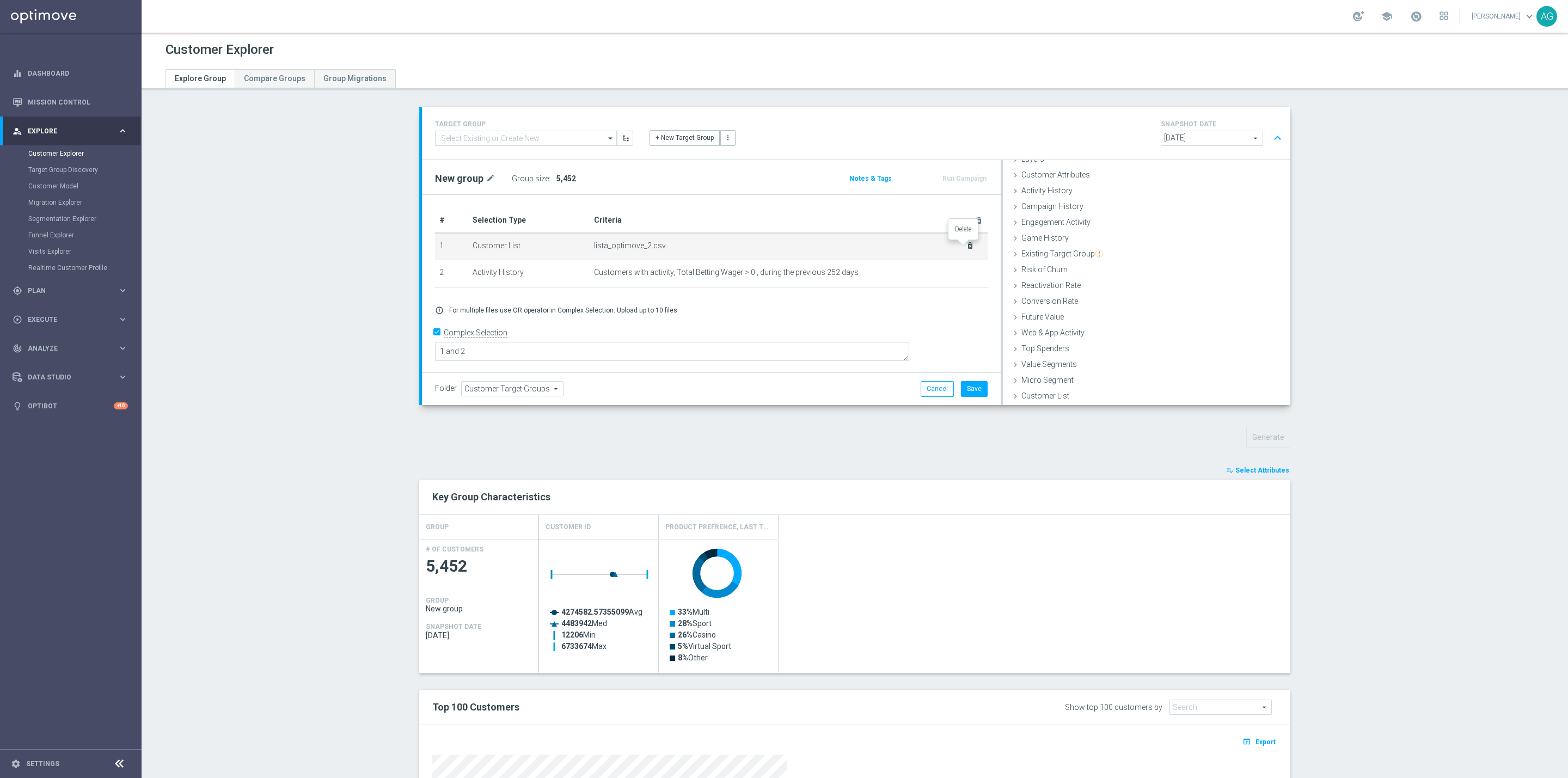
click at [966, 245] on icon "delete_forever" at bounding box center [970, 246] width 9 height 9
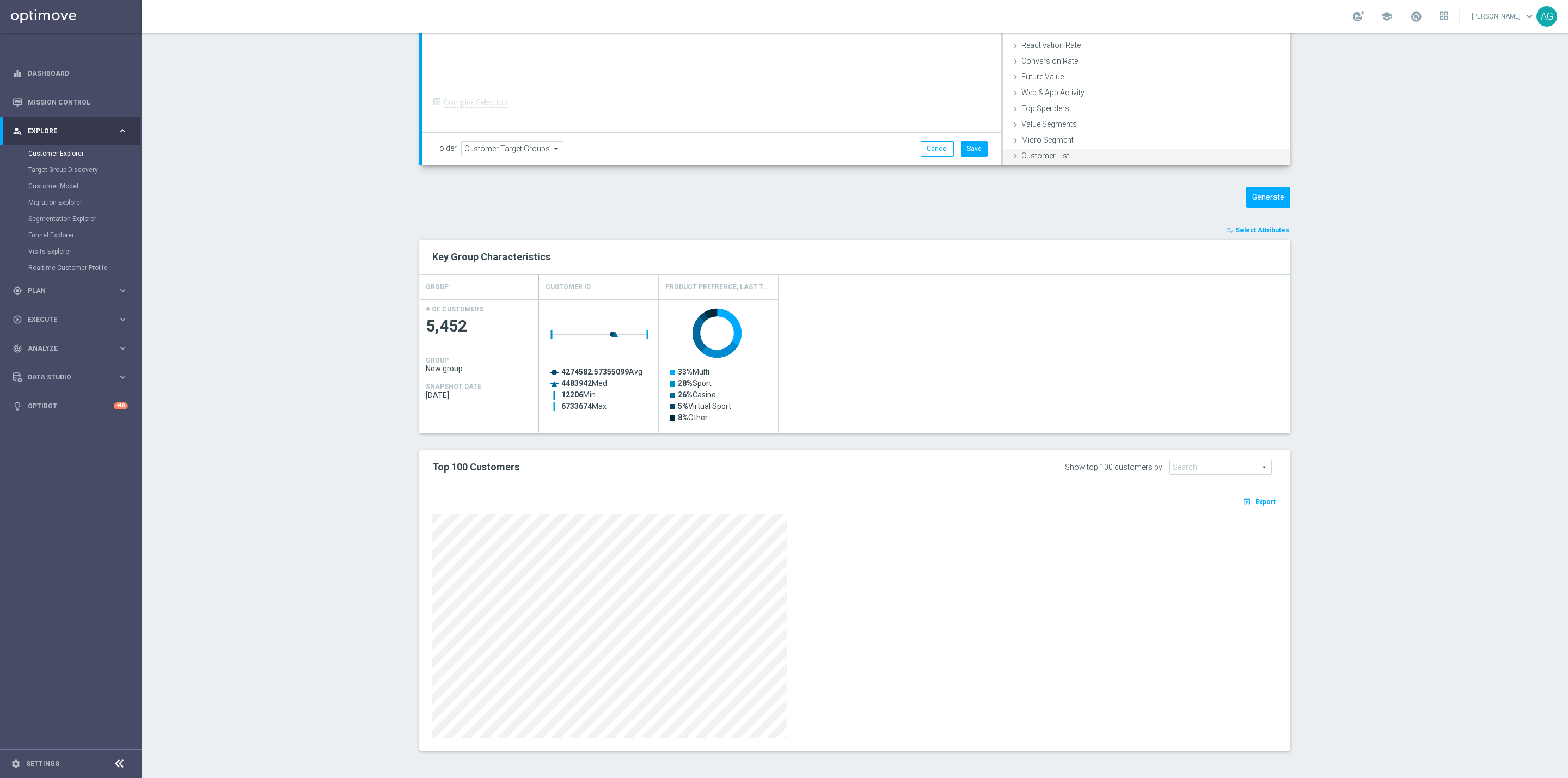
click at [1021, 158] on span "Customer List" at bounding box center [1045, 156] width 48 height 9
click at [1035, 143] on label "Import CSV File" at bounding box center [1047, 147] width 55 height 13
click at [0, 0] on input "Import CSV File" at bounding box center [0, 0] width 0 height 0
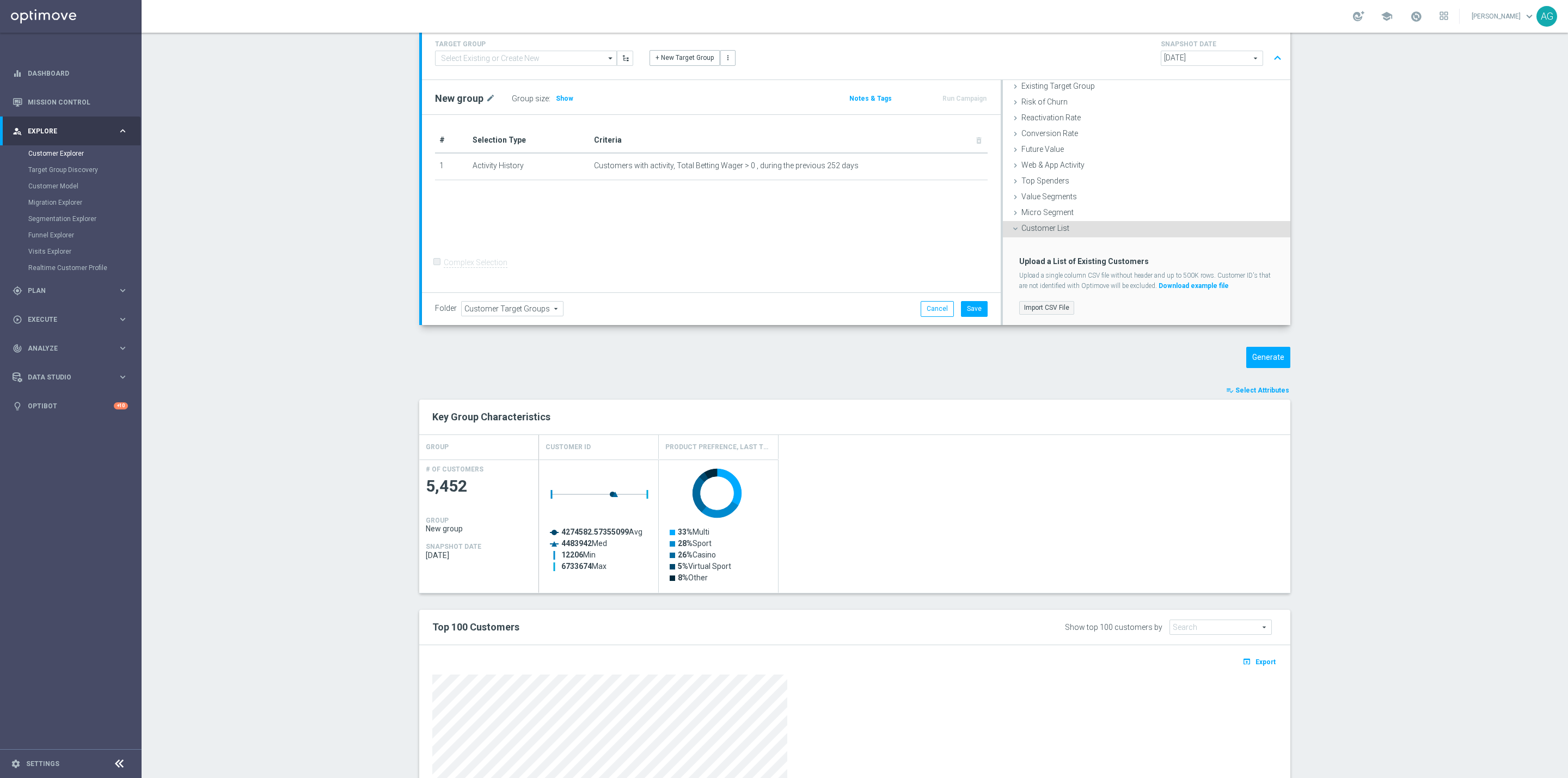
scroll to position [0, 0]
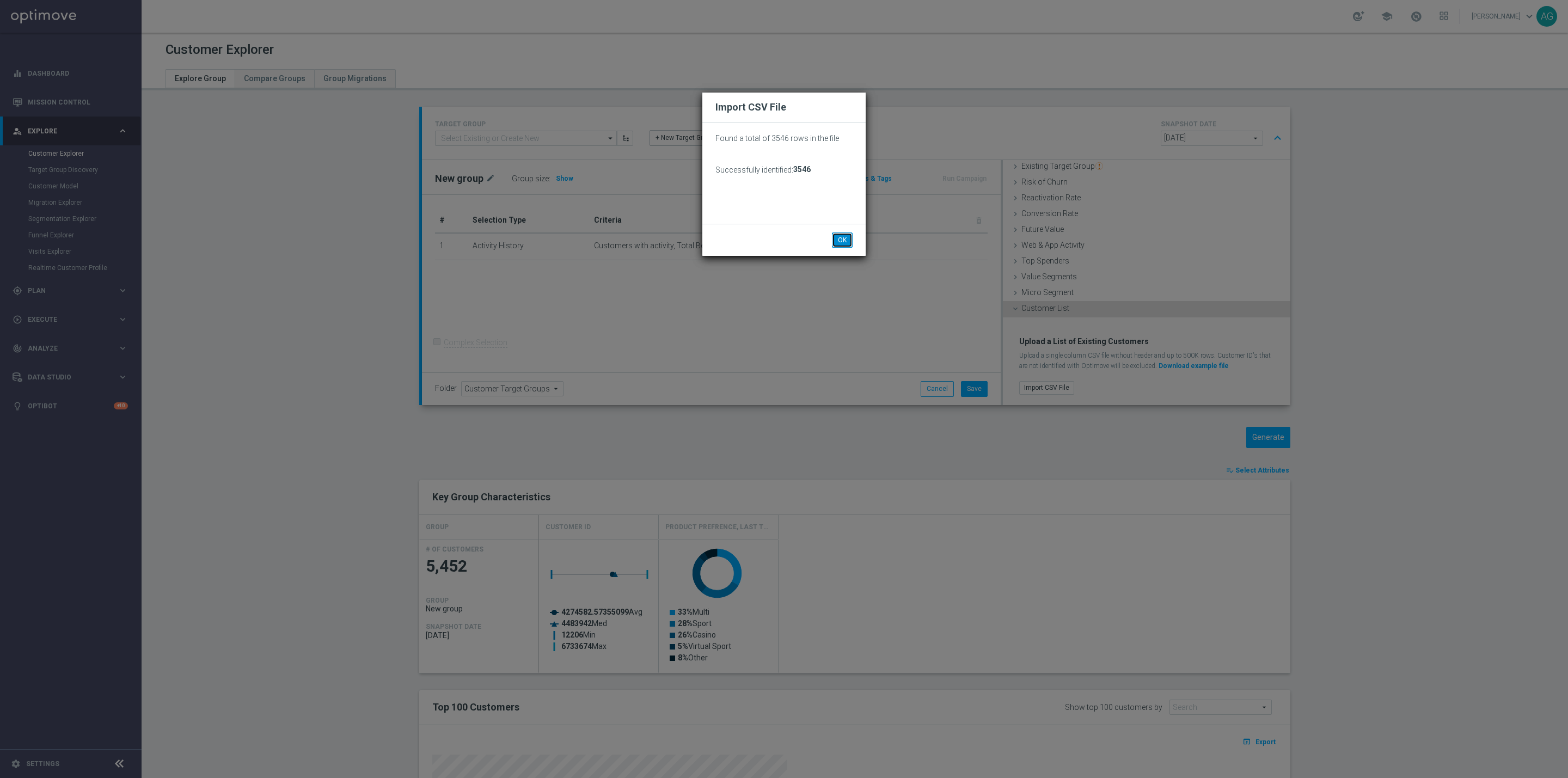
click at [839, 237] on button "OK" at bounding box center [842, 240] width 20 height 15
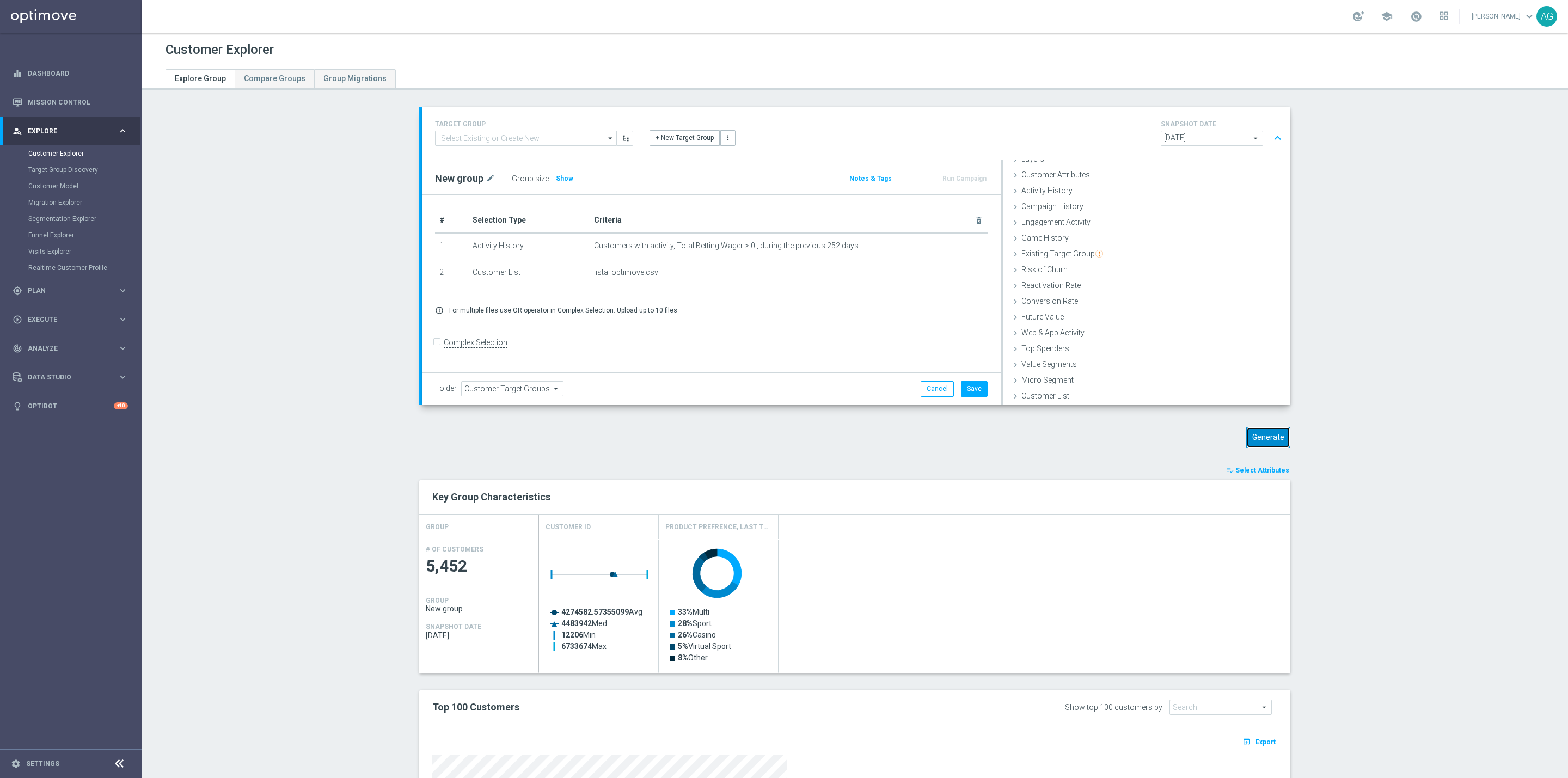
click at [1254, 427] on button "Generate" at bounding box center [1268, 437] width 44 height 21
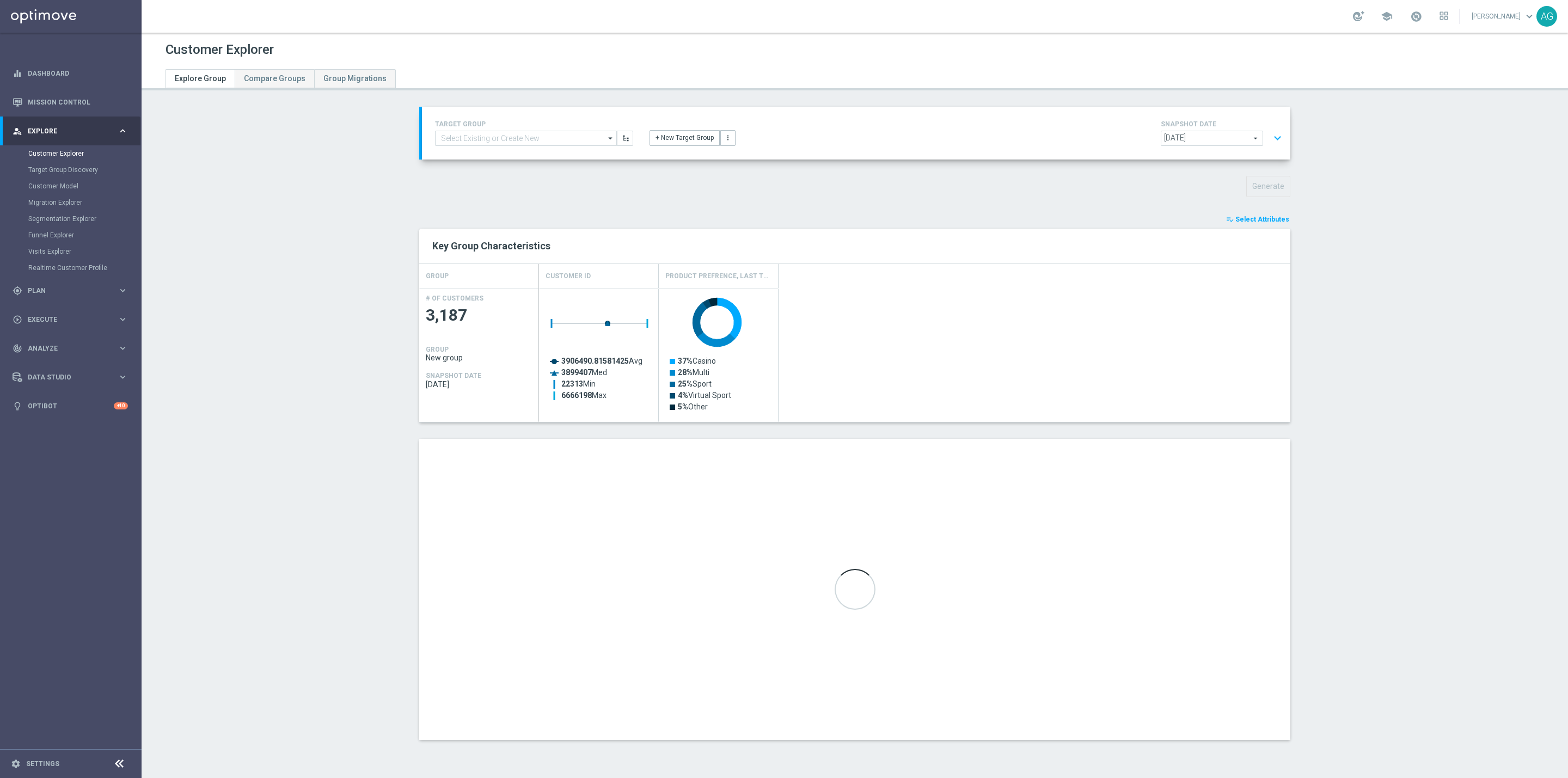
click at [1274, 136] on button "expand_more" at bounding box center [1278, 138] width 16 height 20
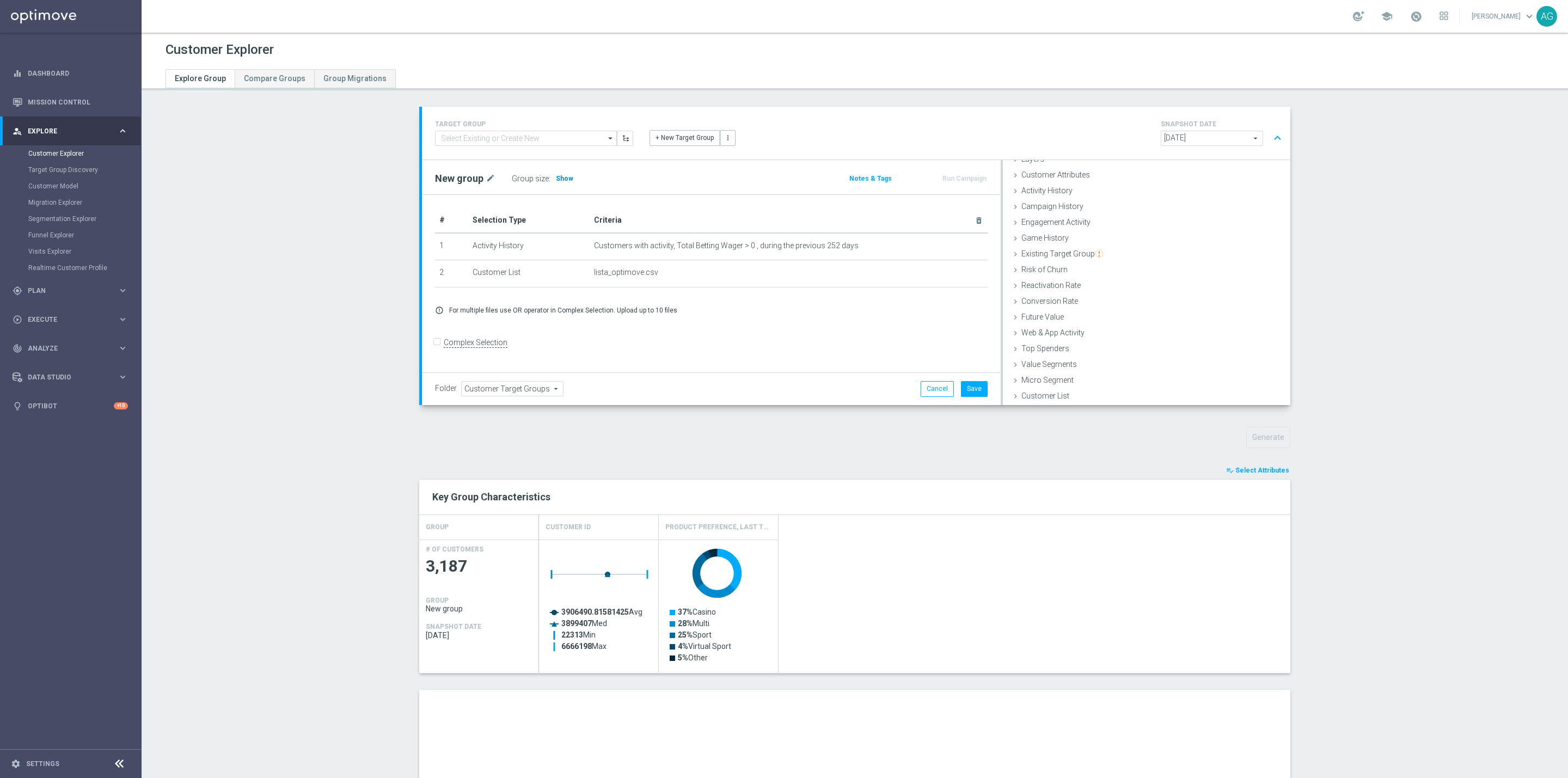
click at [556, 181] on span "Show" at bounding box center [565, 179] width 17 height 8
click at [435, 346] on input "Complex Selection" at bounding box center [438, 344] width 7 height 15
checkbox input "true"
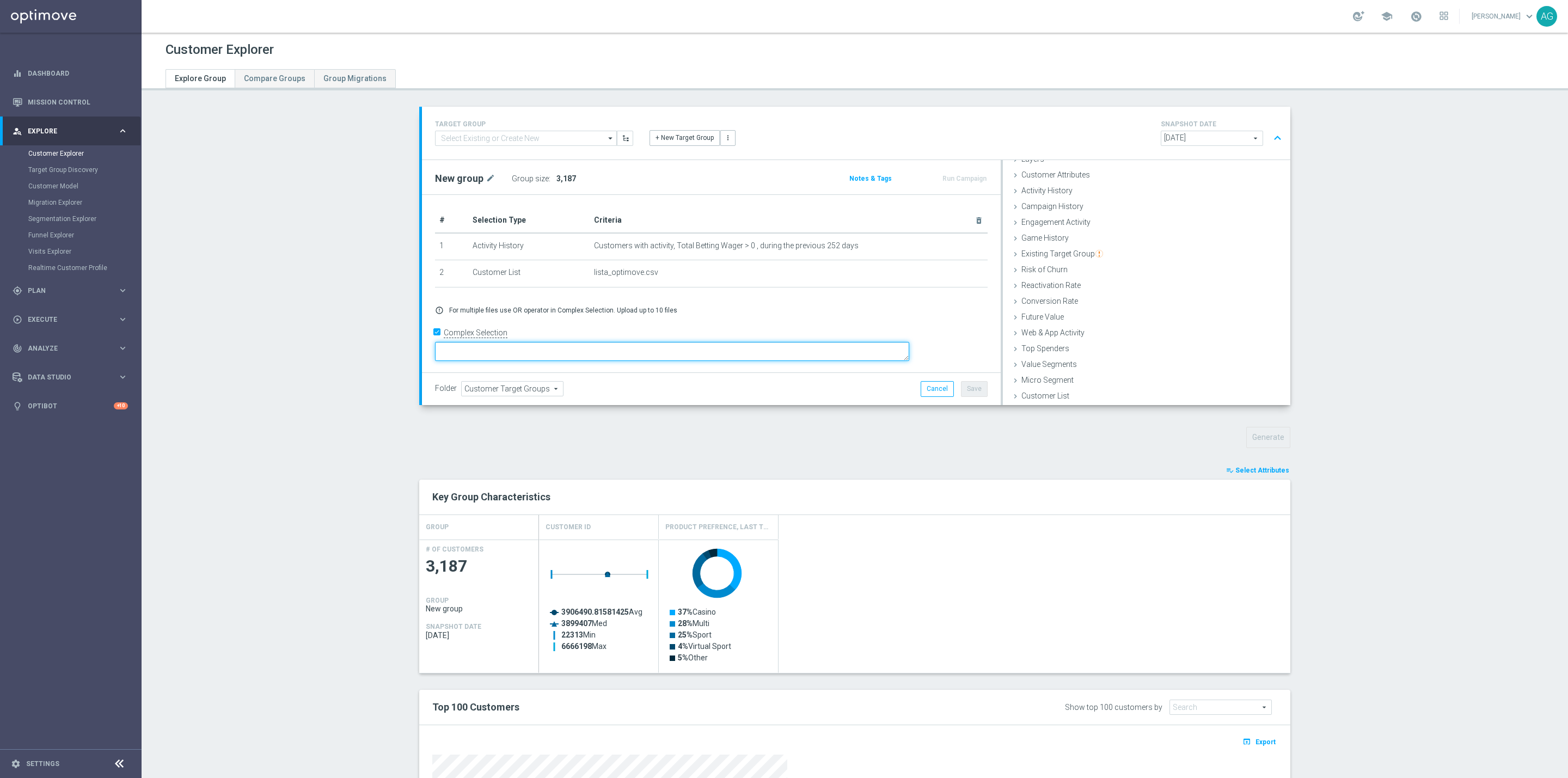
click at [596, 350] on textarea at bounding box center [672, 351] width 475 height 19
type textarea "1 and 2"
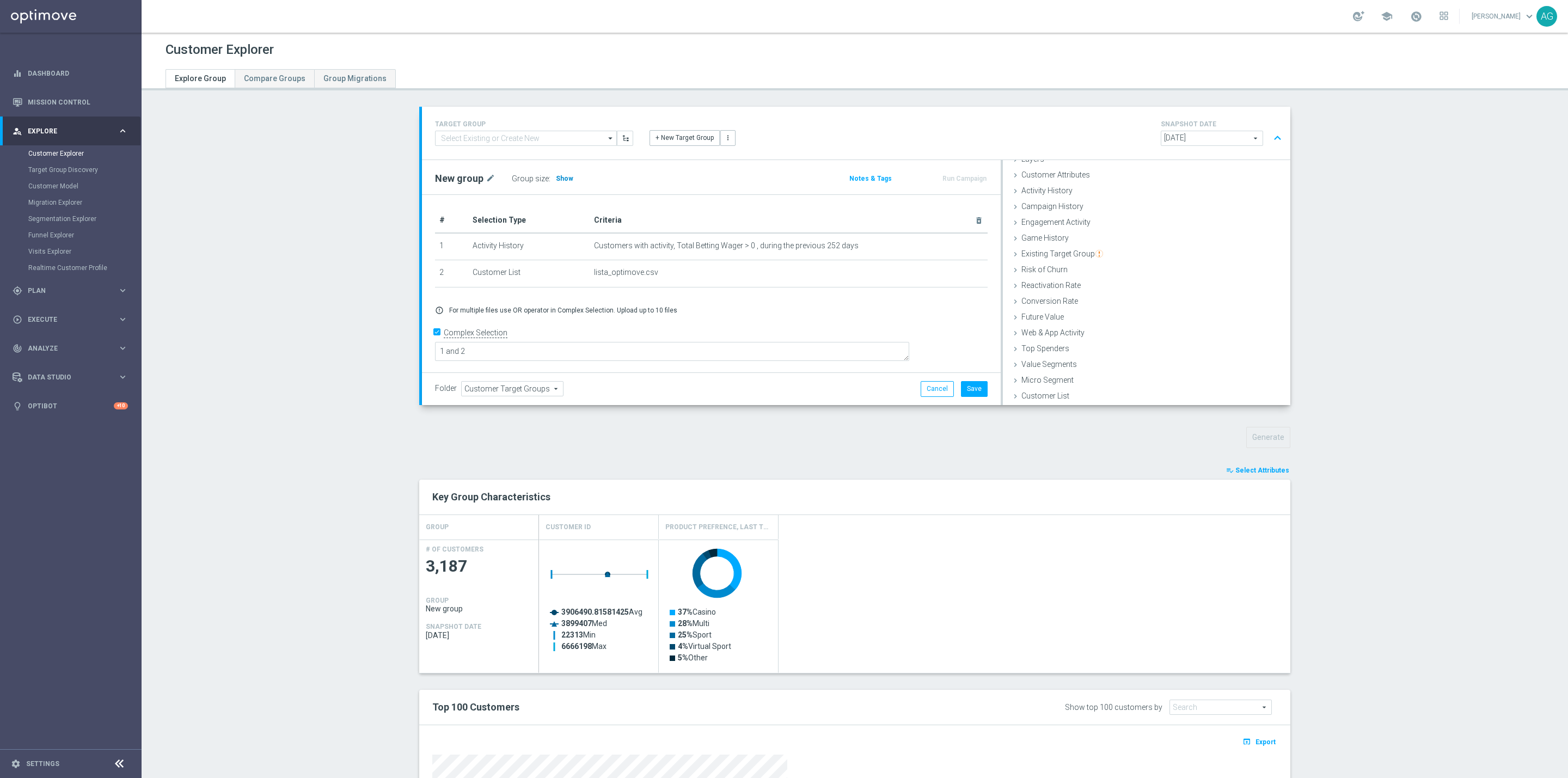
click at [555, 173] on h3 "Show" at bounding box center [565, 179] width 20 height 12
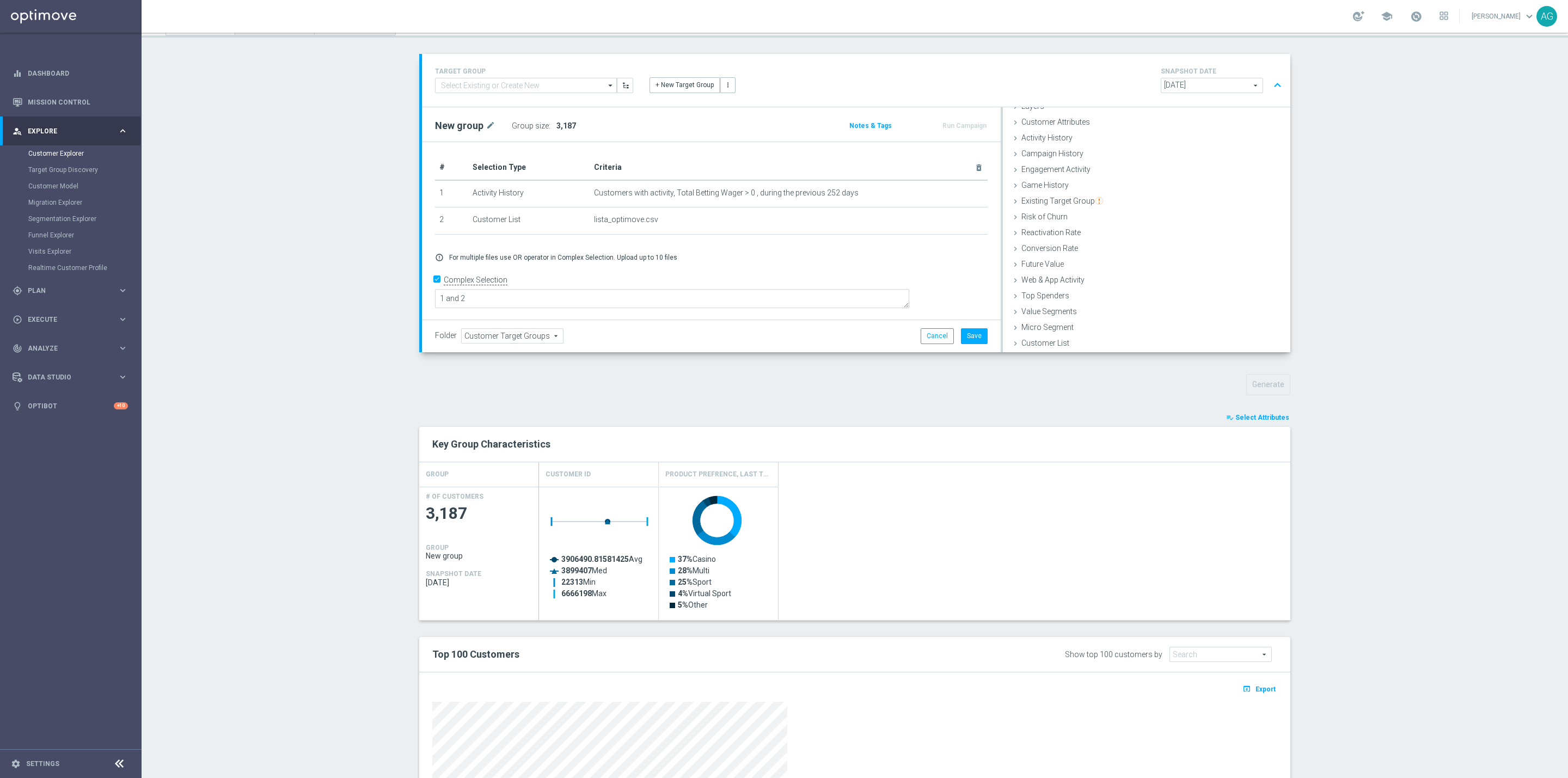
scroll to position [82, 0]
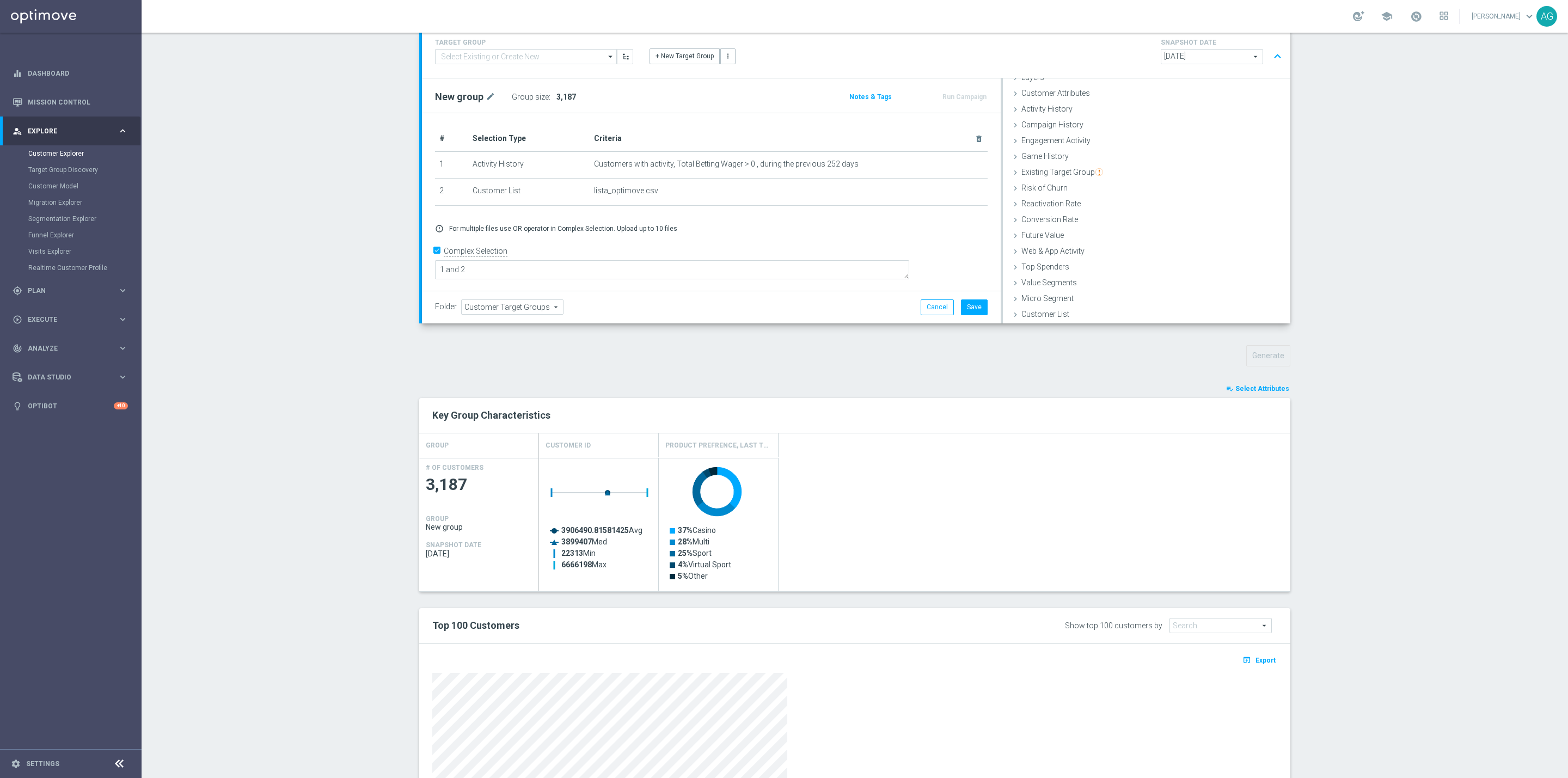
click at [1181, 395] on div "playlist_add_check Select Attributes" at bounding box center [854, 388] width 887 height 12
click at [1003, 353] on div "Generate" at bounding box center [854, 355] width 887 height 21
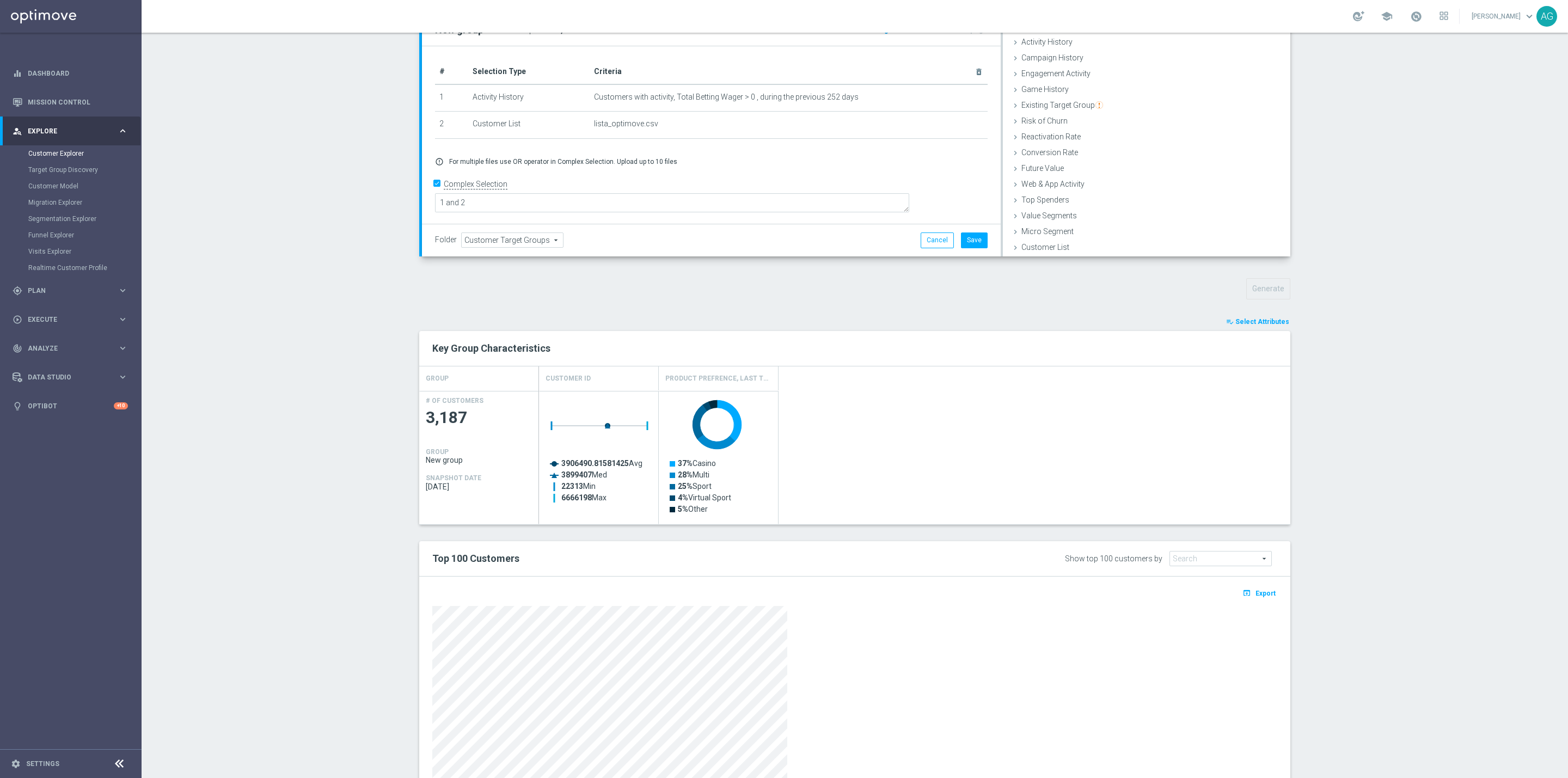
scroll to position [242, 0]
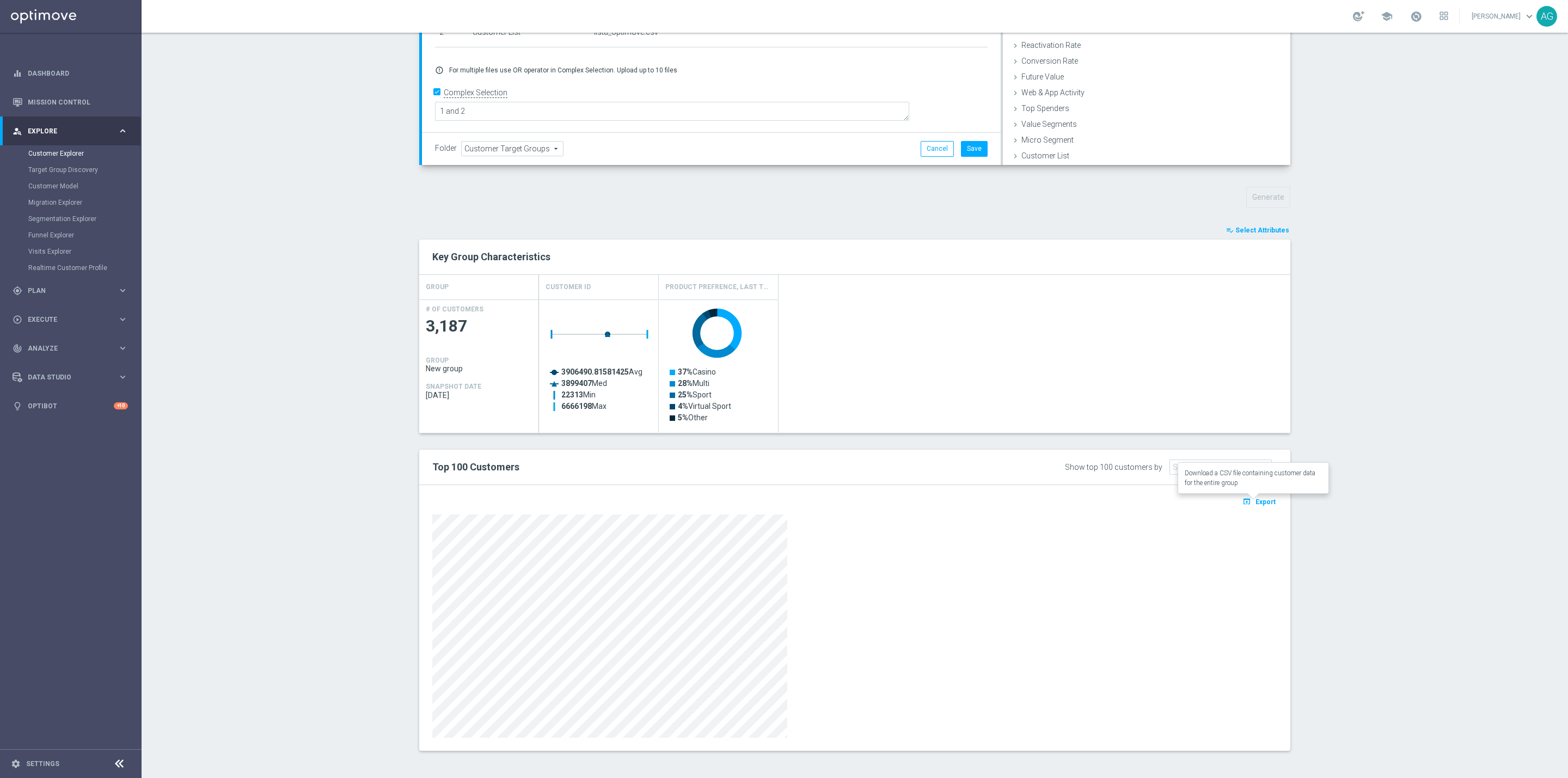
click at [1257, 506] on button "open_in_browser Export" at bounding box center [1259, 501] width 36 height 14
click at [1464, 156] on section "TARGET GROUP arrow_drop_down Show Selected 0 of NaN 01.02 reminder 2701 BIANCOL…" at bounding box center [855, 317] width 1427 height 900
click at [1350, 550] on section "TARGET GROUP arrow_drop_down Show Selected 0 of NaN 01.02 reminder 2701 BIANCOL…" at bounding box center [855, 317] width 1427 height 900
